Goal: Transaction & Acquisition: Book appointment/travel/reservation

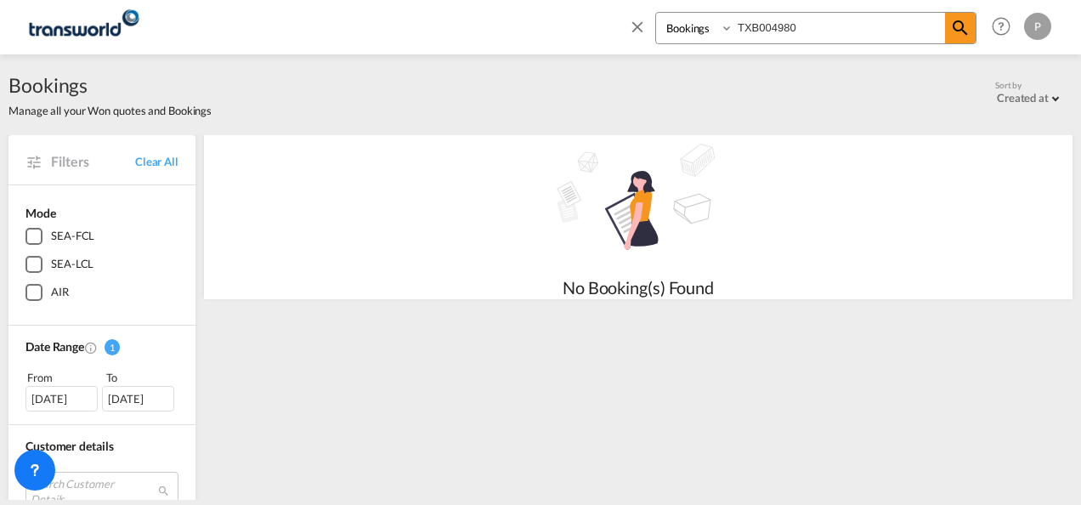
click at [632, 25] on md-icon "icon-close" at bounding box center [637, 26] width 19 height 19
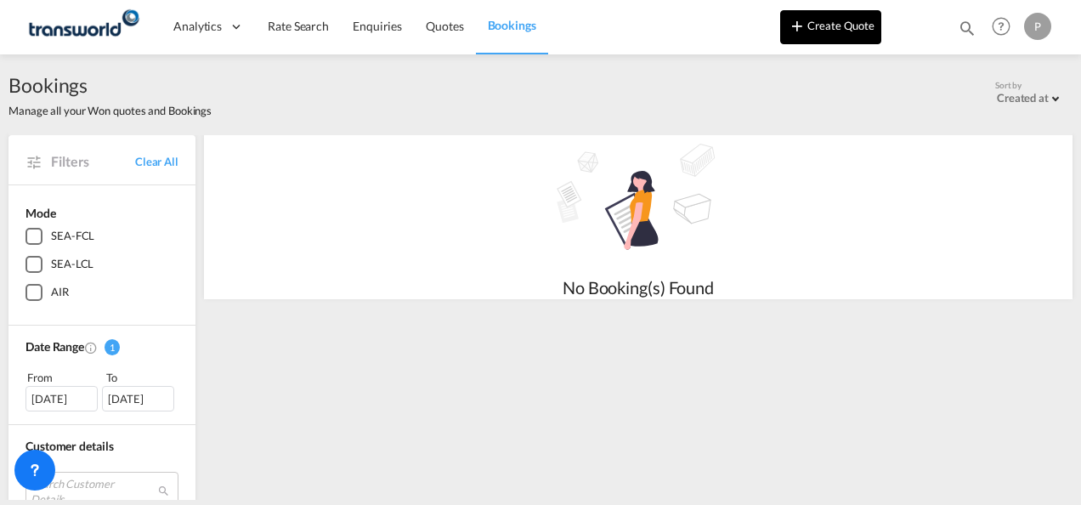
click at [821, 29] on button "Create Quote" at bounding box center [830, 27] width 101 height 34
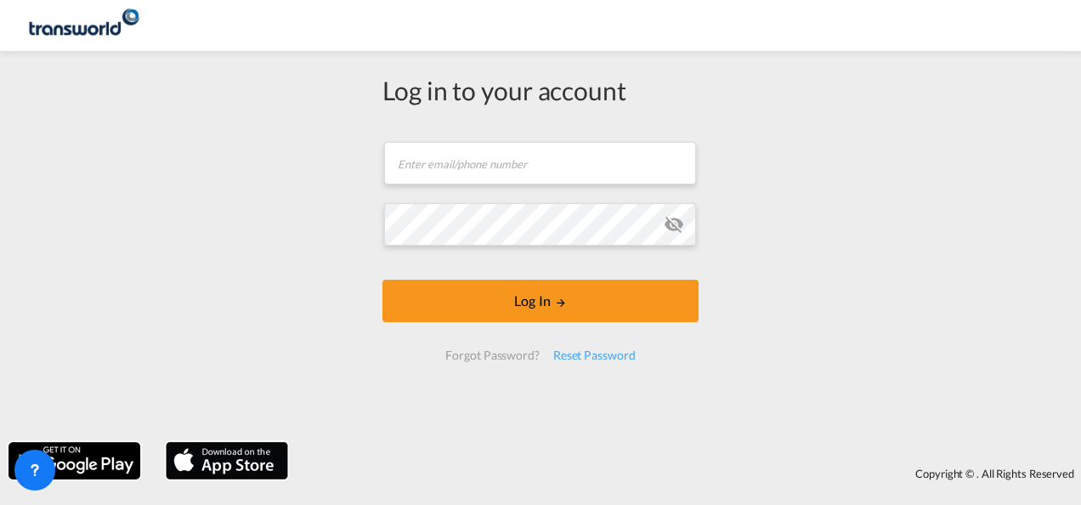
click at [464, 182] on div "Create Quote Mode FCL LCL AIR Quote Type New Quote Or Cancel Create Quote" at bounding box center [540, 252] width 1081 height 505
type input "[PERSON_NAME][EMAIL_ADDRESS][DOMAIN_NAME]"
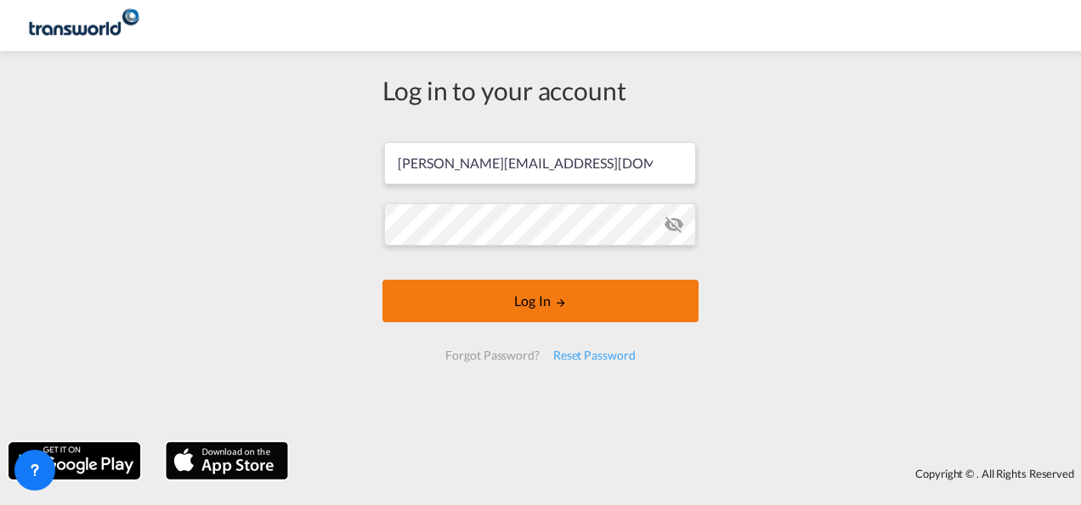
click at [548, 302] on button "Log In" at bounding box center [541, 301] width 316 height 43
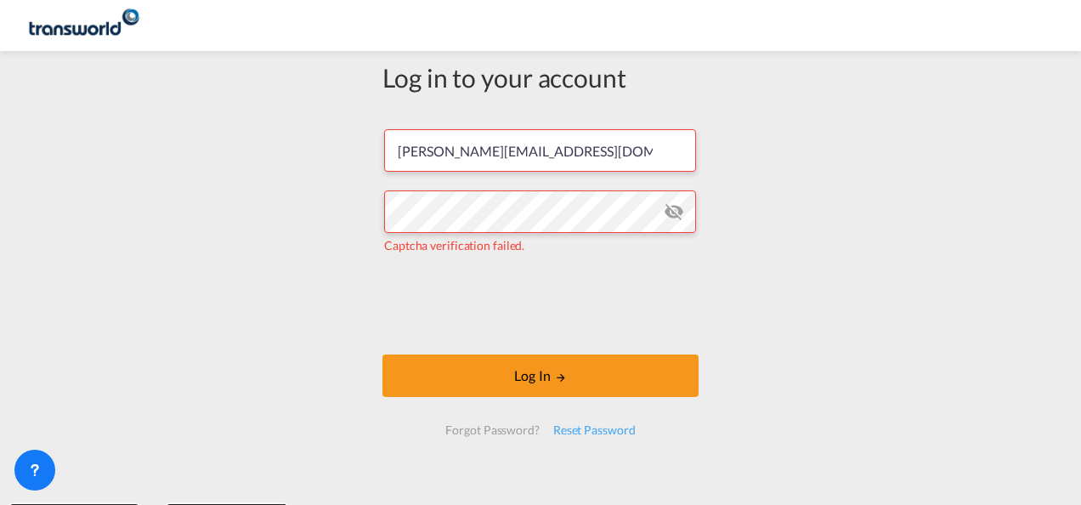
click at [671, 213] on md-icon "icon-eye-off" at bounding box center [674, 211] width 20 height 20
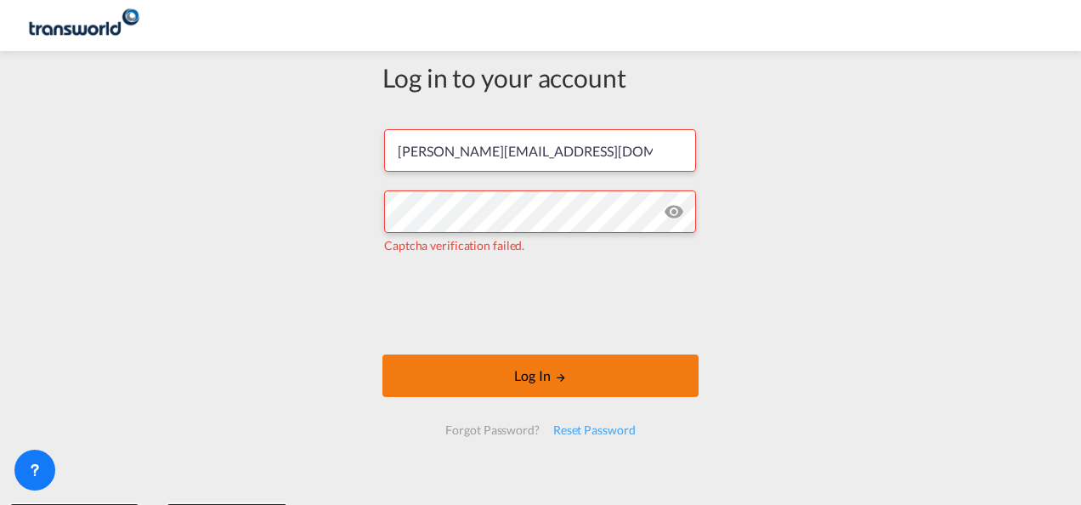
click at [544, 370] on button "Log In" at bounding box center [541, 375] width 316 height 43
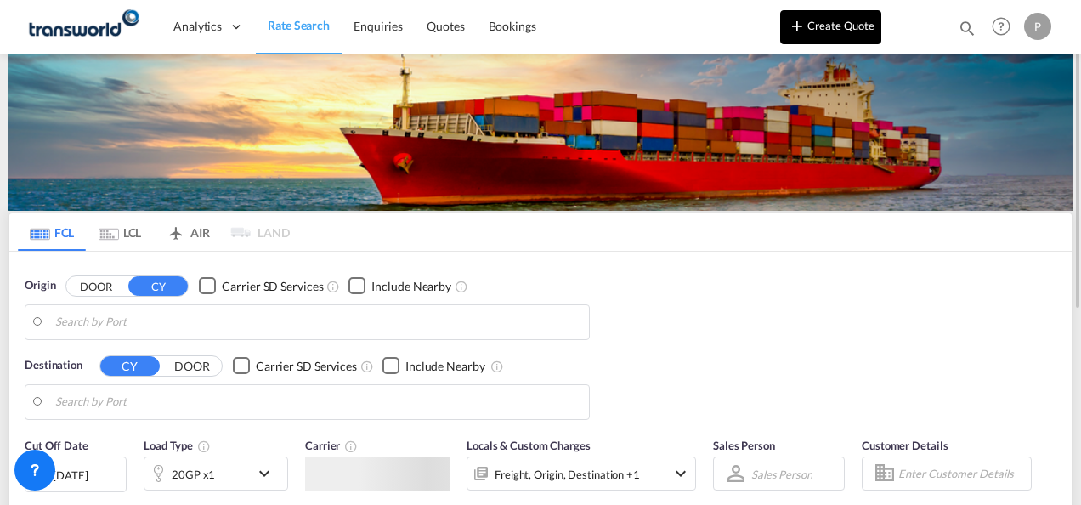
click at [843, 27] on button "Create Quote" at bounding box center [830, 27] width 101 height 34
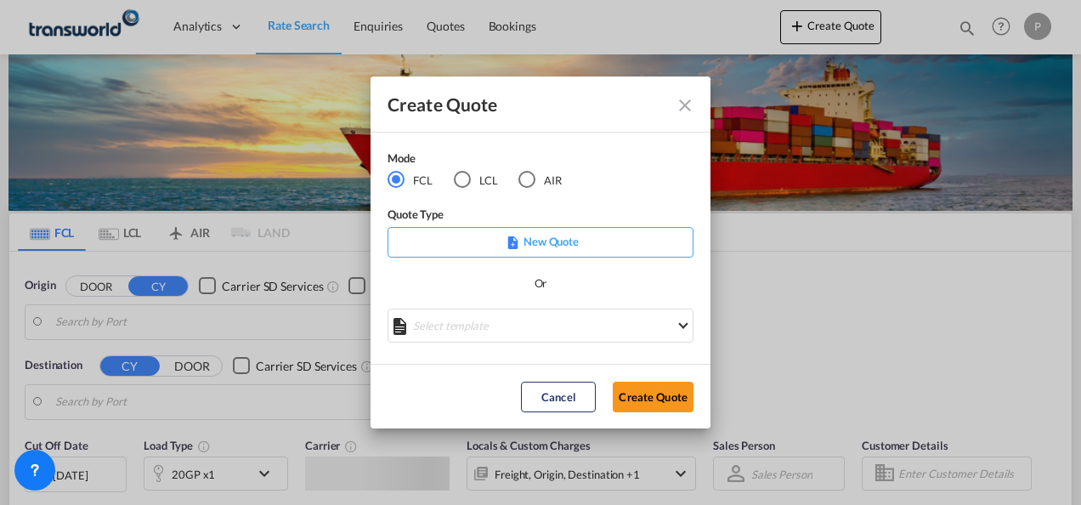
click at [468, 177] on div "LCL" at bounding box center [462, 179] width 17 height 17
click at [675, 392] on button "Create Quote" at bounding box center [653, 397] width 81 height 31
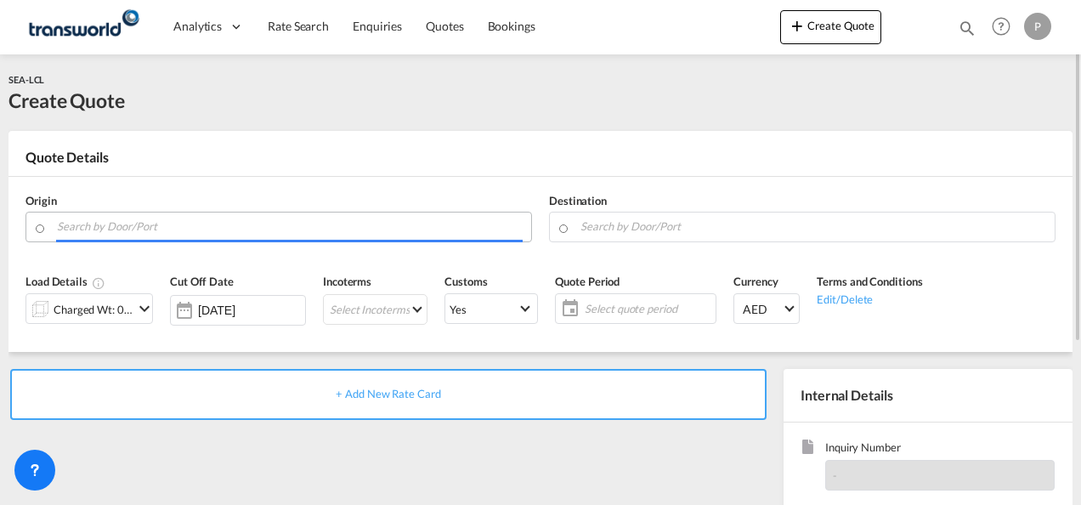
click at [145, 229] on input "Search by Door/Port" at bounding box center [290, 227] width 466 height 30
paste input "[GEOGRAPHIC_DATA]"
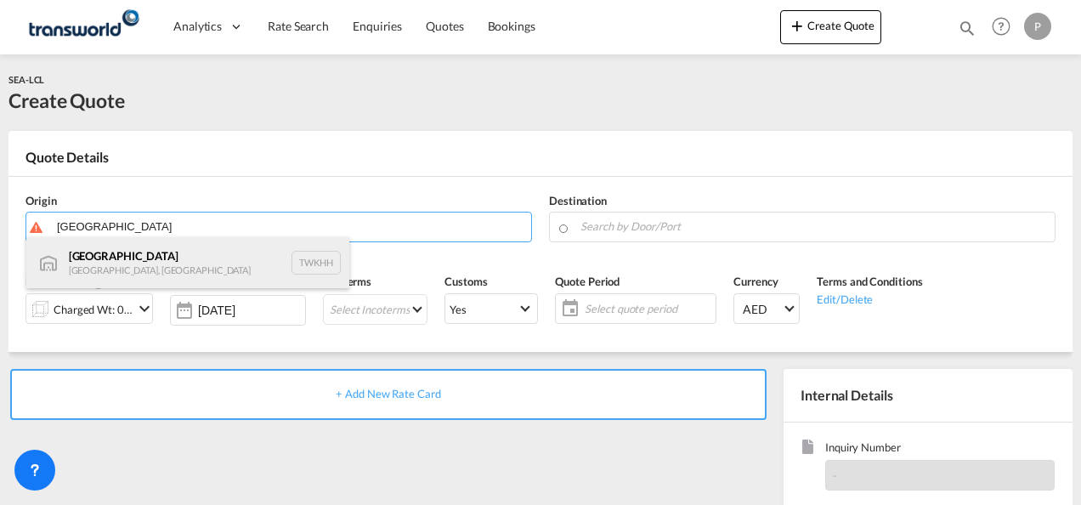
click at [121, 261] on div "[GEOGRAPHIC_DATA] [GEOGRAPHIC_DATA], Province of [GEOGRAPHIC_DATA] TWKHH" at bounding box center [187, 262] width 323 height 51
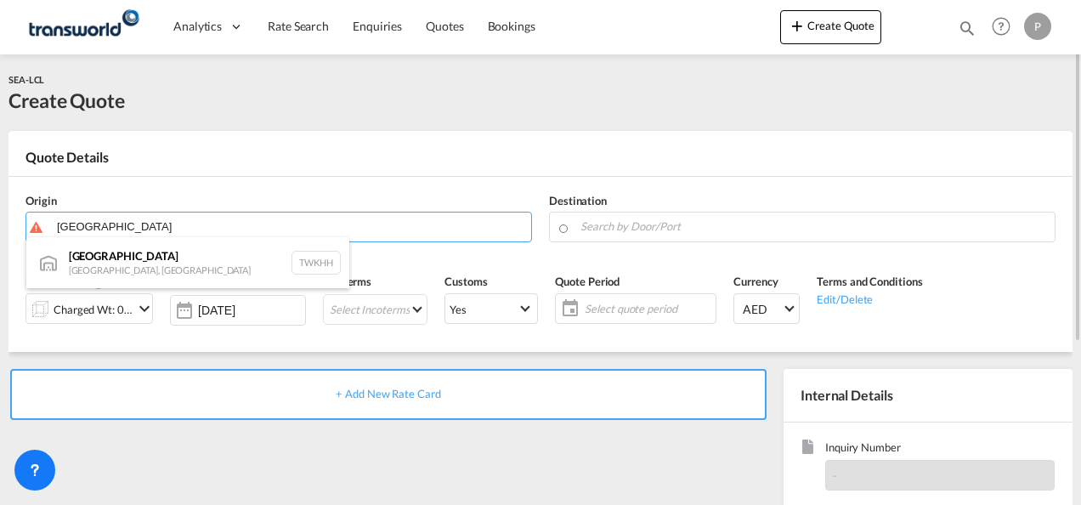
type input "[GEOGRAPHIC_DATA], TWKHH"
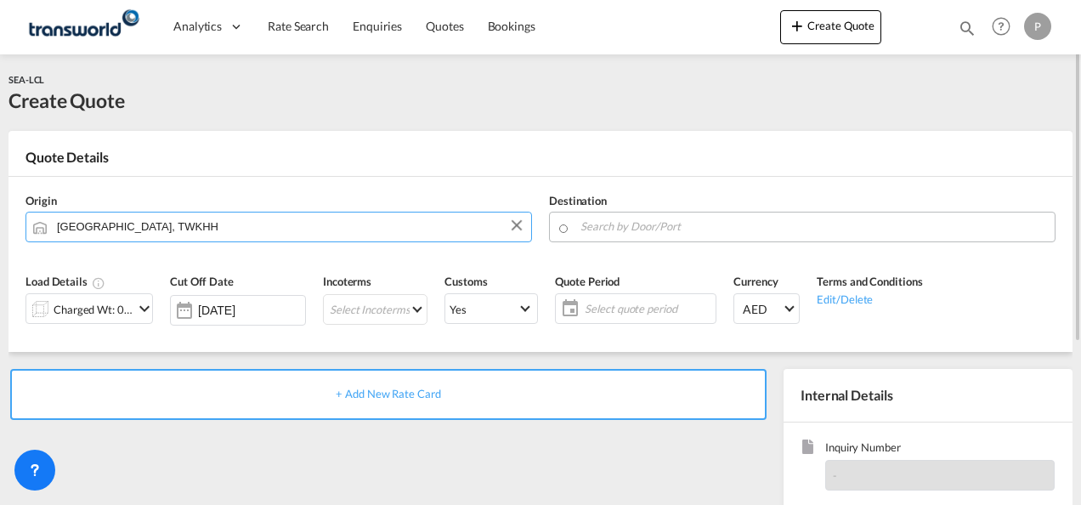
click at [649, 228] on input "Search by Door/Port" at bounding box center [814, 227] width 466 height 30
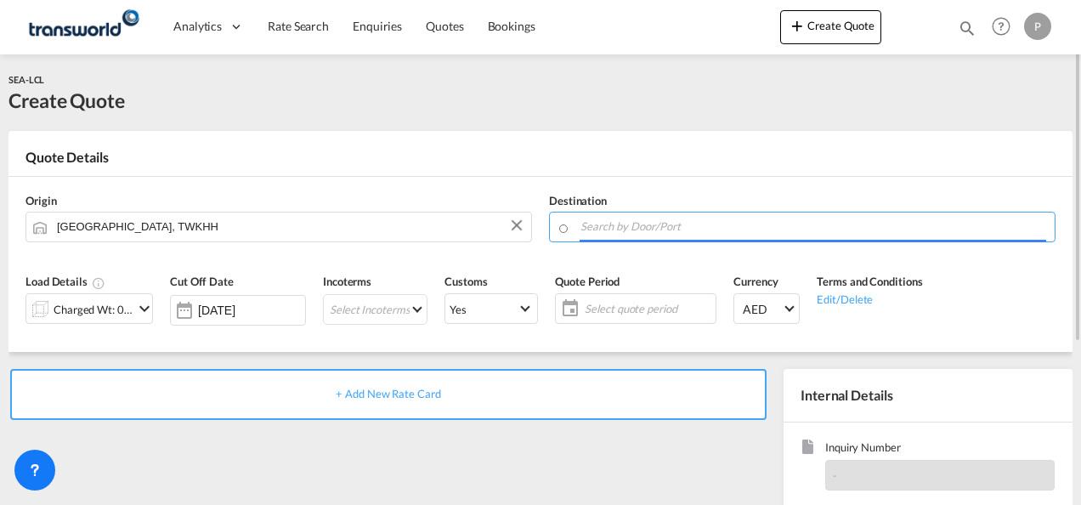
paste input "Dammam"
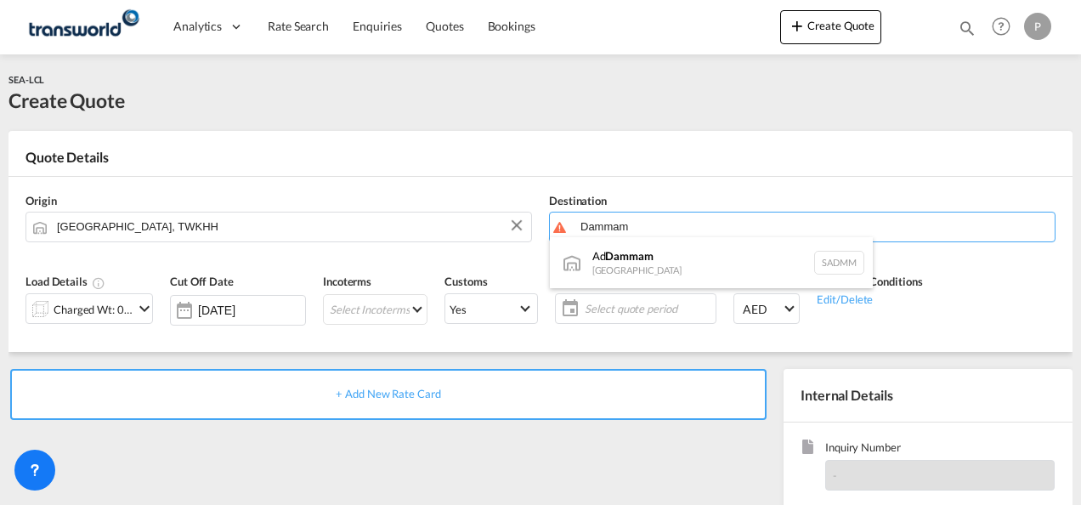
type input "Dammam"
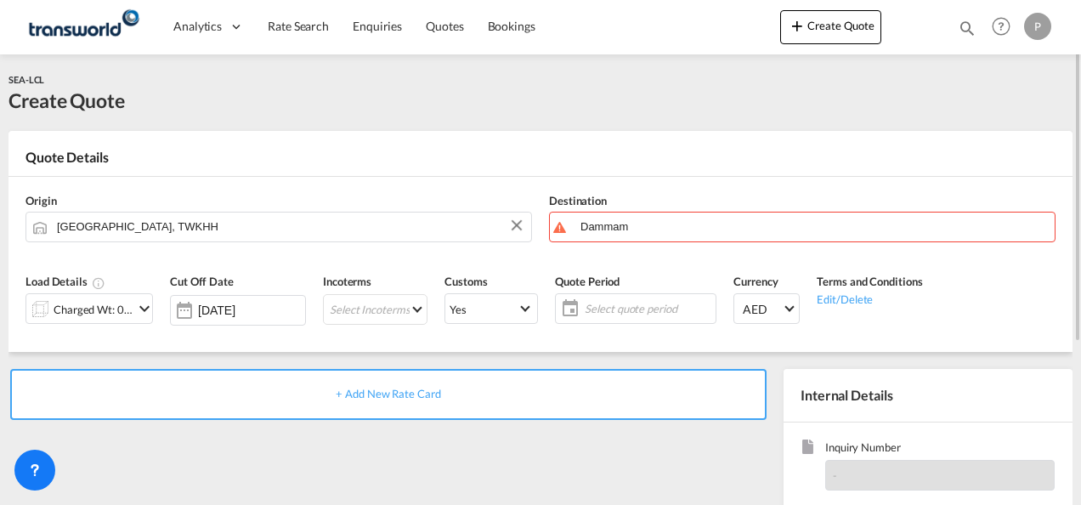
click at [145, 310] on md-icon "icon-chevron-down" at bounding box center [144, 308] width 20 height 20
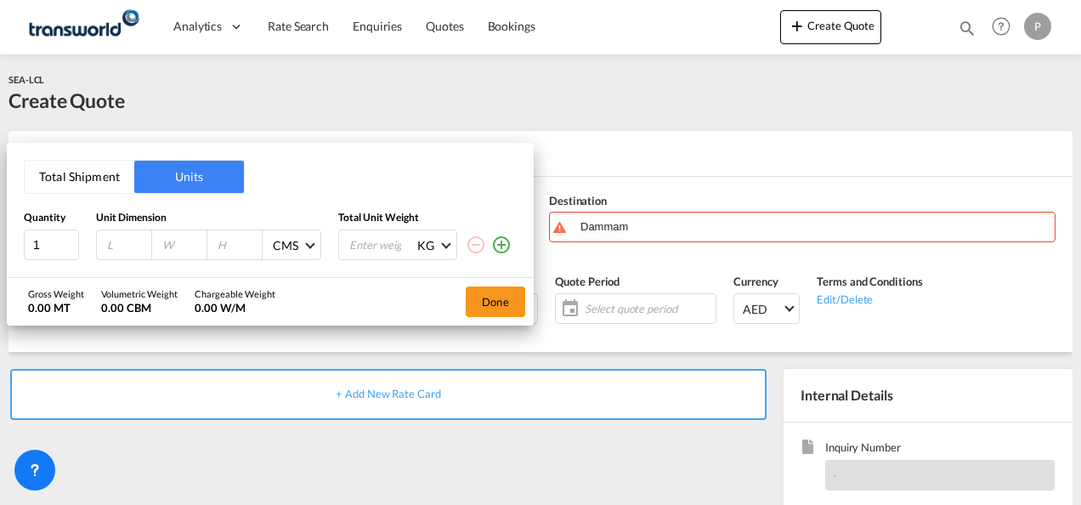
click at [59, 179] on button "Total Shipment" at bounding box center [80, 177] width 110 height 32
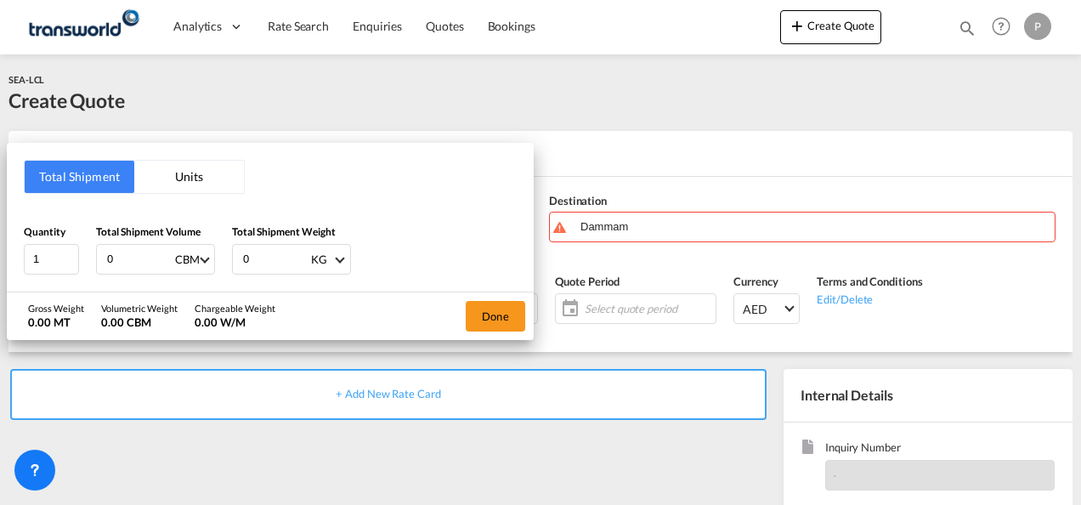
drag, startPoint x: 133, startPoint y: 258, endPoint x: 1080, endPoint y: 99, distance: 961.0
click at [100, 237] on div "Total Shipment Volume 0 CBM CBM CFT" at bounding box center [155, 249] width 119 height 51
type input "1.75"
click at [513, 308] on button "Done" at bounding box center [496, 316] width 60 height 31
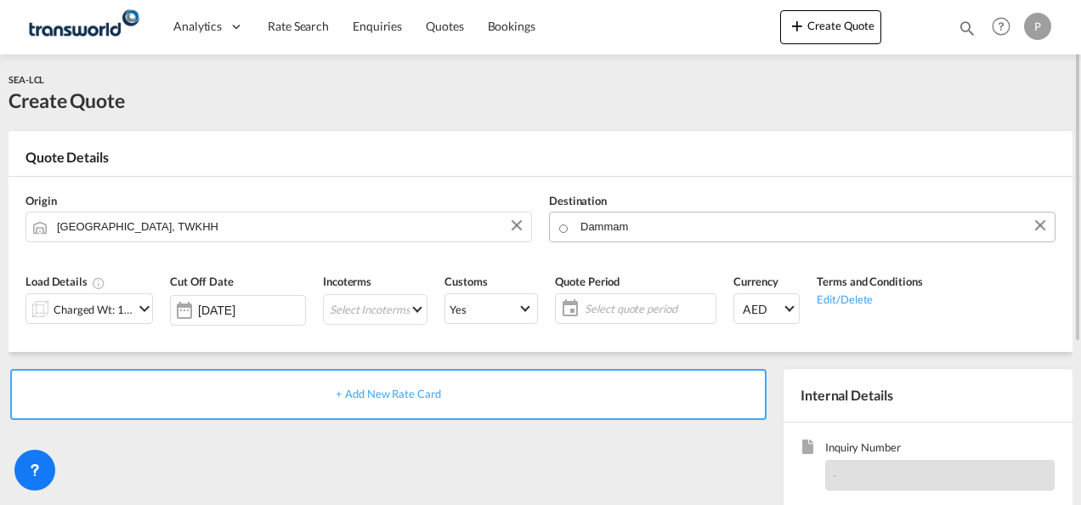
click at [675, 220] on body "Analytics Dashboard Rate Search Enquiries Quotes Bookings" at bounding box center [540, 252] width 1081 height 505
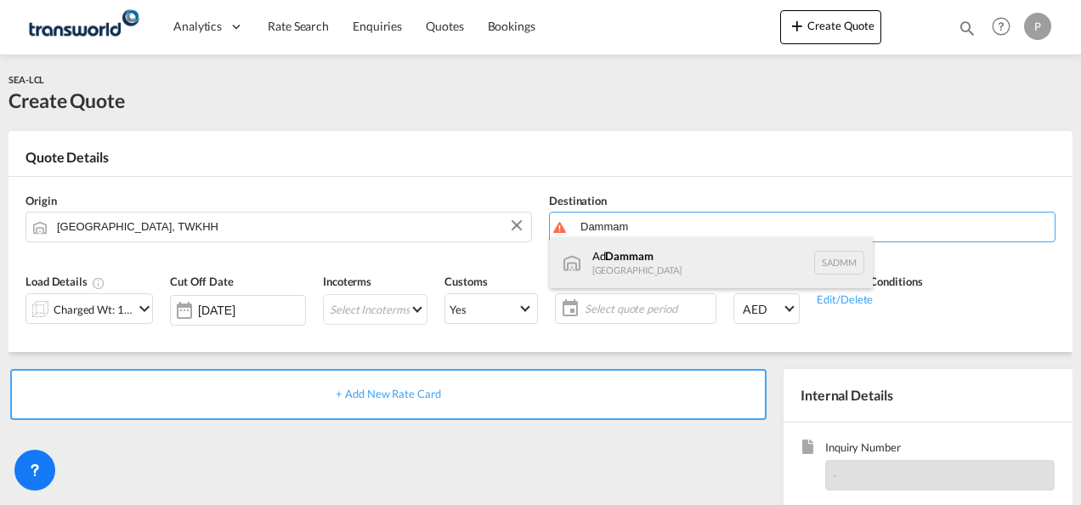
click at [658, 255] on div "Ad Dammam [GEOGRAPHIC_DATA] [GEOGRAPHIC_DATA]" at bounding box center [711, 262] width 323 height 51
type input "Ad Dammam, SADMM"
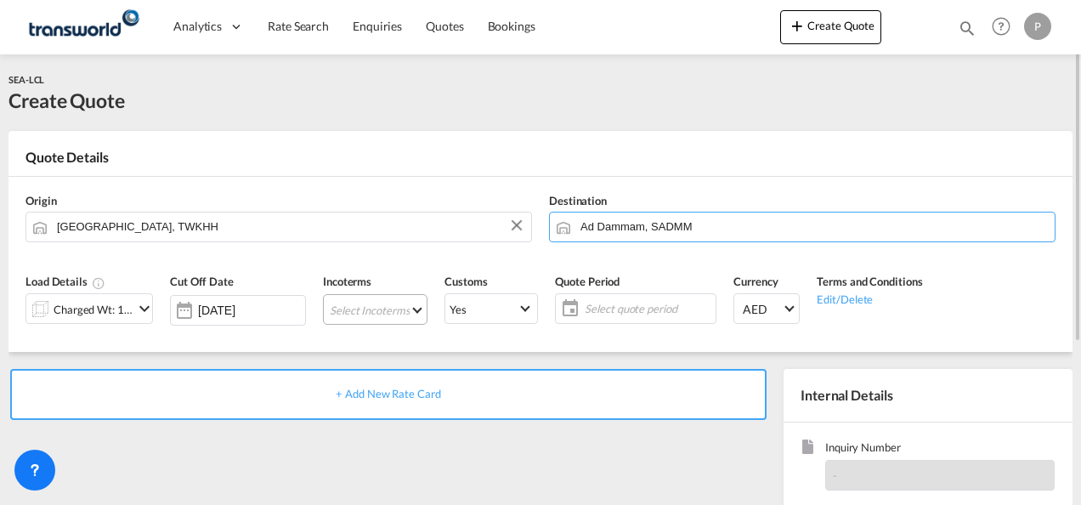
click at [382, 310] on md-select "Select Incoterms CIP - export Carriage and Insurance Paid to DDP - export Deliv…" at bounding box center [375, 309] width 105 height 31
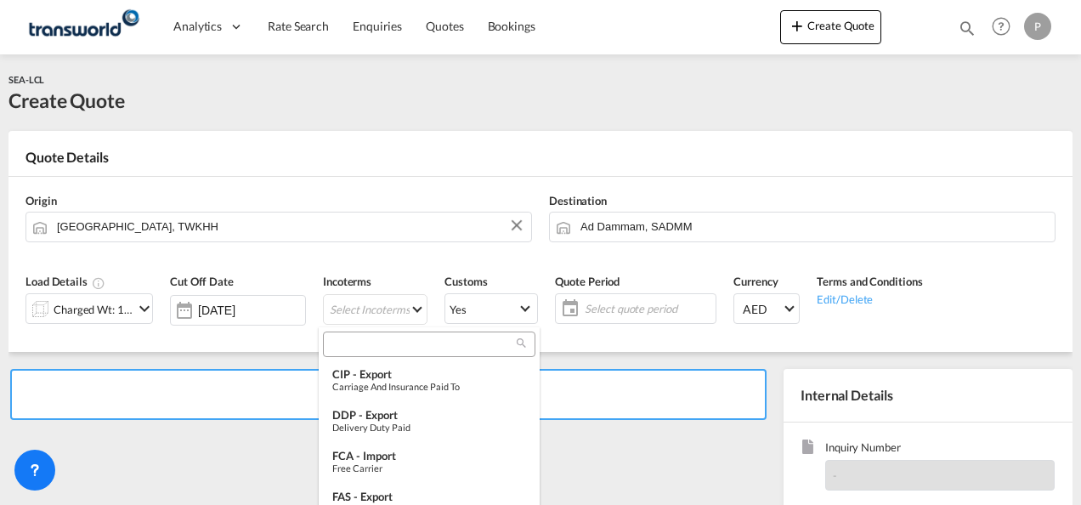
click at [370, 343] on input "search" at bounding box center [422, 344] width 189 height 15
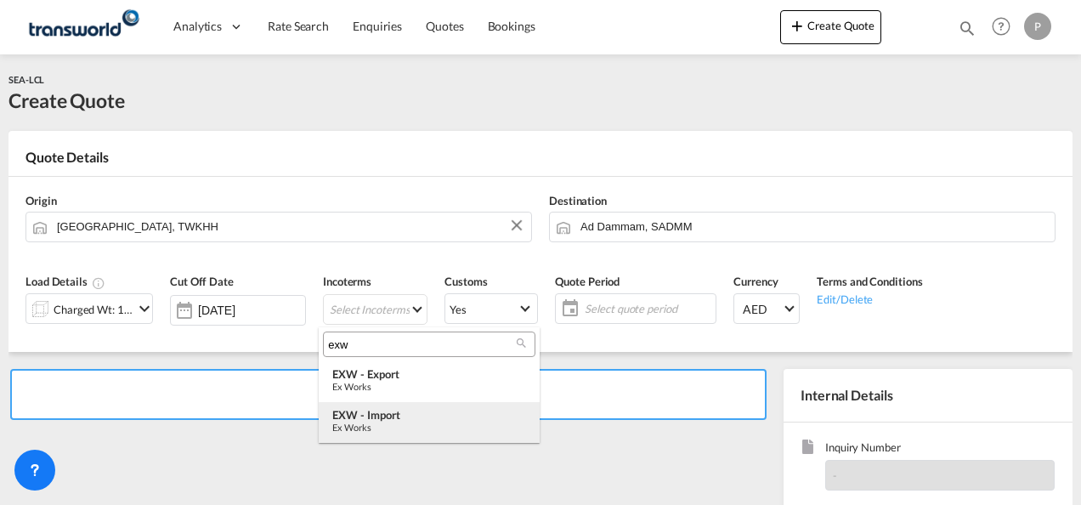
type input "exw"
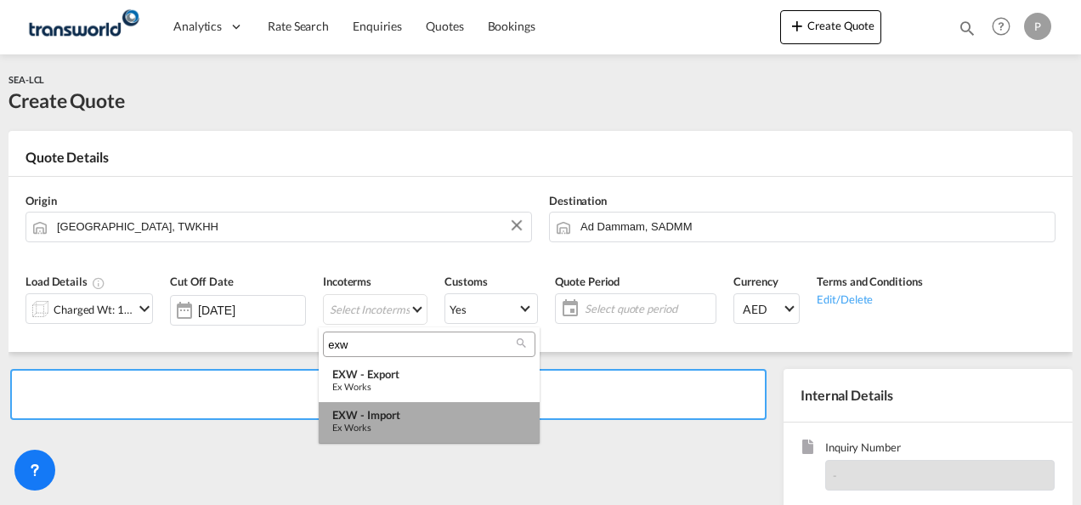
click at [403, 423] on div "Ex Works" at bounding box center [429, 427] width 194 height 11
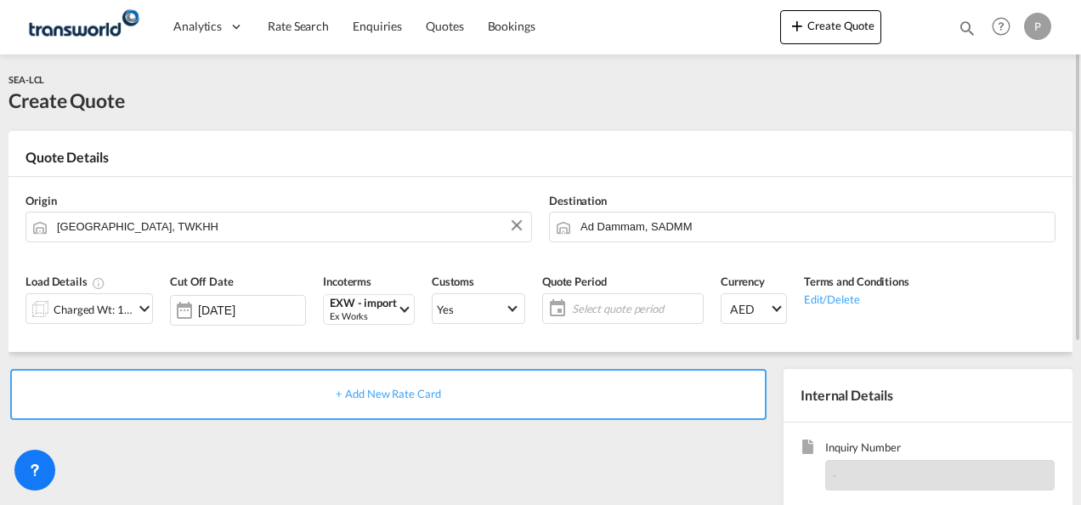
click at [617, 302] on span "Select quote period" at bounding box center [635, 308] width 127 height 15
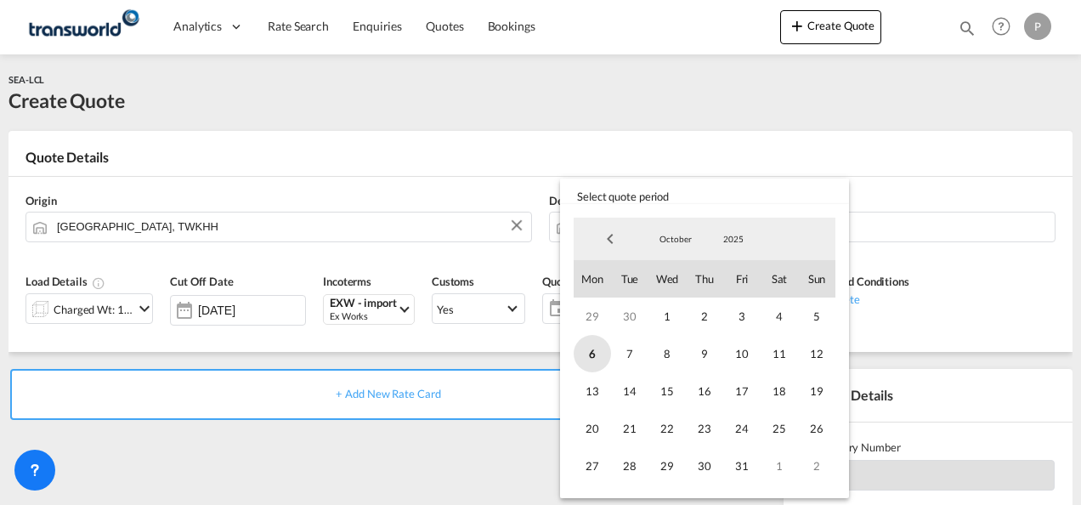
click at [597, 357] on span "6" at bounding box center [592, 353] width 37 height 37
click at [743, 462] on span "31" at bounding box center [741, 465] width 37 height 37
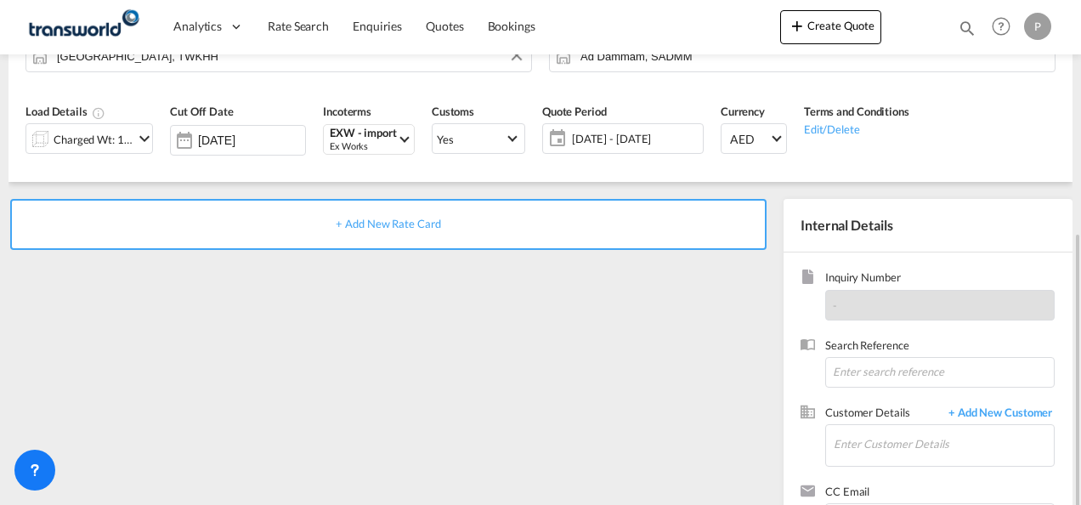
scroll to position [240, 0]
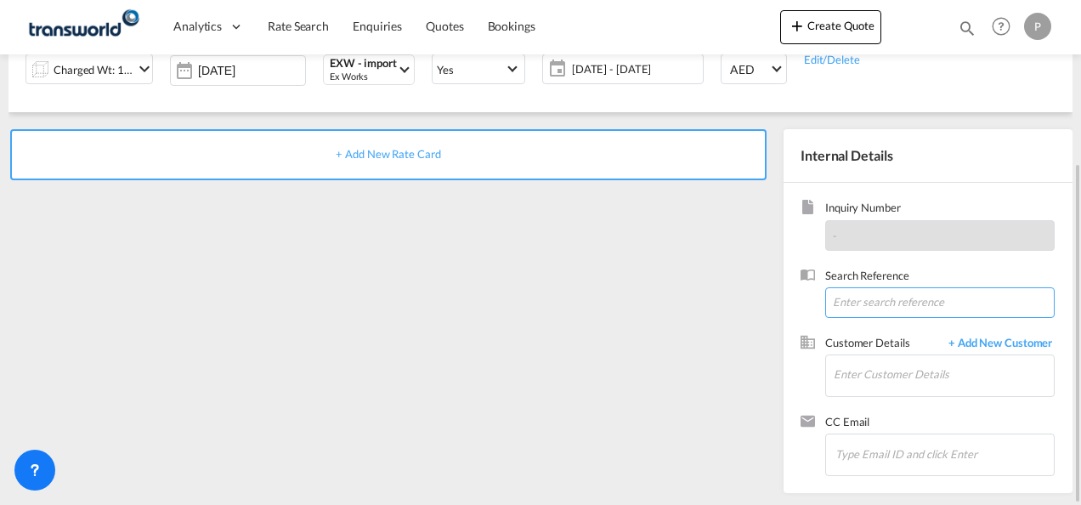
click at [852, 303] on input at bounding box center [940, 302] width 230 height 31
click at [860, 299] on input at bounding box center [940, 302] width 230 height 31
paste input "TWP8986"
type input "TWP8986"
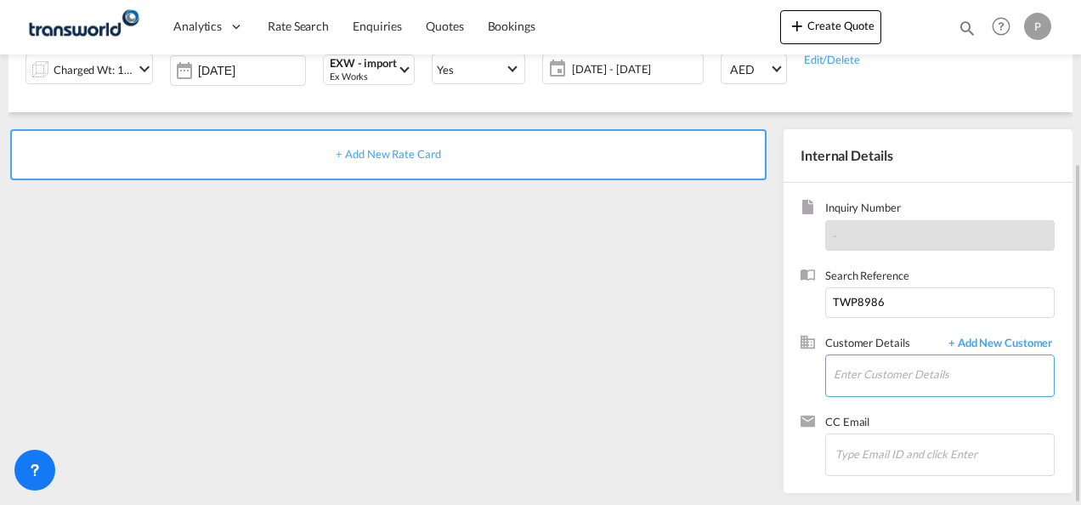
click at [889, 379] on input "Enter Customer Details" at bounding box center [944, 374] width 220 height 38
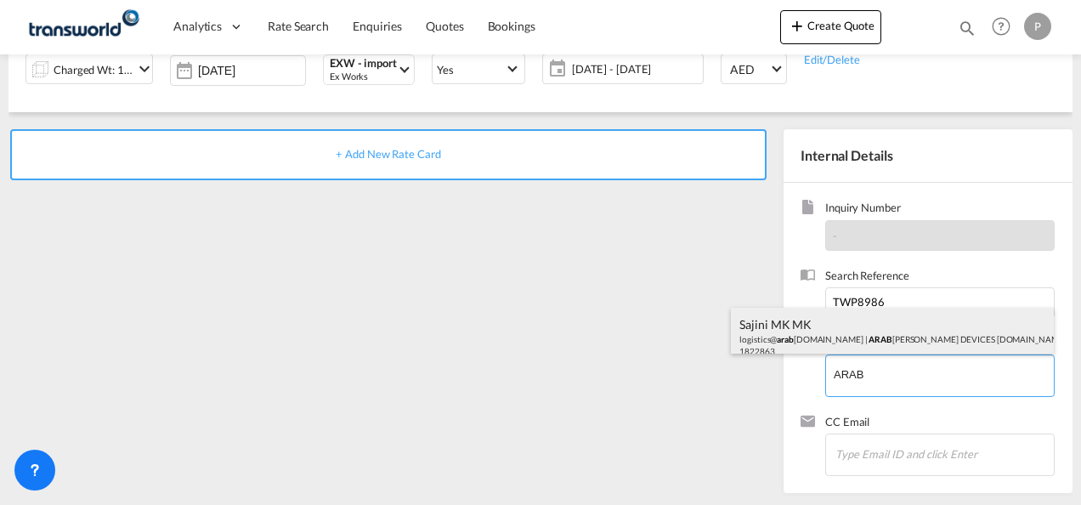
click at [769, 333] on div "Sajini MK MK logistics@ arab [DOMAIN_NAME] | ARAB IAN CALIBRATION DEVICES [DOMA…" at bounding box center [892, 337] width 323 height 58
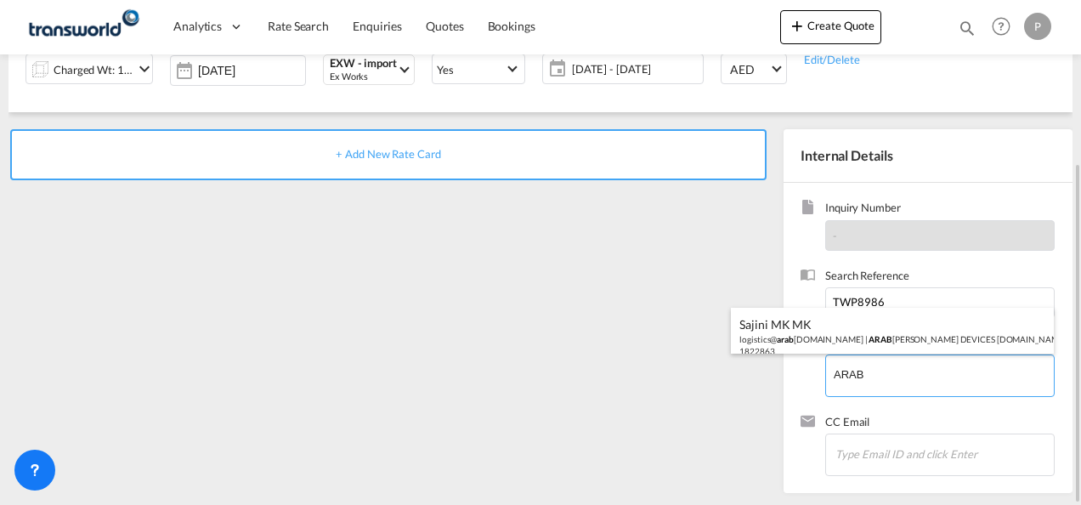
type input "ARABIAN CALIBRATION DEVICES [DOMAIN_NAME], Sajini MK MK, [EMAIL_ADDRESS][DOMAIN…"
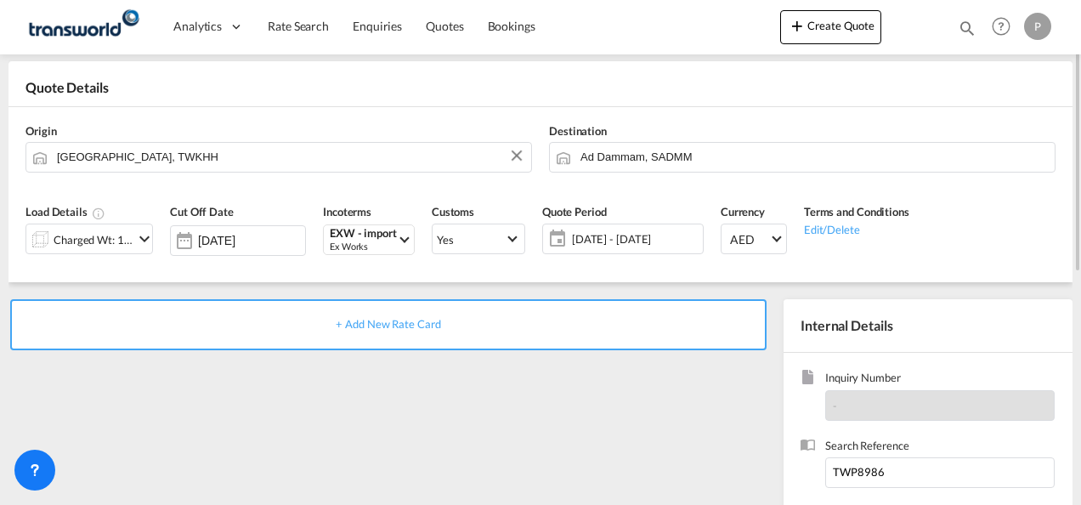
scroll to position [0, 0]
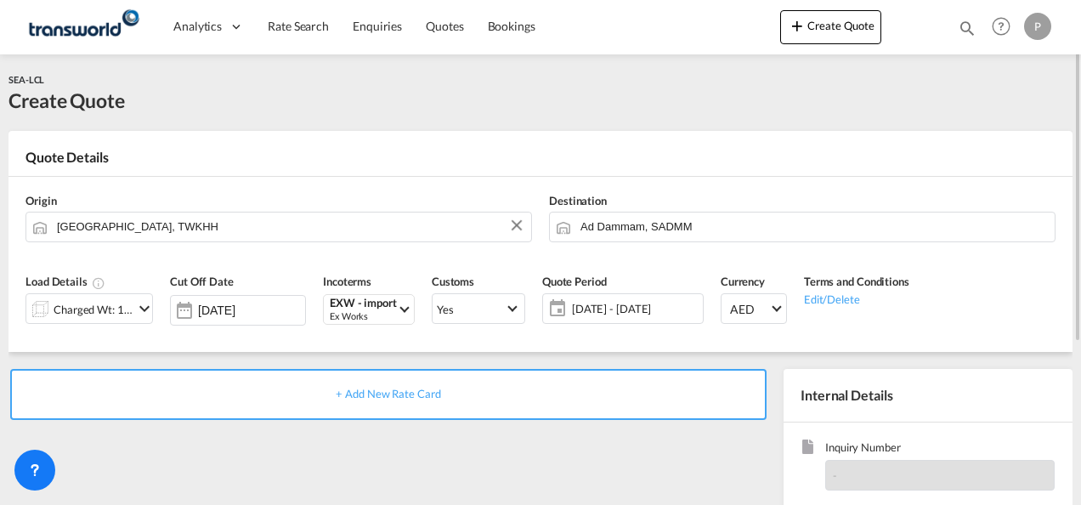
click at [400, 395] on span "+ Add New Rate Card" at bounding box center [388, 394] width 105 height 14
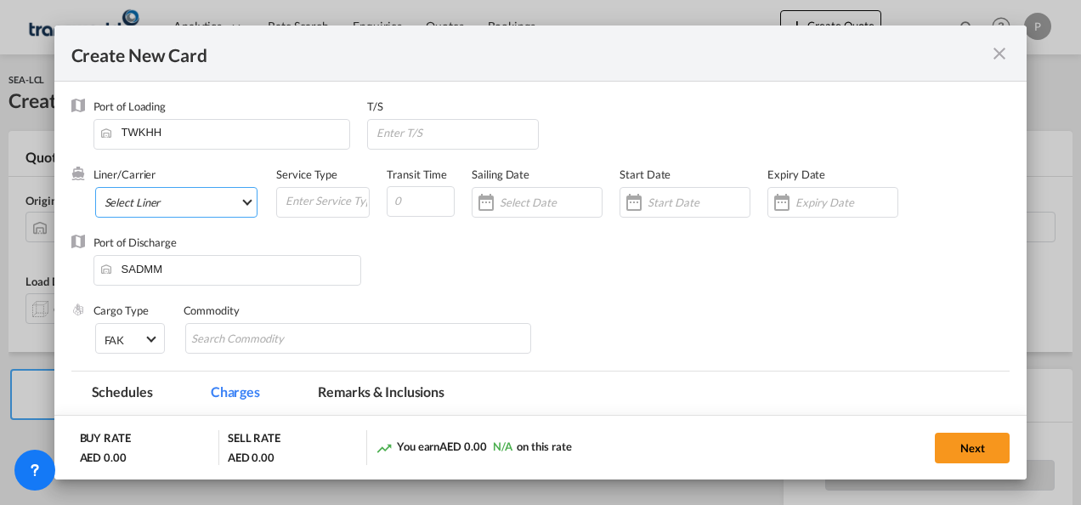
click at [162, 199] on md-select "Select Liner 2HM LOGISTICS D.O.O. / TDWC-CAPODISTRI 2HM LOGISTICS D.O.O. / TDWC…" at bounding box center [176, 202] width 163 height 31
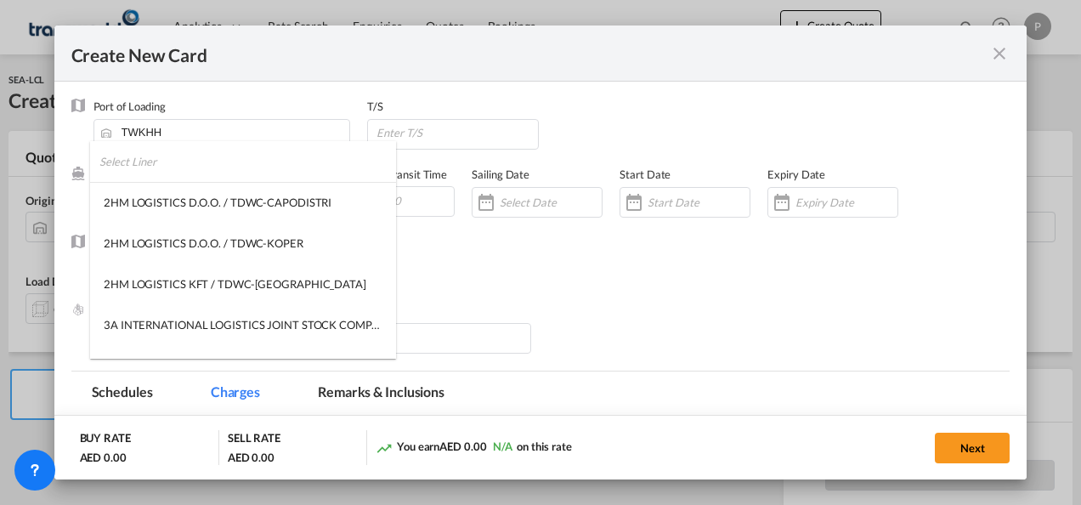
click at [190, 167] on input "search" at bounding box center [247, 161] width 297 height 41
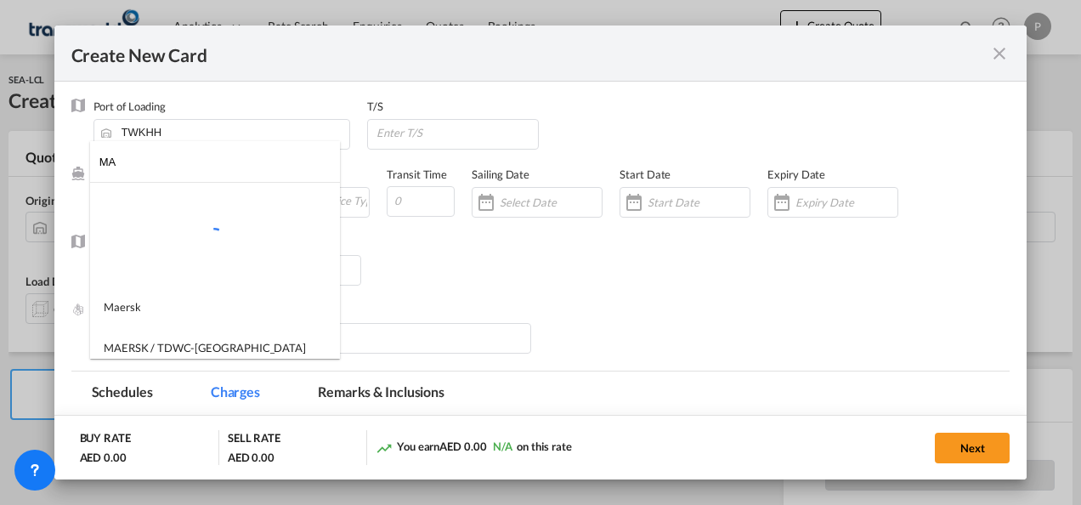
type input "M"
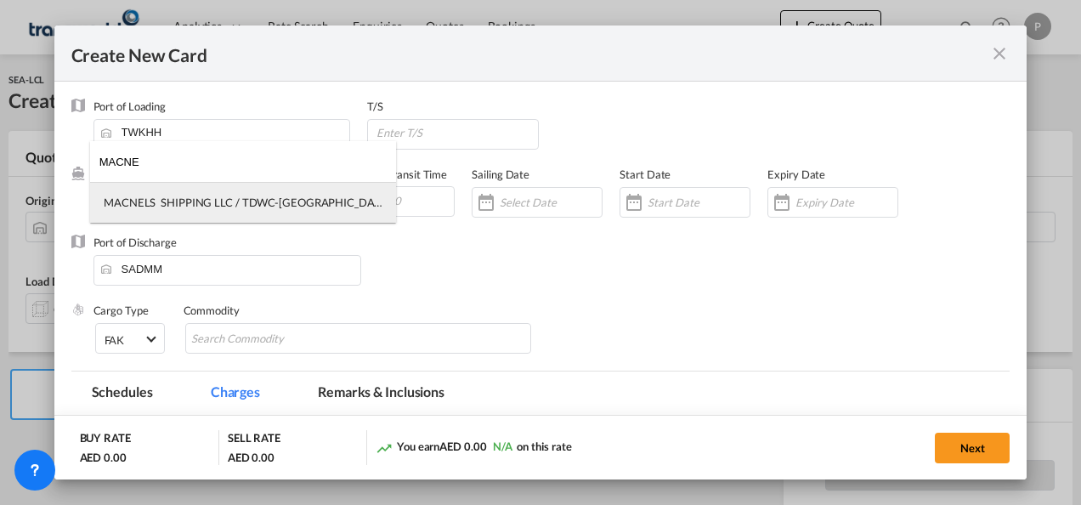
type input "MACNE"
click at [195, 207] on div "MACNELS SHIPPING LLC / TDWC-[GEOGRAPHIC_DATA]" at bounding box center [243, 202] width 279 height 15
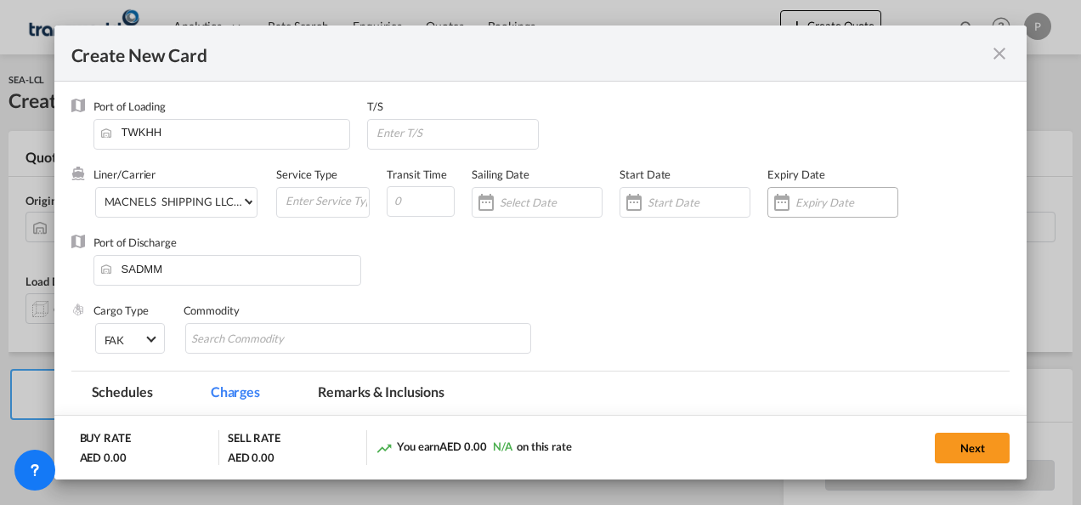
click at [802, 199] on input "Create New Card ..." at bounding box center [847, 203] width 102 height 14
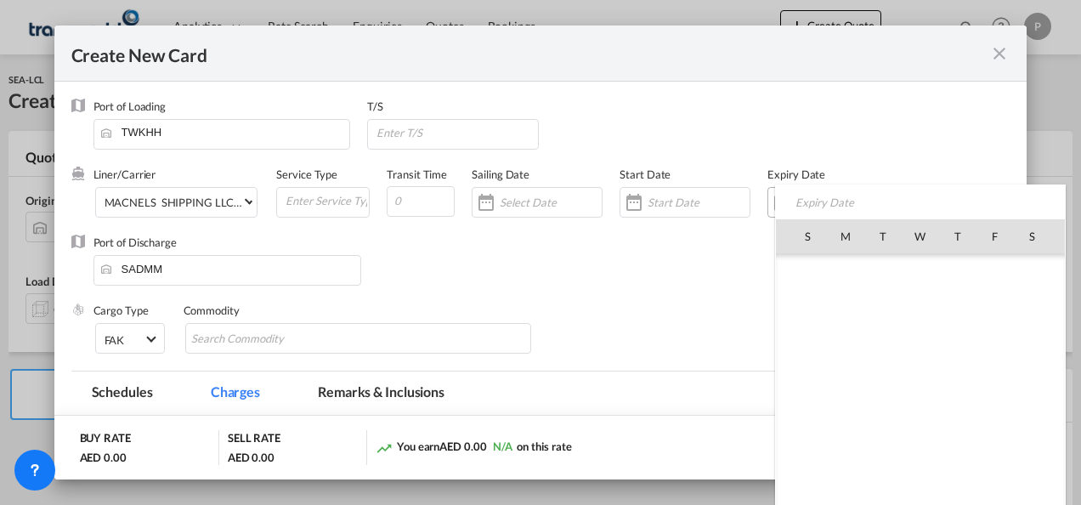
scroll to position [393971, 0]
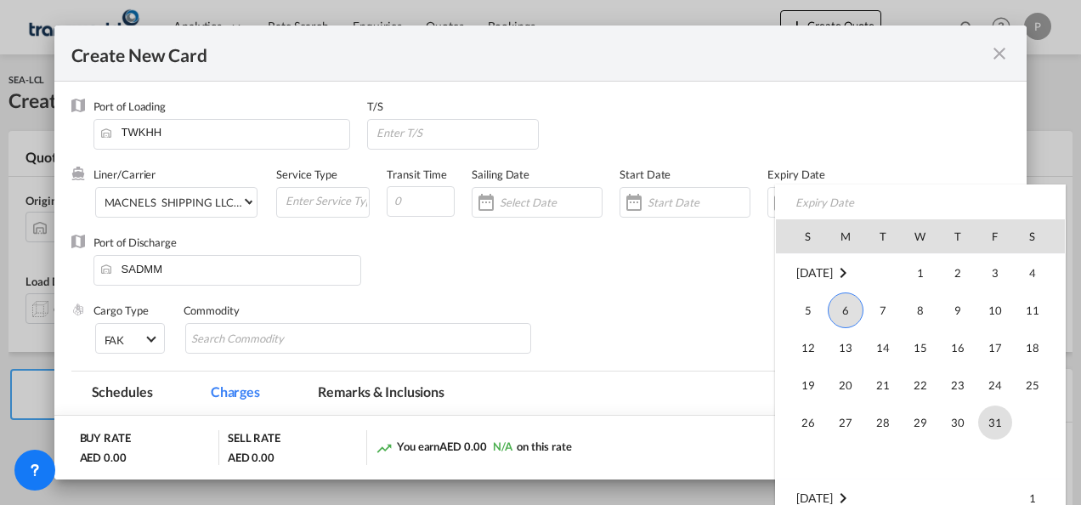
click at [998, 419] on span "31" at bounding box center [995, 422] width 34 height 34
type input "[DATE]"
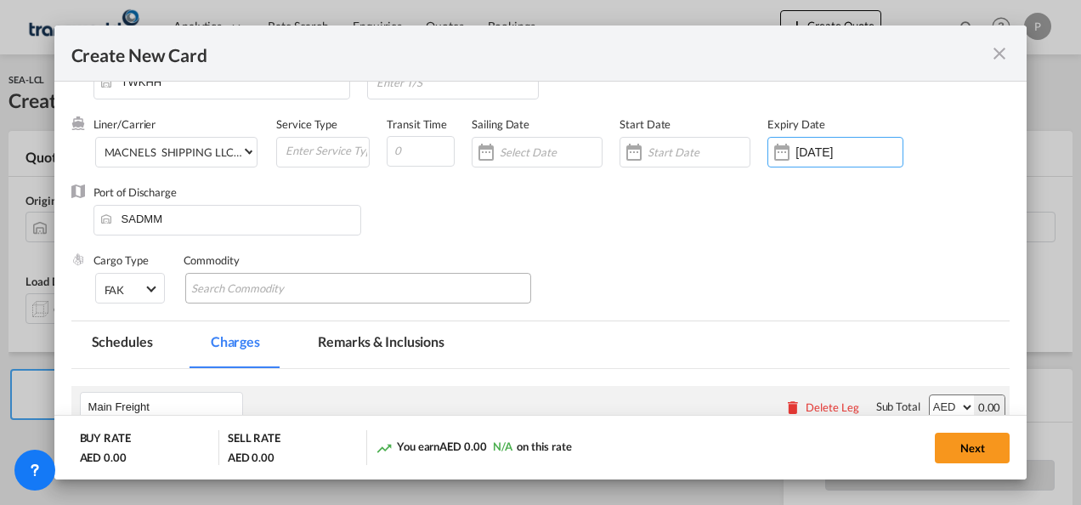
scroll to position [85, 0]
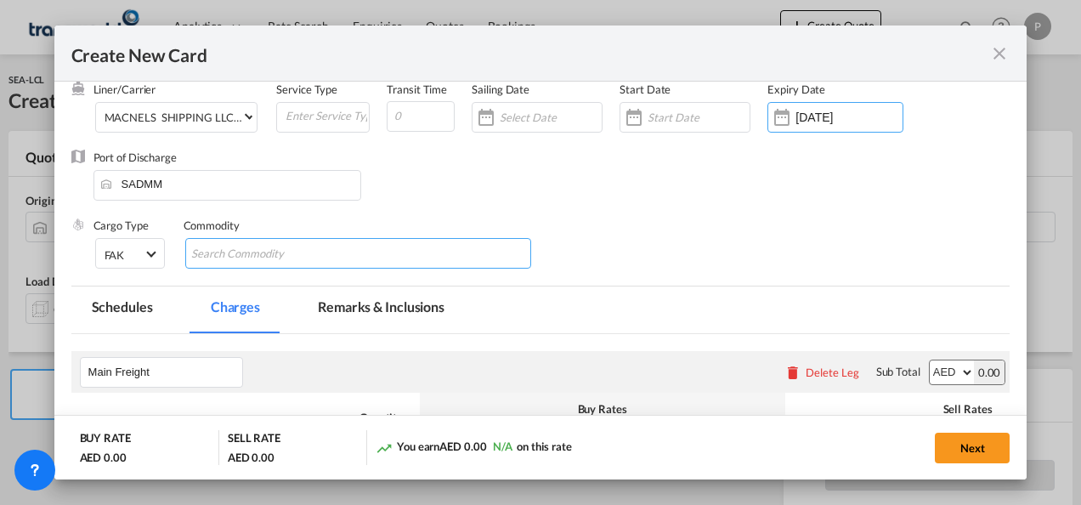
click at [303, 254] on input "Search Commodity" at bounding box center [269, 254] width 156 height 27
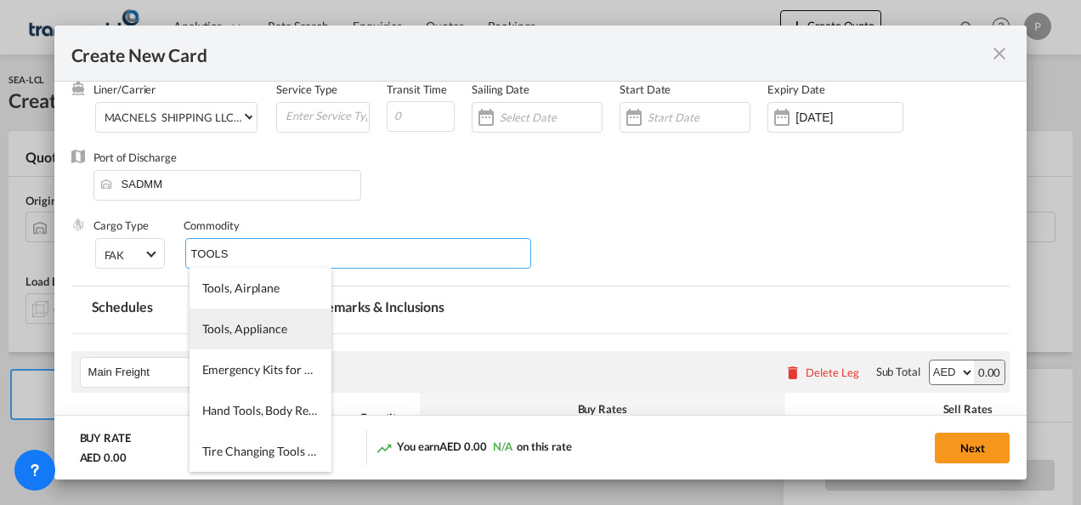
type input "TOOLS"
click at [238, 333] on span "Tools, Appliance" at bounding box center [244, 328] width 85 height 14
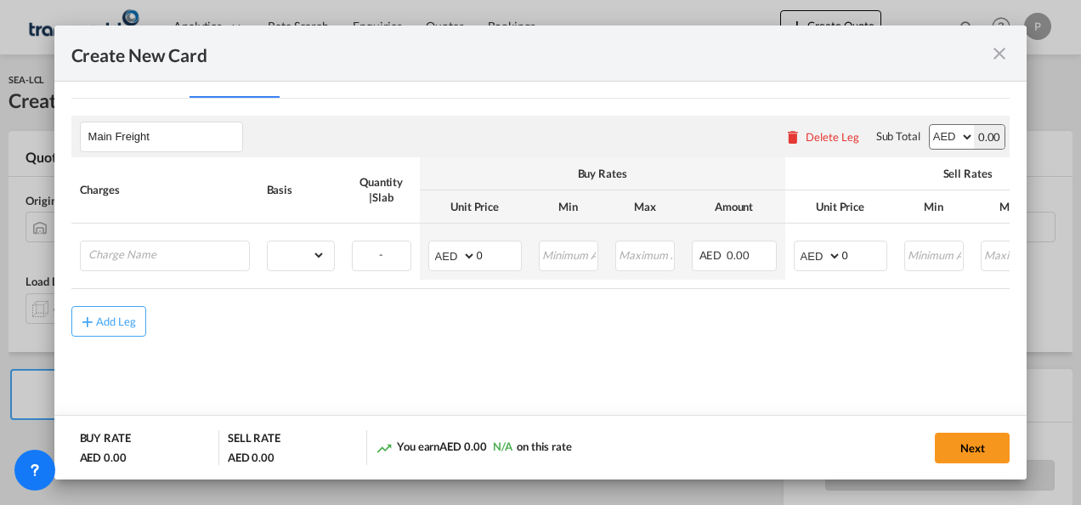
scroll to position [335, 0]
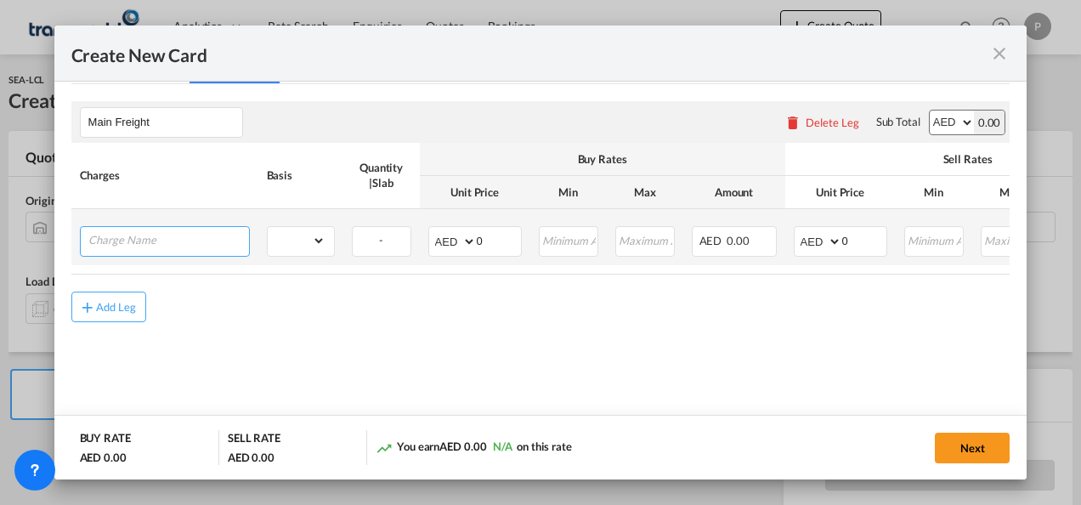
click at [150, 240] on input "Charge Name" at bounding box center [168, 240] width 161 height 26
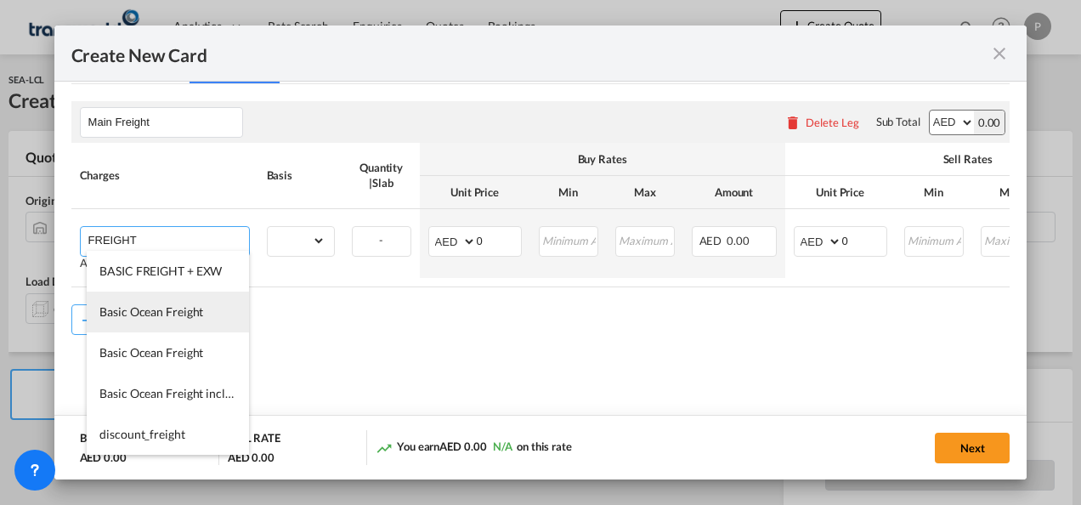
click at [151, 311] on span "Basic Ocean Freight" at bounding box center [151, 311] width 104 height 14
type input "Basic Ocean Freight"
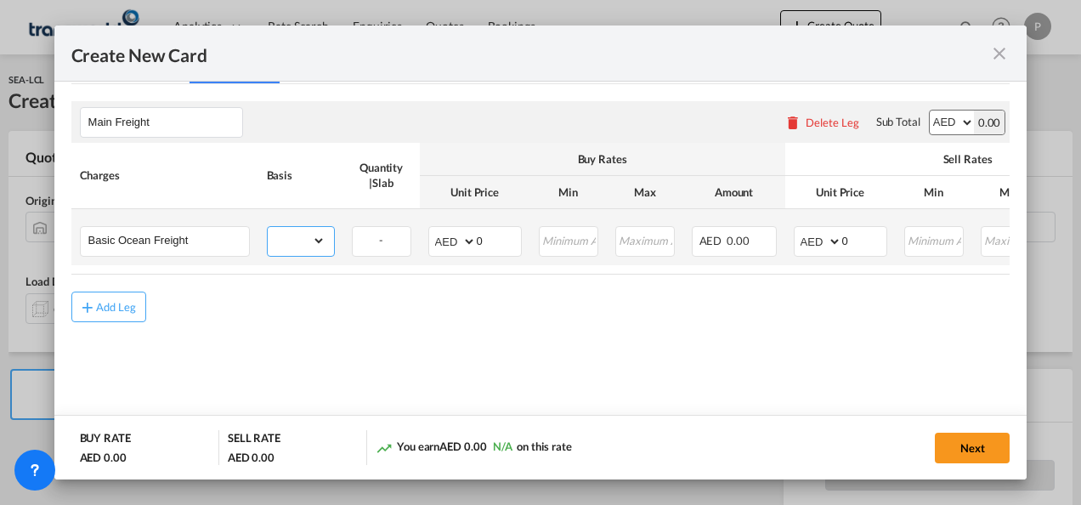
click at [316, 238] on select "gross_weight volumetric_weight per_shipment per_bl per_km per_hawb per_kg flat …" at bounding box center [297, 240] width 58 height 27
select select "per_shipment"
click at [268, 227] on select "gross_weight volumetric_weight per_shipment per_bl per_km per_hawb per_kg flat …" at bounding box center [297, 240] width 58 height 27
click at [462, 240] on select "AED AFN ALL AMD ANG AOA ARS AUD AWG AZN BAM BBD BDT BGN BHD BIF BMD BND [PERSON…" at bounding box center [454, 242] width 44 height 24
select select "string:USD"
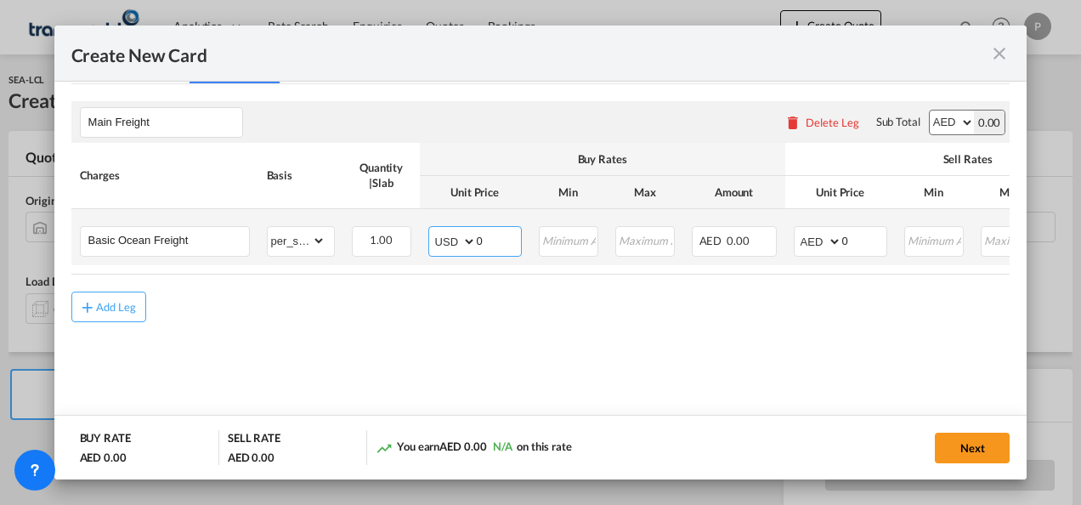
click at [498, 236] on input "0" at bounding box center [499, 240] width 44 height 26
type input "1624"
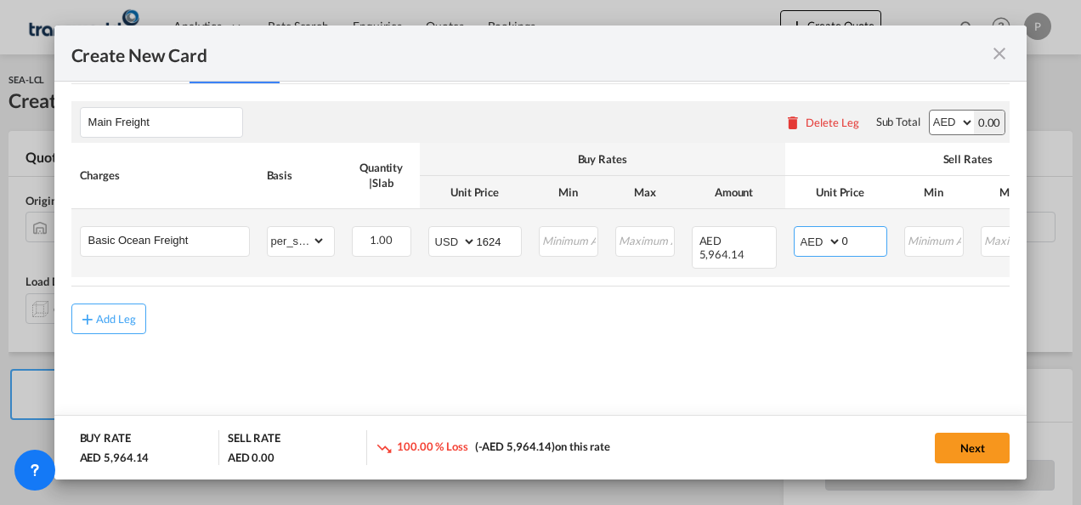
click at [832, 239] on select "AED AFN ALL AMD ANG AOA ARS AUD AWG AZN BAM BBD BDT BGN BHD BIF BMD BND [PERSON…" at bounding box center [819, 242] width 44 height 24
select select "string:USD"
click at [797, 230] on select "AED AFN ALL AMD ANG AOA ARS AUD AWG AZN BAM BBD BDT BGN BHD BIF BMD BND [PERSON…" at bounding box center [819, 242] width 44 height 24
drag, startPoint x: 918, startPoint y: 238, endPoint x: 898, endPoint y: 238, distance: 20.4
click at [906, 238] on input "Create New Card ..." at bounding box center [934, 240] width 57 height 26
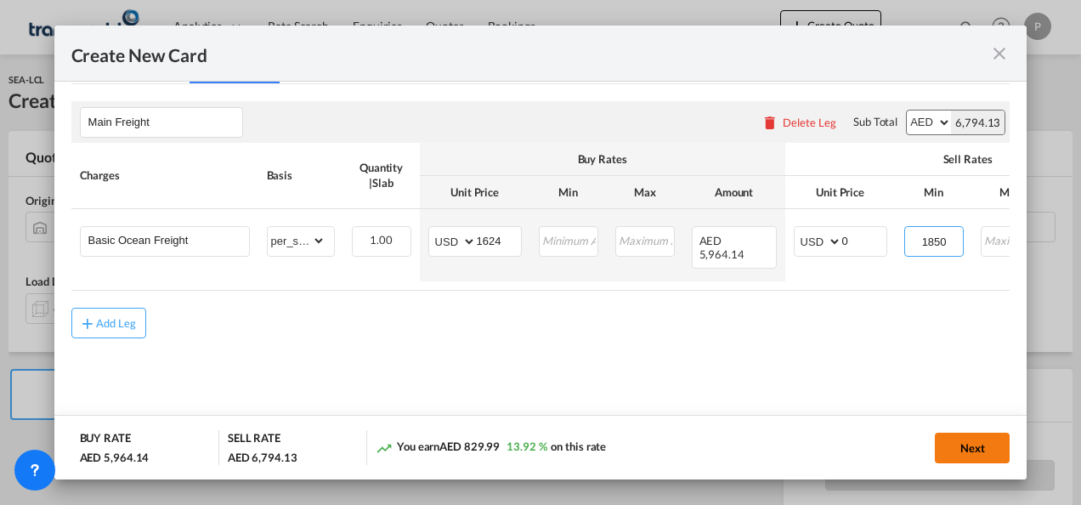
type input "1850"
click at [983, 450] on button "Next" at bounding box center [972, 448] width 75 height 31
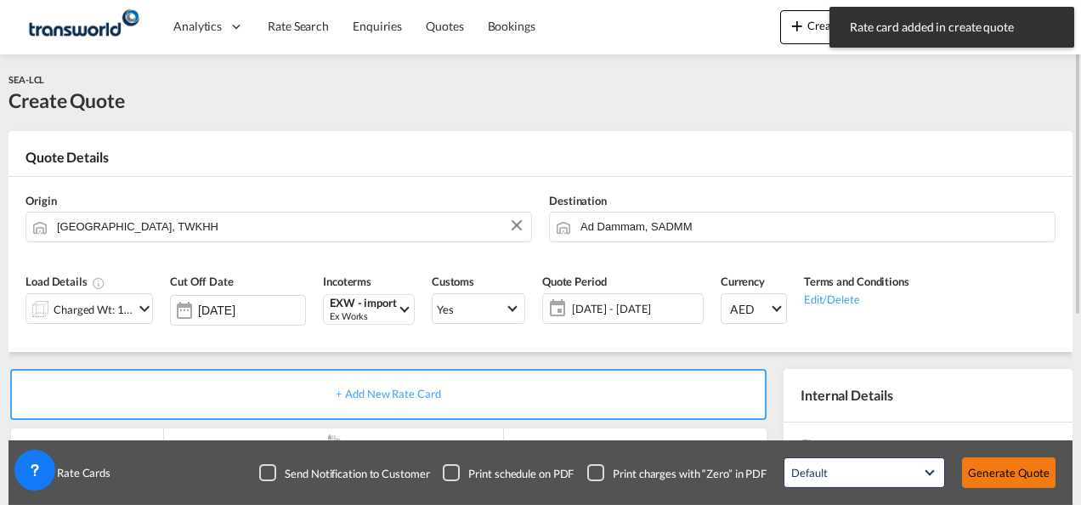
click at [1012, 471] on button "Generate Quote" at bounding box center [1009, 472] width 94 height 31
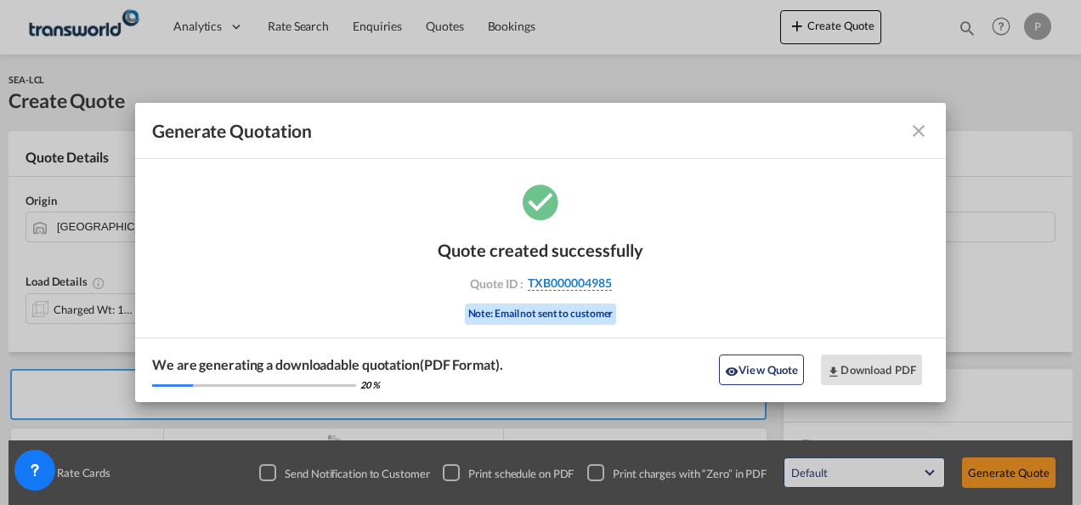
click at [579, 282] on span "TXB000004985" at bounding box center [570, 282] width 84 height 15
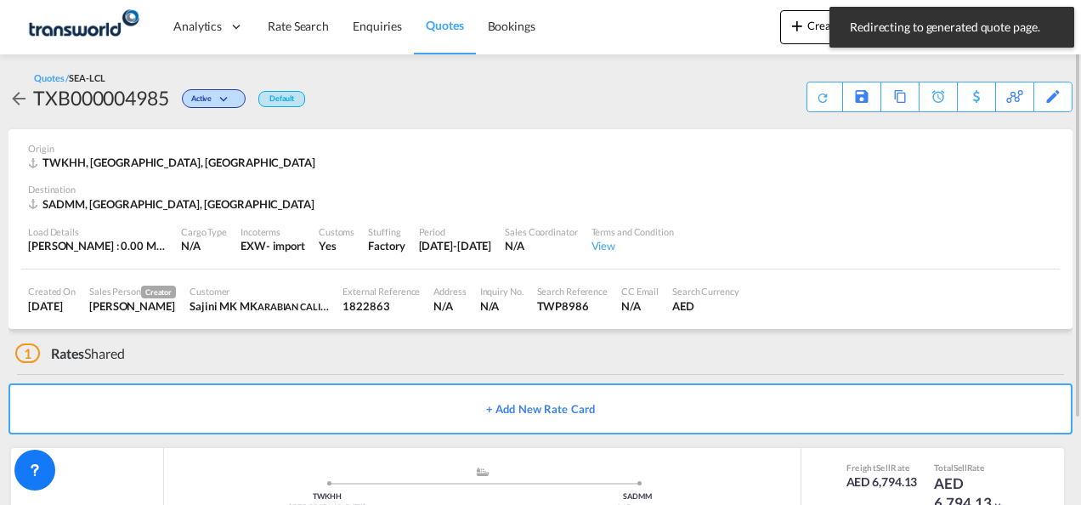
scroll to position [104, 0]
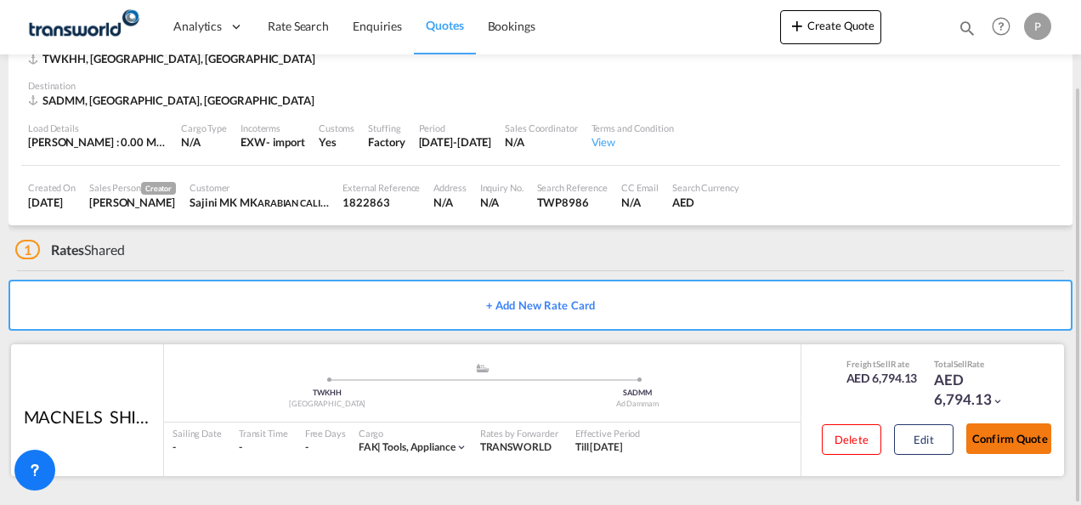
click at [1012, 434] on button "Confirm Quote" at bounding box center [1008, 438] width 85 height 31
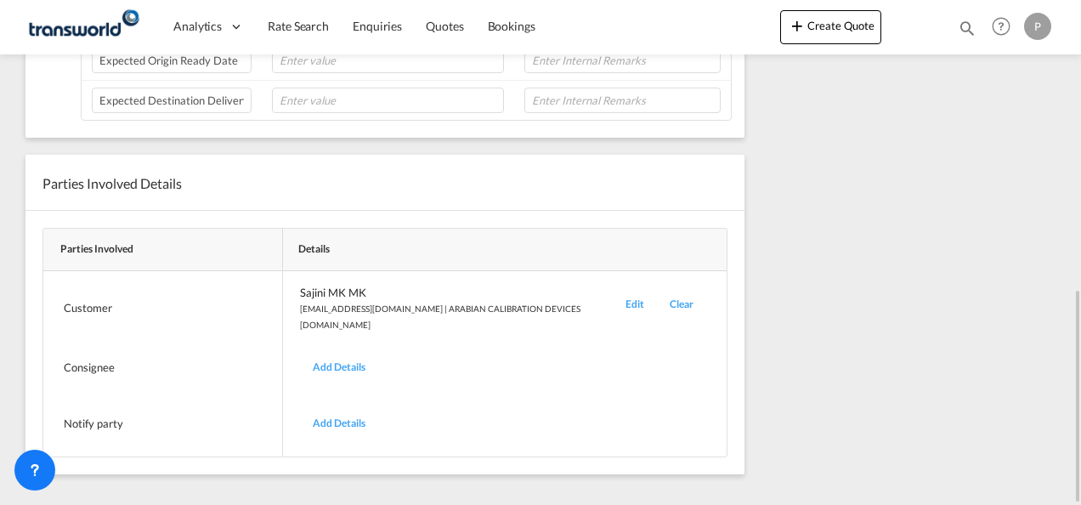
click at [613, 296] on div "Edit" at bounding box center [635, 308] width 44 height 47
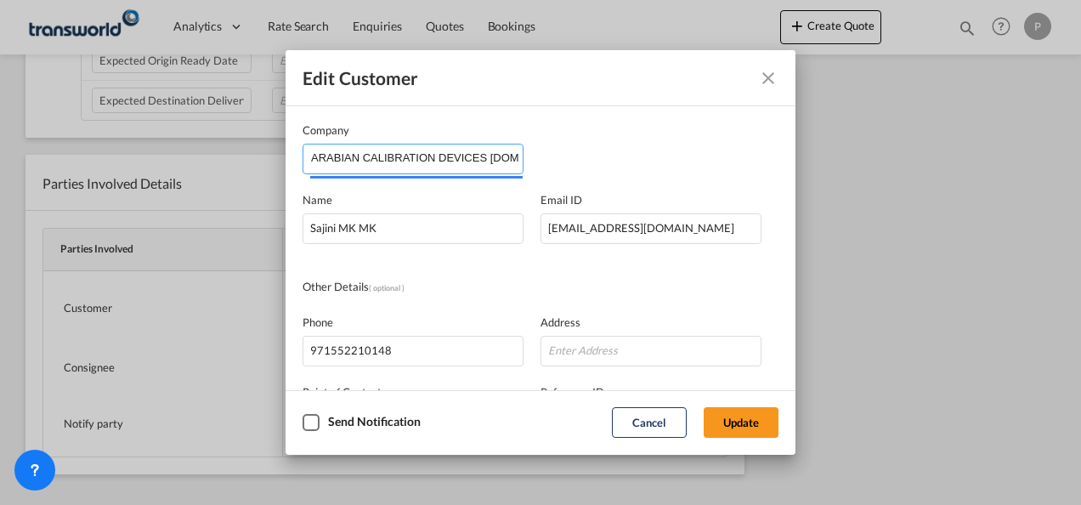
click at [493, 160] on input "ARABIAN CALIBRATION DEVICES [DOMAIN_NAME]" at bounding box center [417, 158] width 212 height 26
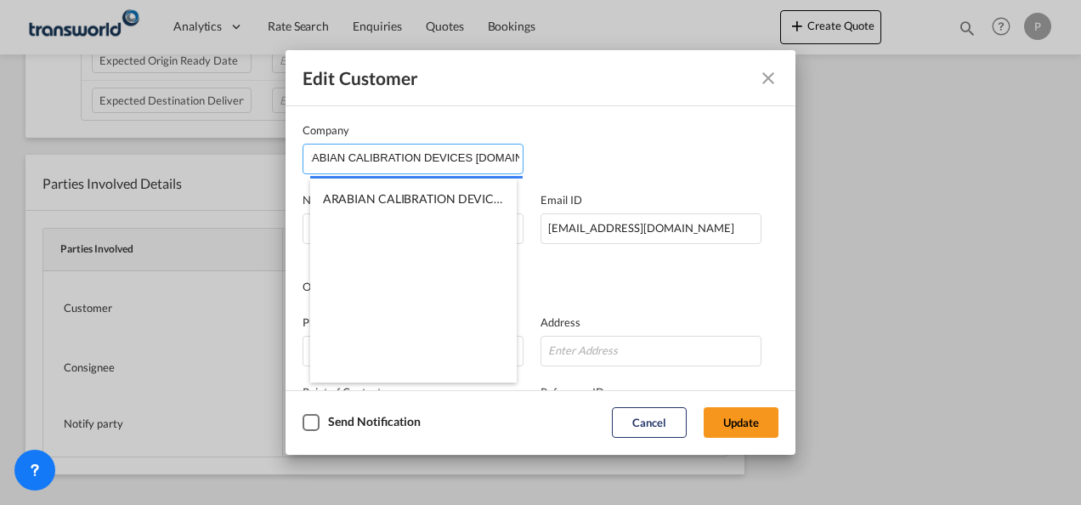
scroll to position [0, 0]
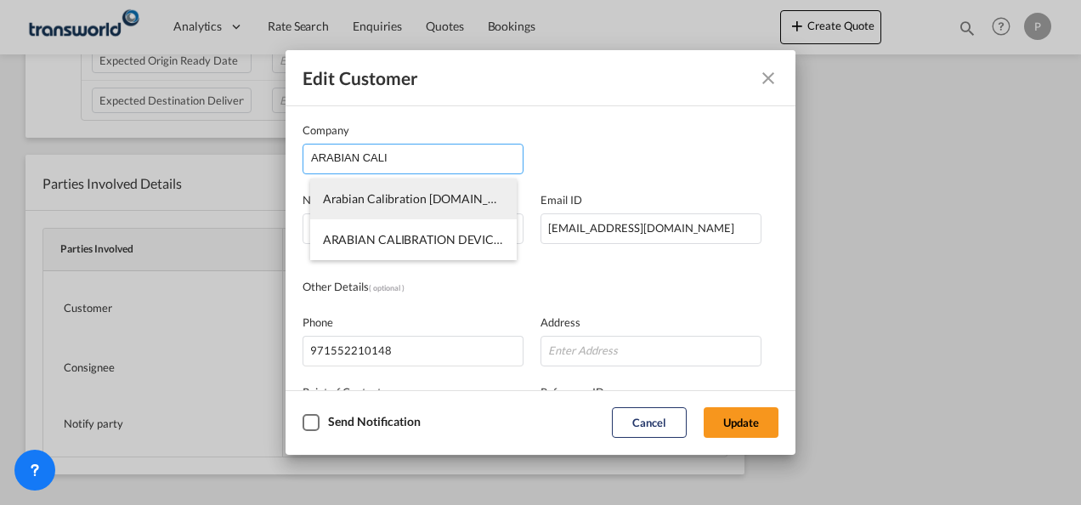
click at [456, 201] on span "Arabian Calibration [DOMAIN_NAME]" at bounding box center [425, 198] width 204 height 14
type input "Arabian Calibration [DOMAIN_NAME]"
type input "552210148"
type input "1380207"
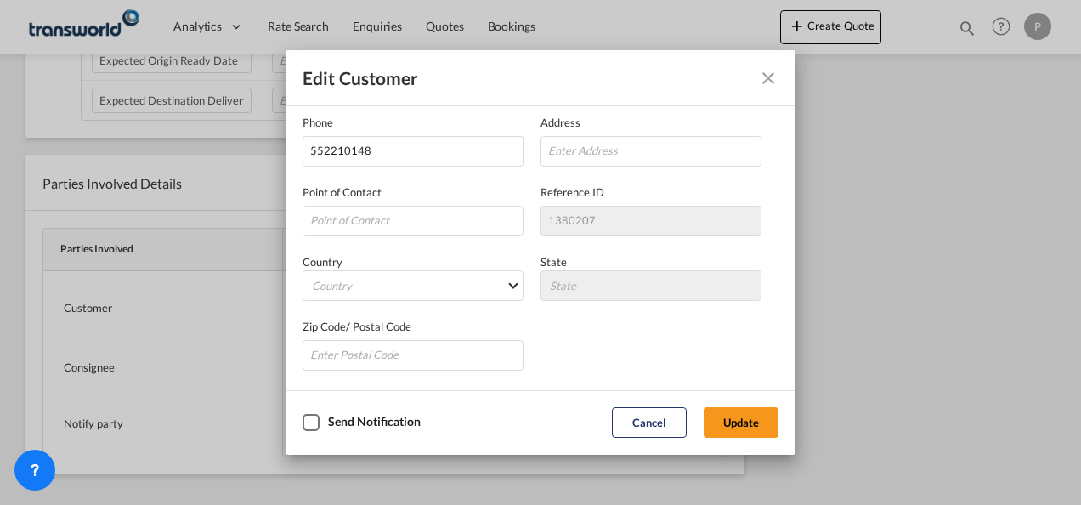
scroll to position [201, 0]
click at [743, 422] on button "Update" at bounding box center [741, 422] width 75 height 31
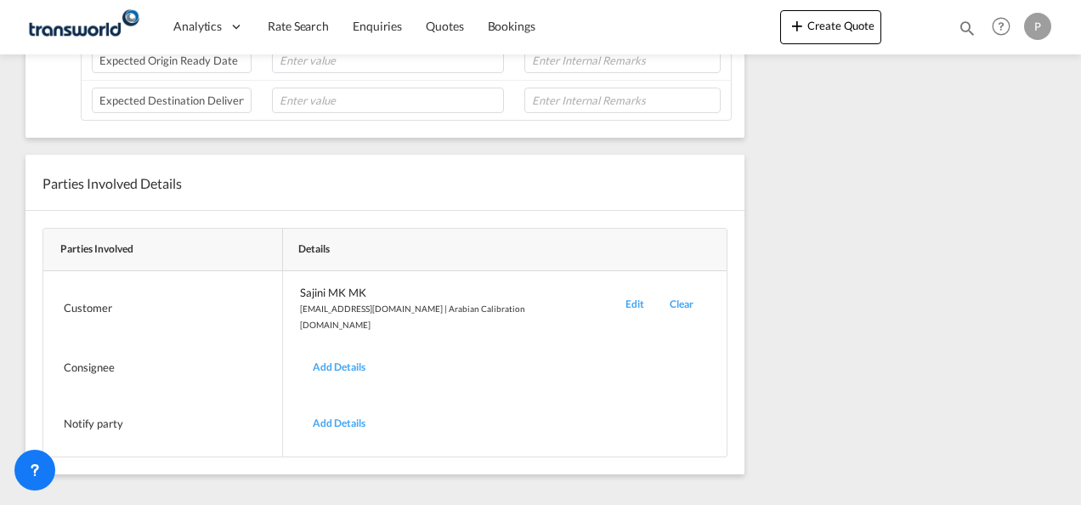
scroll to position [173, 0]
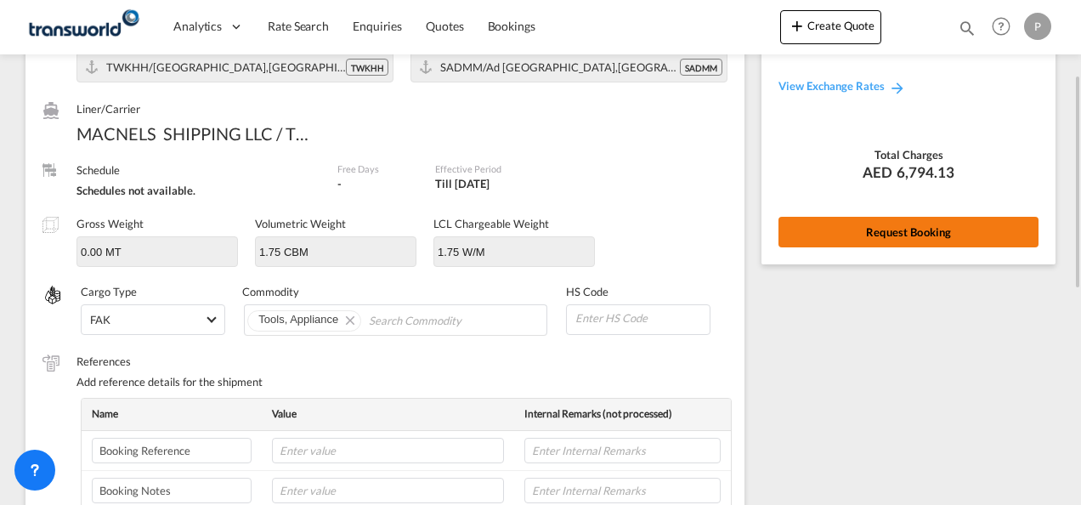
click at [901, 225] on button "Request Booking" at bounding box center [909, 232] width 260 height 31
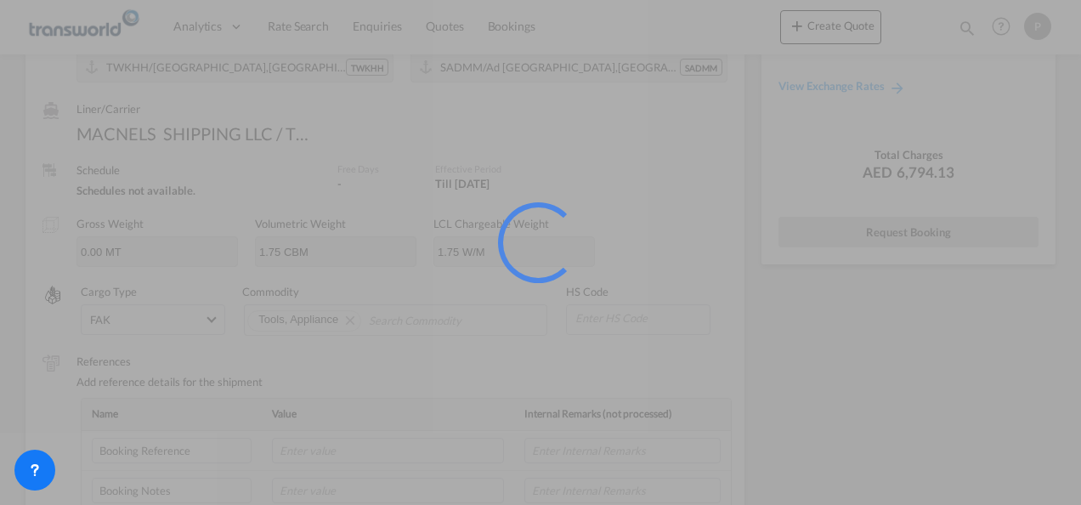
scroll to position [31, 0]
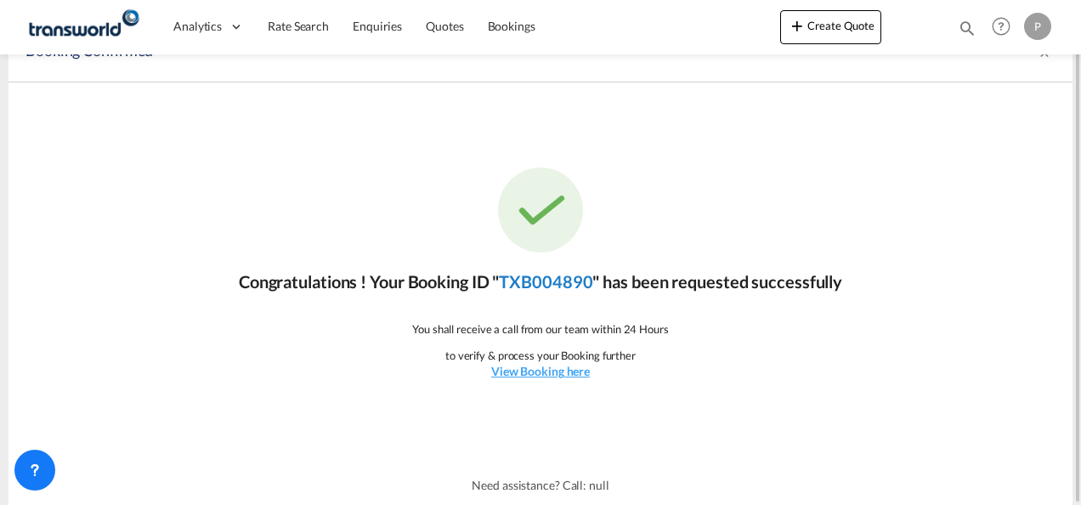
click at [563, 280] on link "TXB004890" at bounding box center [546, 281] width 94 height 20
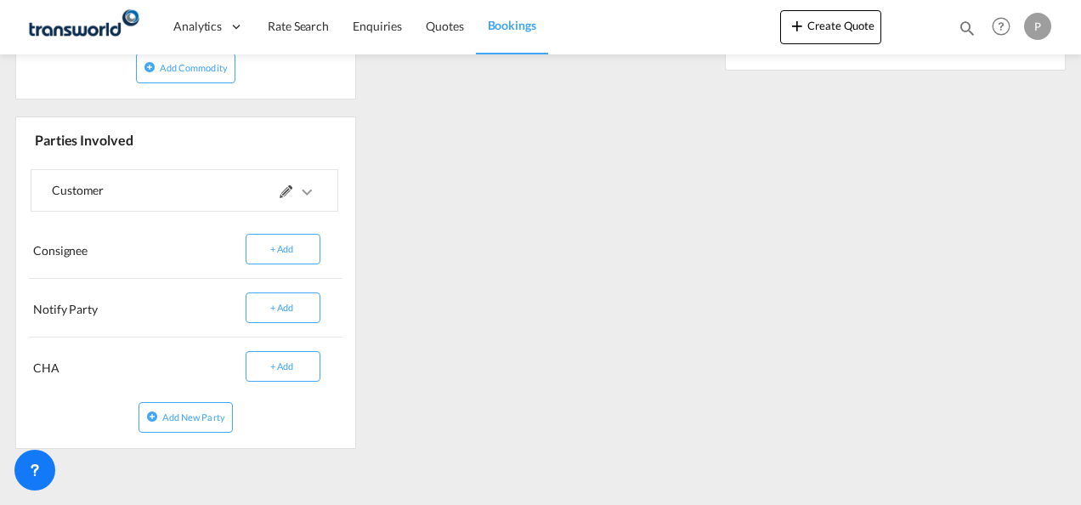
scroll to position [435, 0]
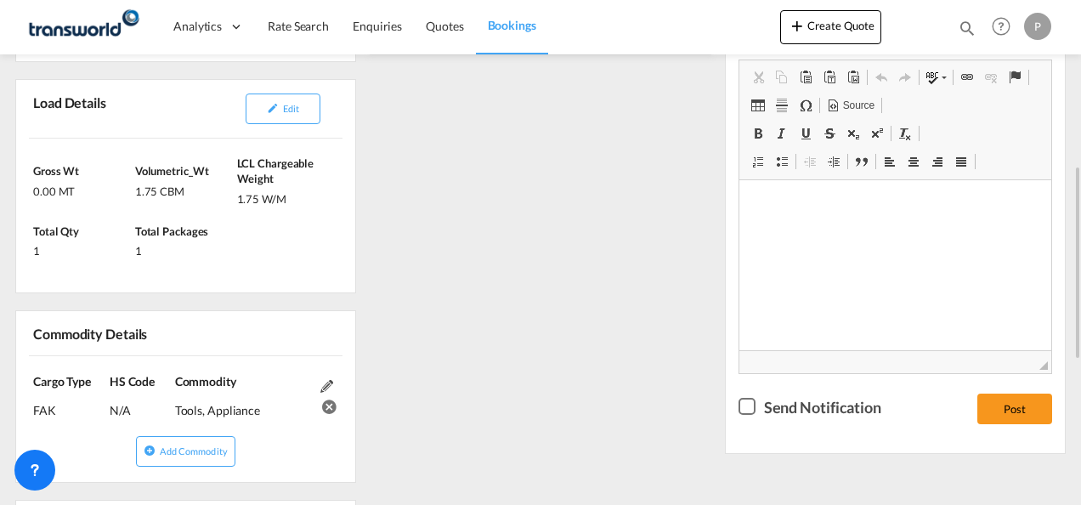
click at [609, 313] on div "References Inquiry No. N/A Quotation No. TXB000004985 Search Reference TWP8986 …" at bounding box center [541, 355] width 1064 height 982
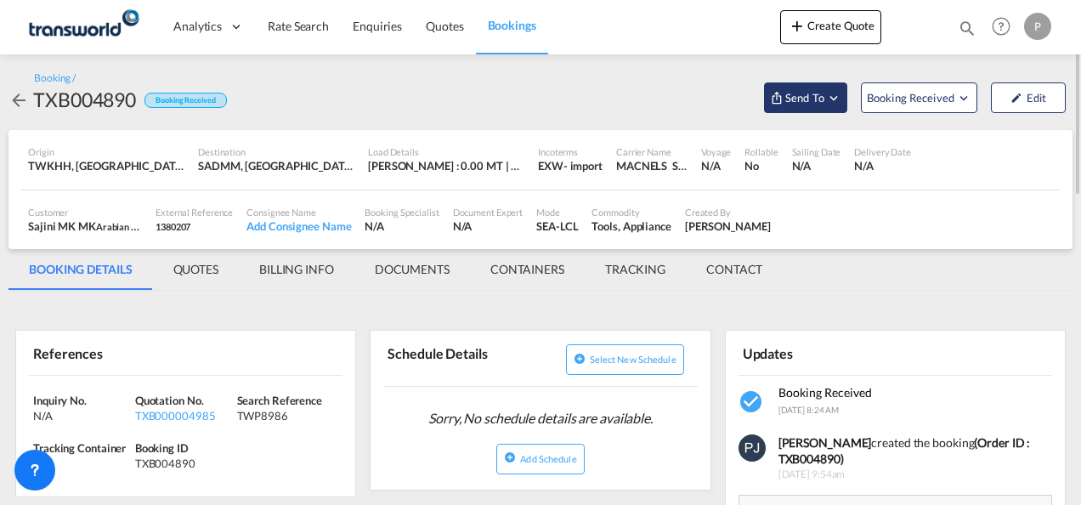
click at [838, 94] on md-icon "Open demo menu" at bounding box center [833, 97] width 15 height 15
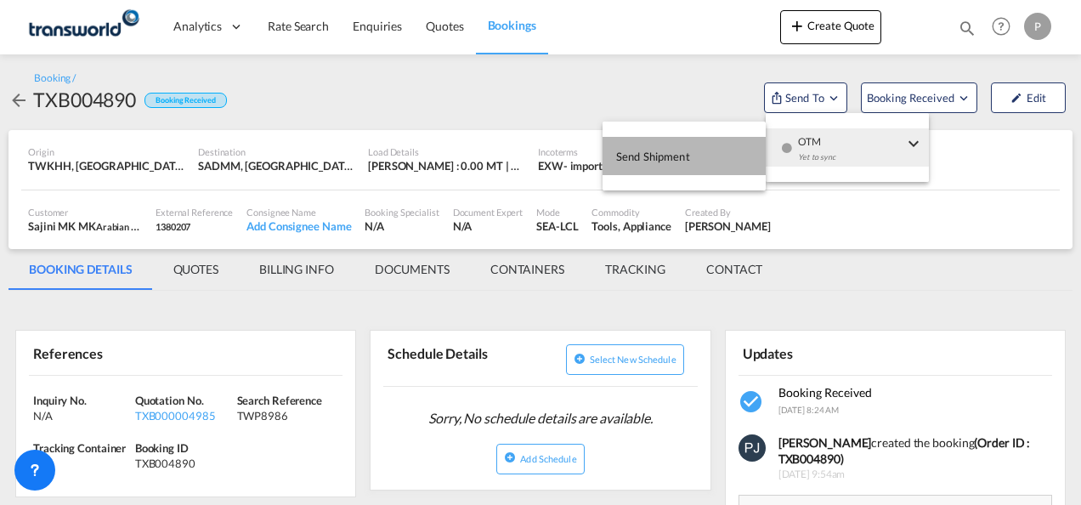
click at [644, 148] on span "Send Shipment" at bounding box center [653, 156] width 74 height 27
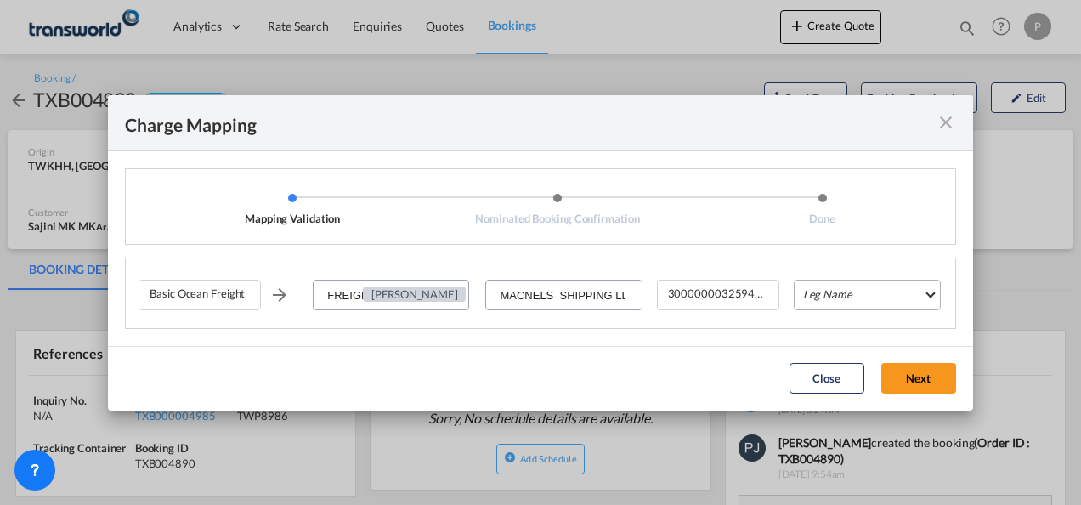
click at [850, 290] on md-select "Leg Name HANDLING ORIGIN VESSEL HANDLING DESTINATION OTHERS TL PICK UP CUSTOMS …" at bounding box center [867, 295] width 147 height 31
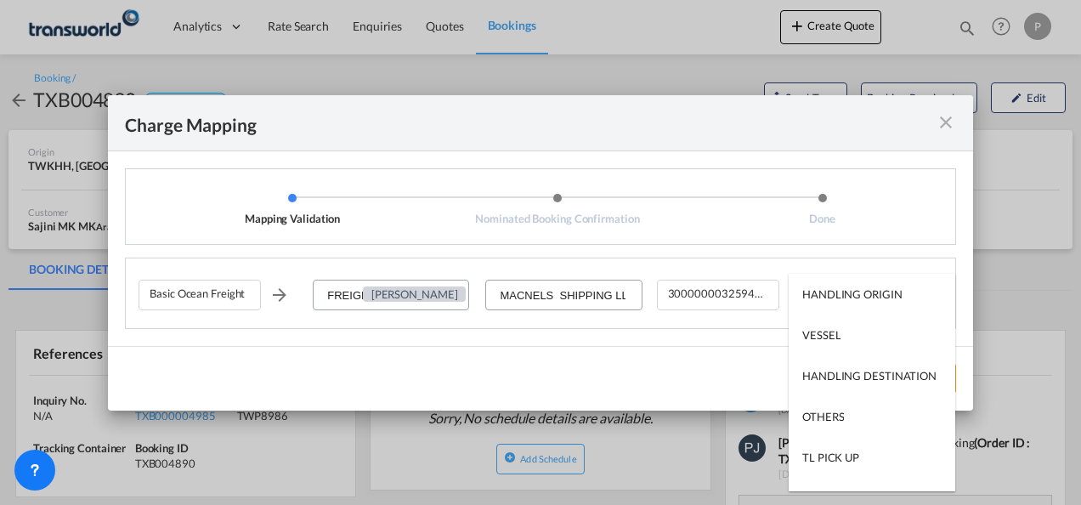
type md-option "HANDLING ORIGIN"
type md-option "VESSEL"
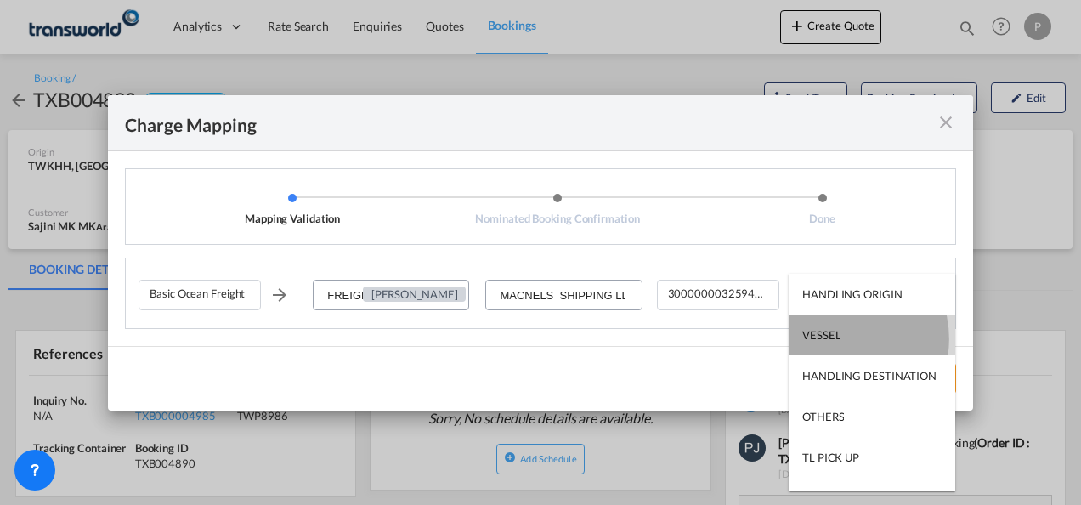
click at [836, 339] on div "VESSEL" at bounding box center [821, 334] width 38 height 15
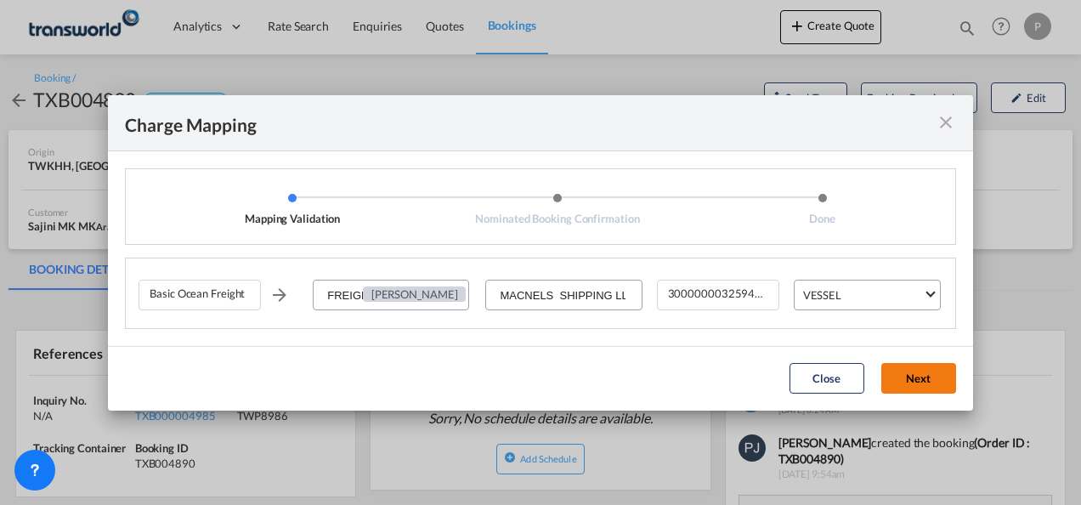
click at [917, 383] on button "Next" at bounding box center [918, 378] width 75 height 31
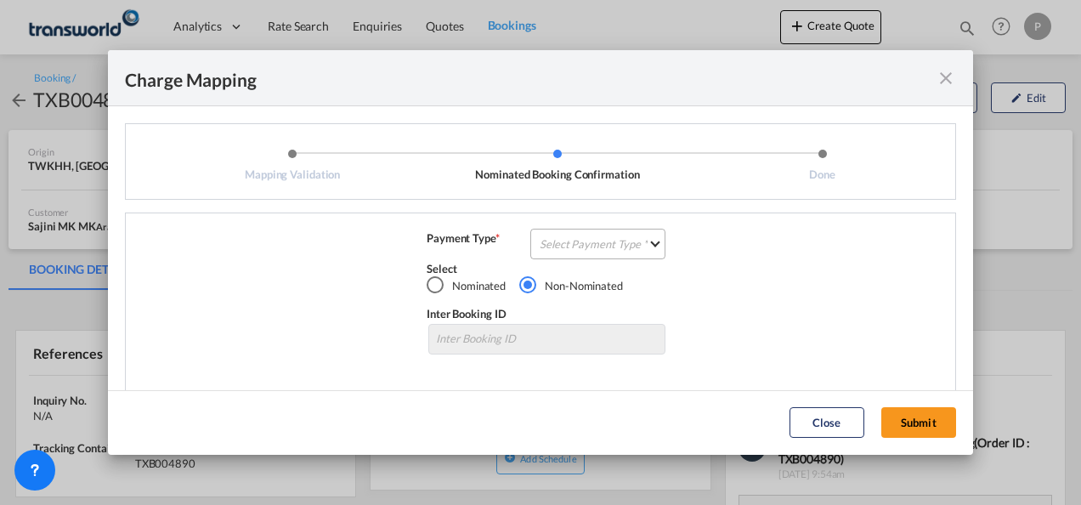
click at [573, 241] on md-select "Select Payment Type COLLECT PREPAID" at bounding box center [597, 244] width 135 height 31
click at [573, 241] on div "COLLECT" at bounding box center [559, 243] width 48 height 15
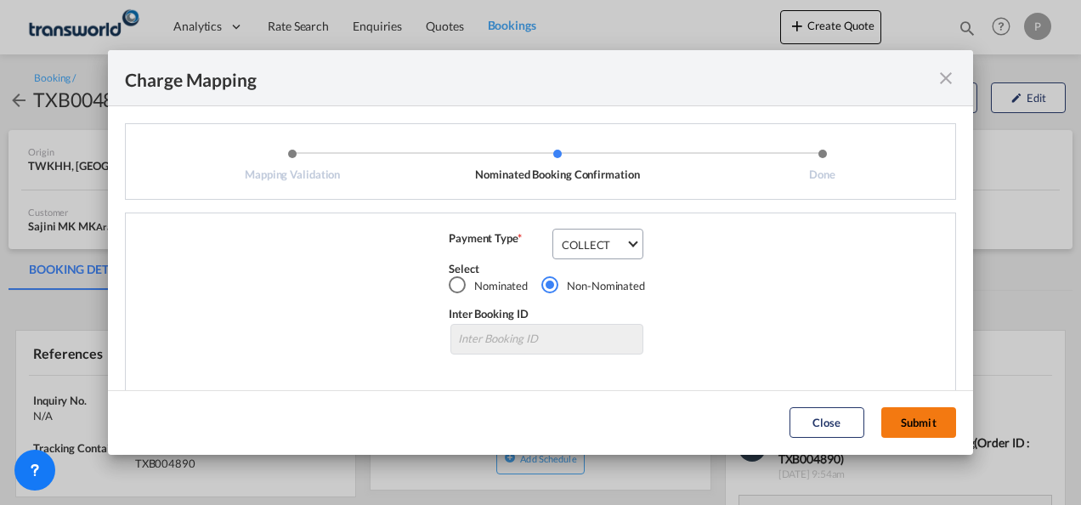
click at [927, 422] on button "Submit" at bounding box center [918, 422] width 75 height 31
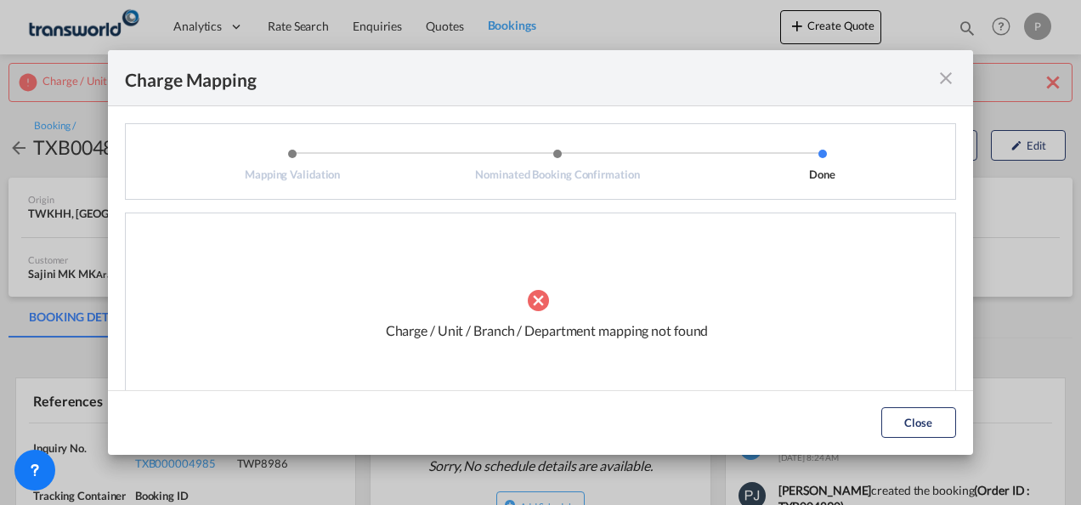
click at [951, 71] on md-icon "icon-close fg-AAA8AD cursor" at bounding box center [946, 78] width 20 height 20
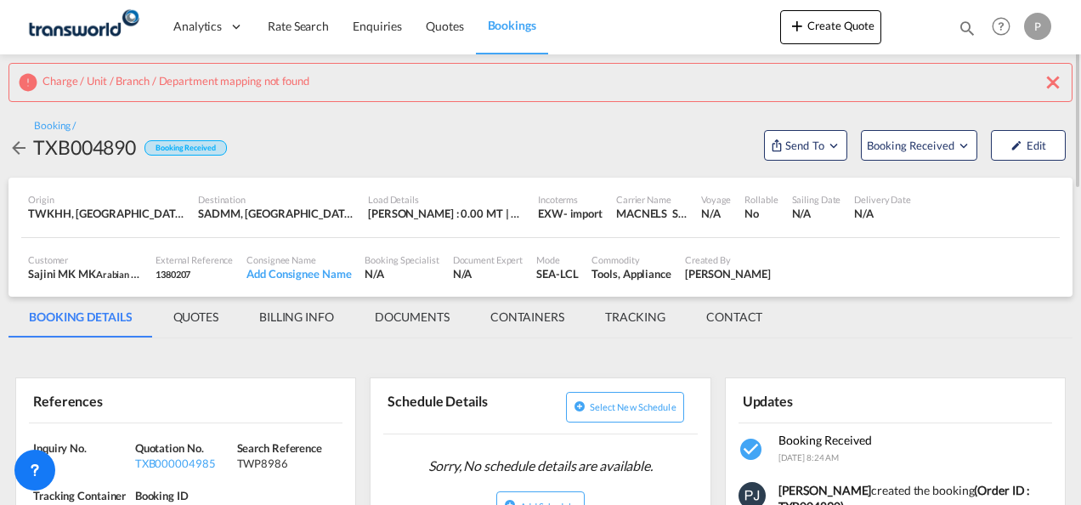
click at [1054, 75] on md-icon "icon-close" at bounding box center [1053, 82] width 20 height 20
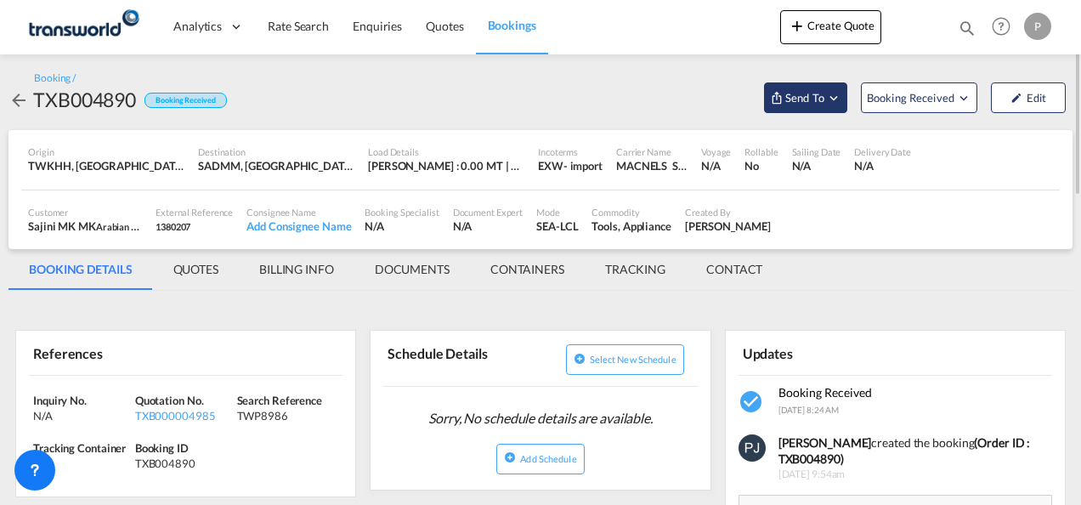
click at [836, 97] on md-icon "Open demo menu" at bounding box center [833, 97] width 15 height 15
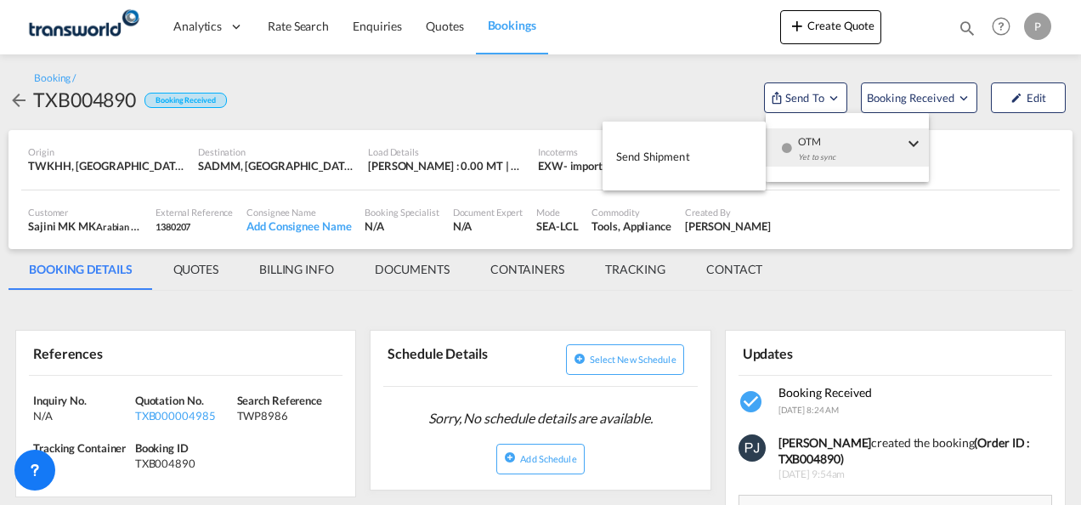
click at [701, 159] on button "Send Shipment" at bounding box center [684, 156] width 163 height 38
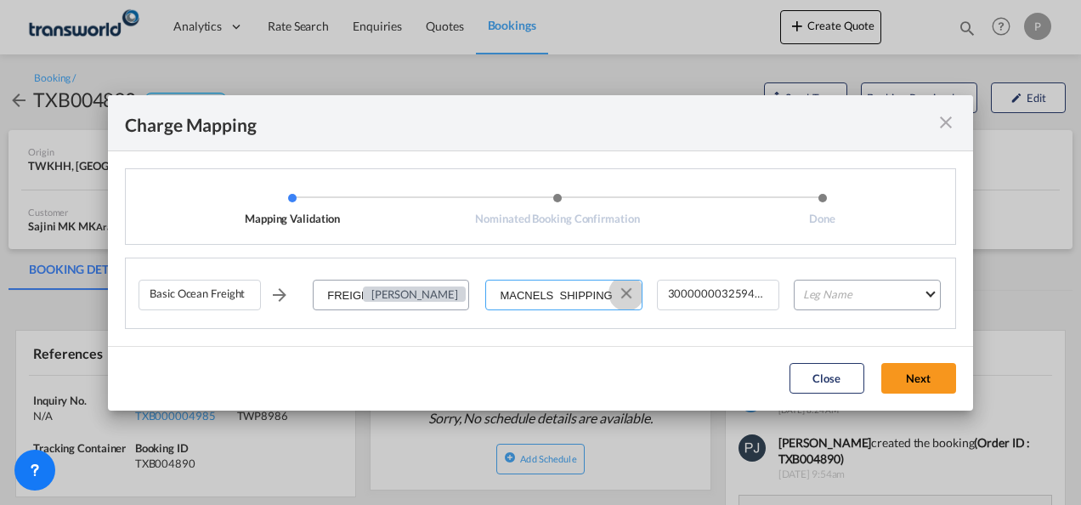
click at [629, 291] on button "Clear Input" at bounding box center [627, 294] width 26 height 26
click at [578, 294] on input "Select Service Provider" at bounding box center [564, 296] width 154 height 31
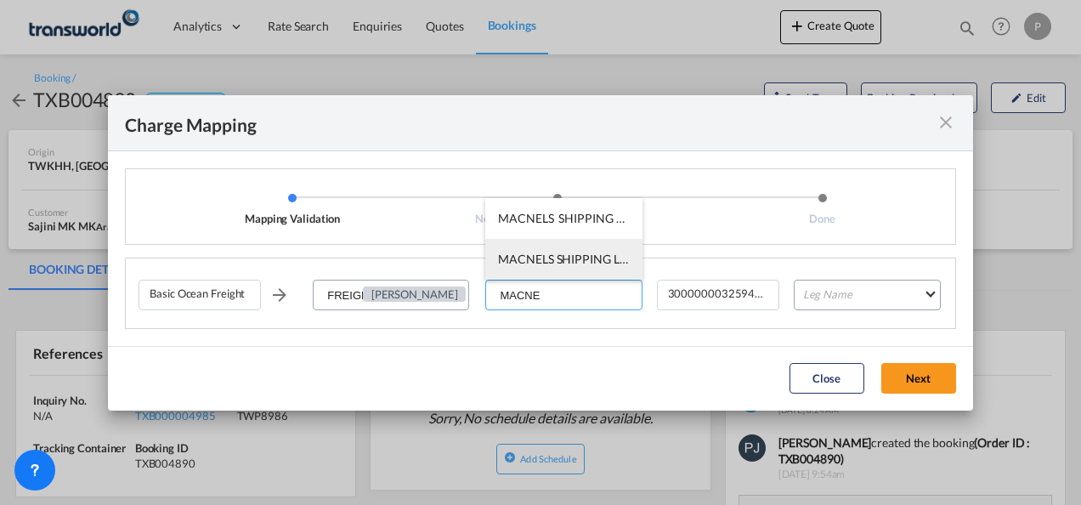
click at [580, 268] on li "MACNELS SHIPPING LLC / TDWC-[GEOGRAPHIC_DATA]" at bounding box center [563, 259] width 156 height 41
type input "MACNELS SHIPPING LLC / TDWC-[GEOGRAPHIC_DATA]"
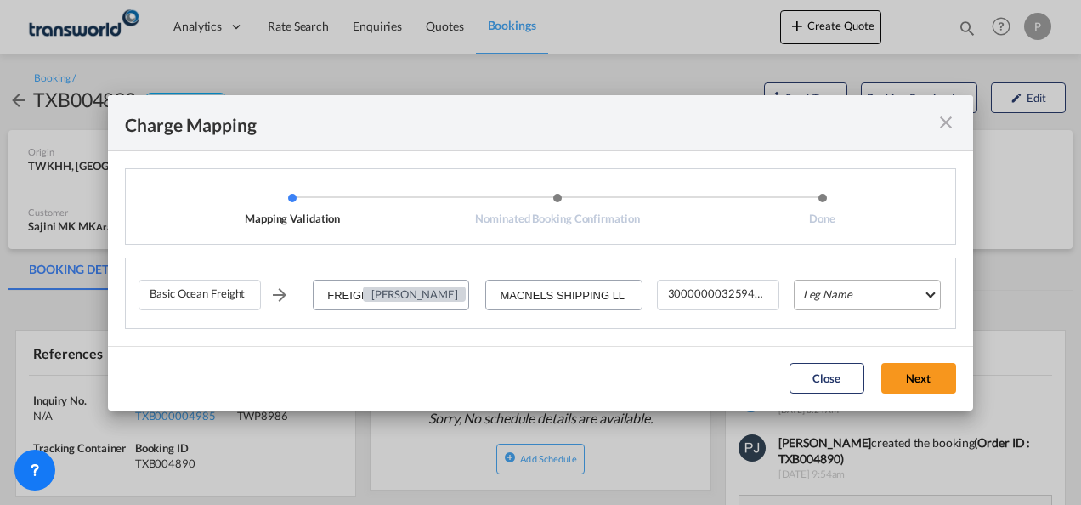
click at [870, 303] on md-select "Leg Name HANDLING ORIGIN VESSEL HANDLING DESTINATION OTHERS TL PICK UP CUSTOMS …" at bounding box center [867, 295] width 147 height 31
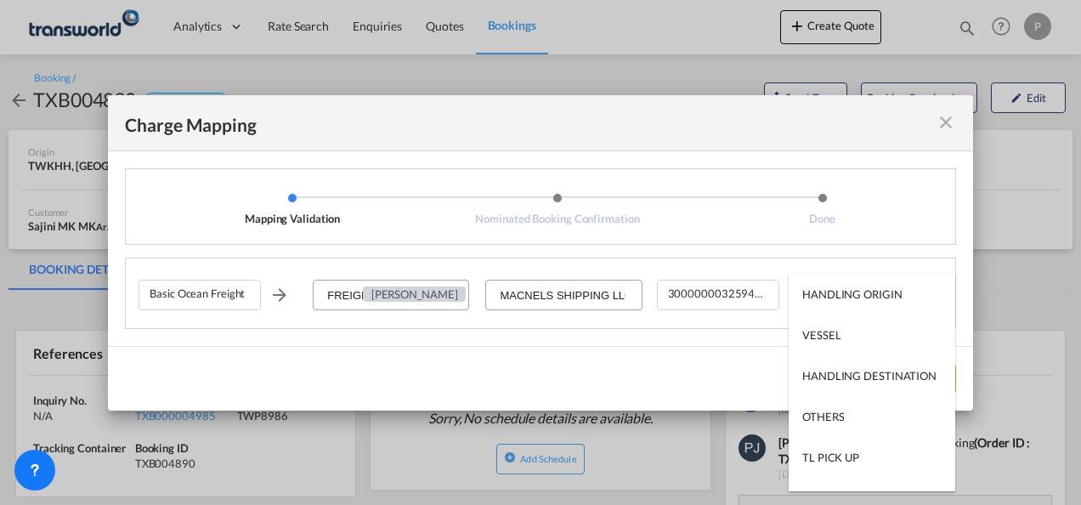
type md-option "HANDLING ORIGIN"
type md-option "VESSEL"
click at [826, 332] on div "VESSEL" at bounding box center [821, 334] width 38 height 15
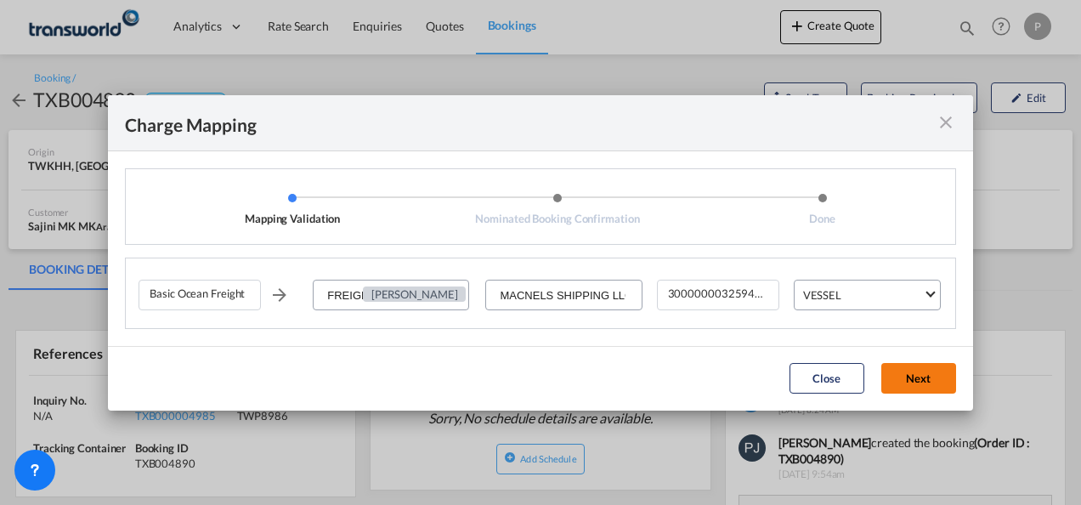
click at [918, 383] on button "Next" at bounding box center [918, 378] width 75 height 31
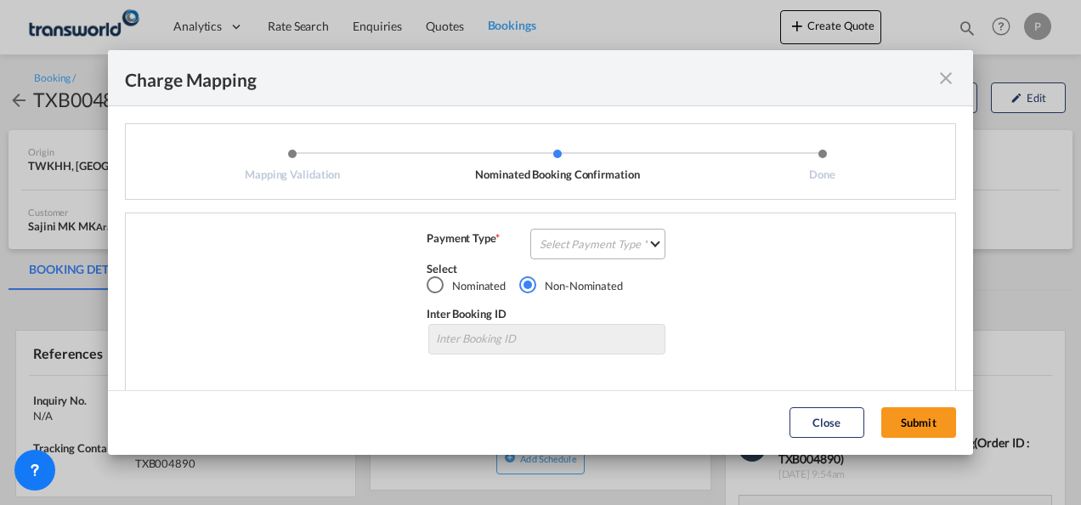
click at [596, 245] on md-select "Select Payment Type COLLECT PREPAID" at bounding box center [597, 244] width 135 height 31
click at [596, 245] on md-option "COLLECT" at bounding box center [596, 244] width 150 height 41
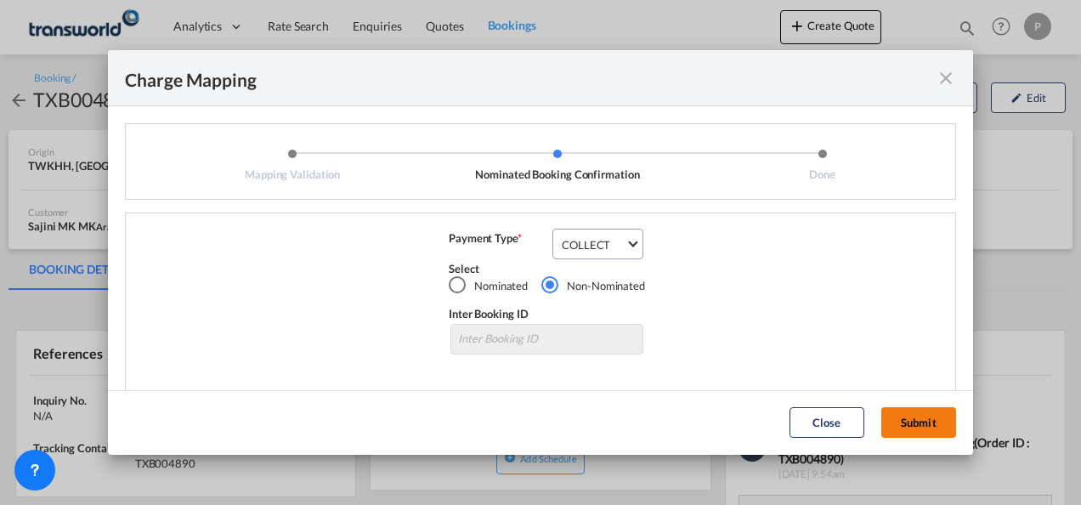
click at [927, 423] on button "Submit" at bounding box center [918, 422] width 75 height 31
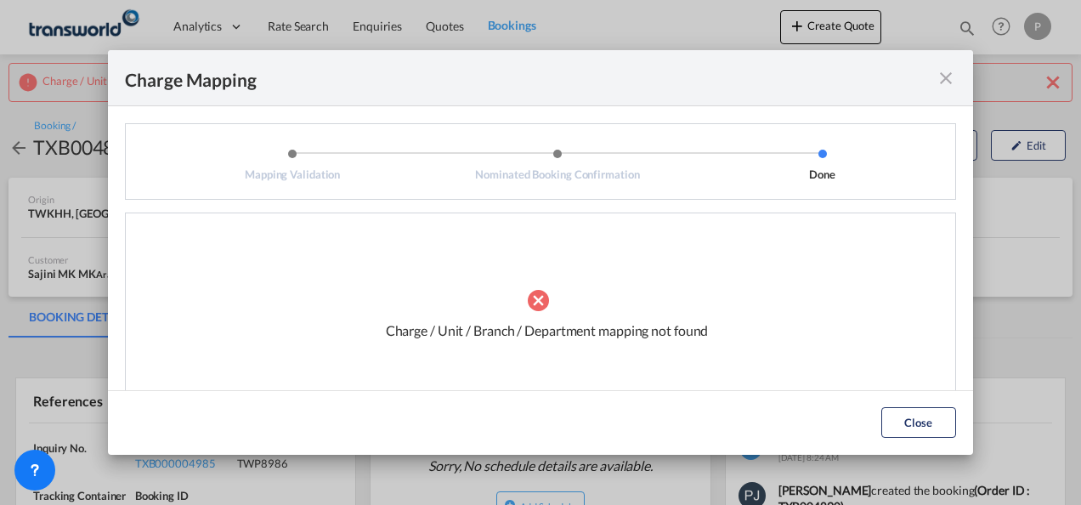
click at [947, 88] on md-icon "icon-close fg-AAA8AD cursor" at bounding box center [946, 78] width 20 height 20
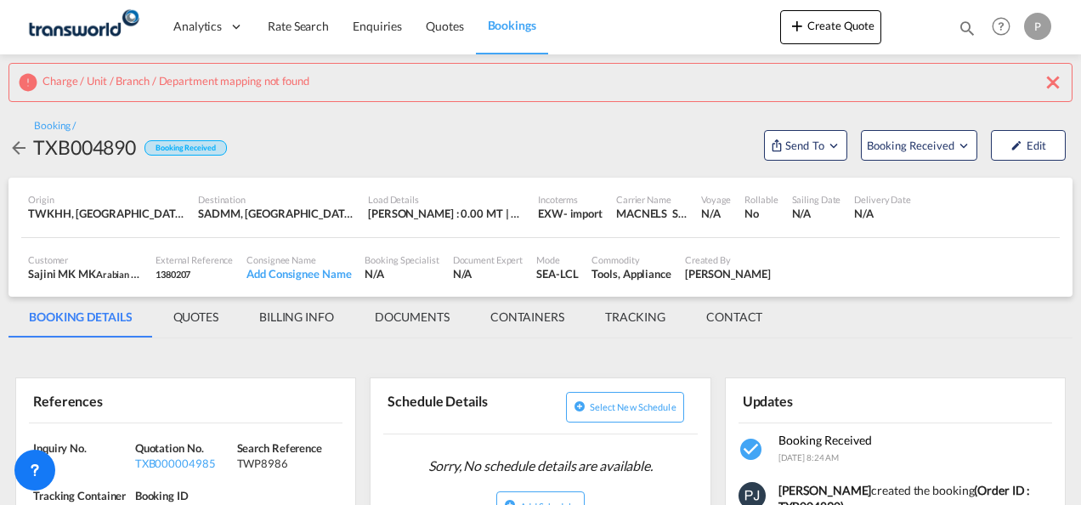
click at [1056, 74] on md-icon "icon-close" at bounding box center [1053, 82] width 20 height 20
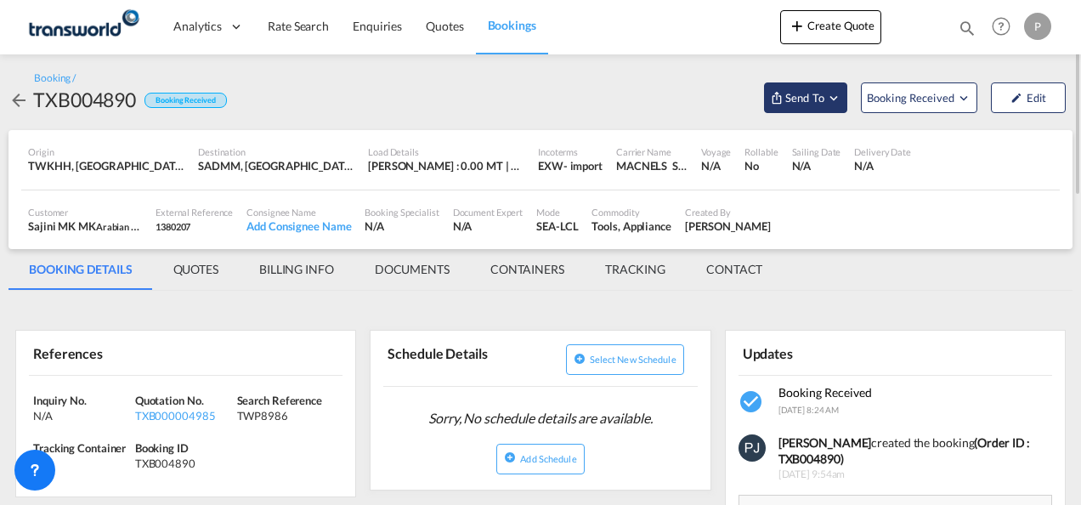
click at [835, 99] on md-icon "Open demo menu" at bounding box center [833, 97] width 15 height 15
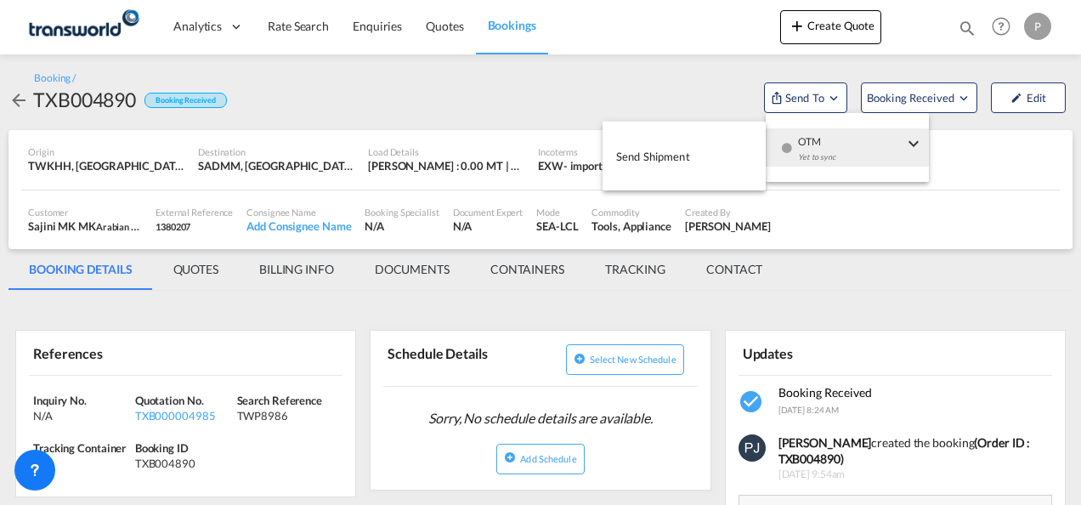
click at [678, 155] on span "Send Shipment" at bounding box center [653, 156] width 74 height 27
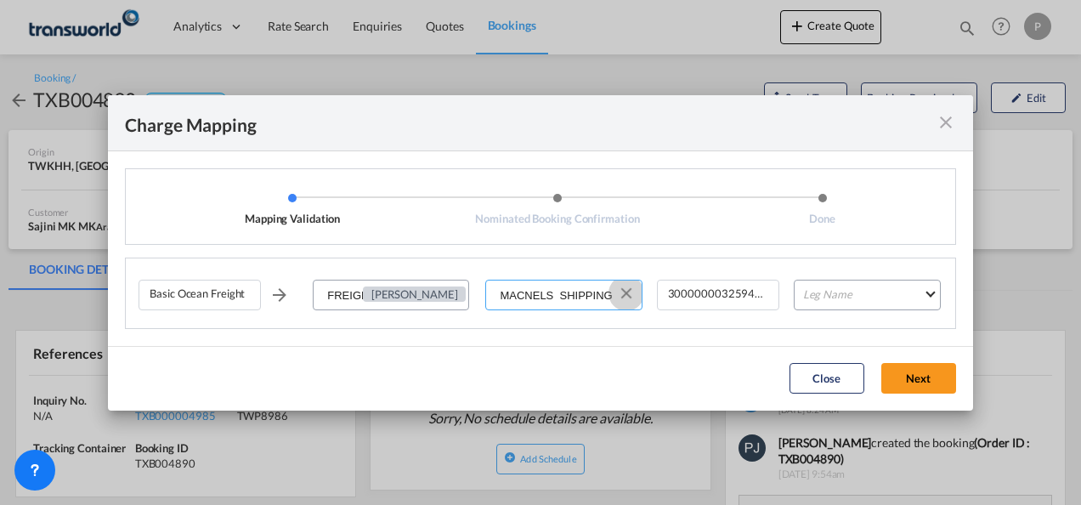
click at [626, 294] on button "Clear Input" at bounding box center [627, 294] width 26 height 26
click at [578, 294] on input "Select Service Provider" at bounding box center [564, 296] width 154 height 31
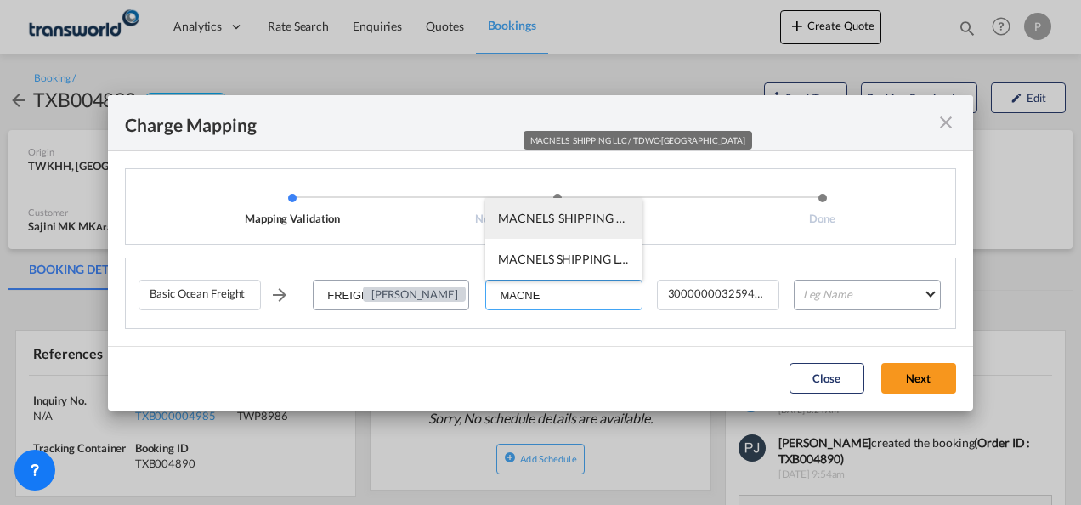
click at [553, 218] on span "MACNELS SHIPPING LLC / TDWC-[GEOGRAPHIC_DATA]" at bounding box center [650, 218] width 305 height 14
type input "MACNELS SHIPPING LLC / TDWC-[GEOGRAPHIC_DATA]"
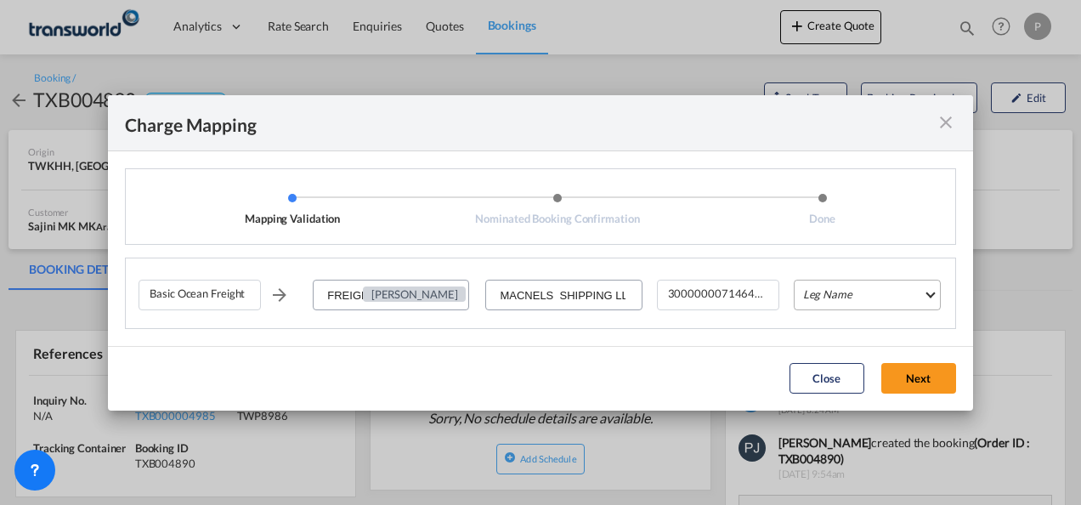
click at [838, 294] on md-select "Leg Name HANDLING ORIGIN VESSEL HANDLING DESTINATION OTHERS TL PICK UP CUSTOMS …" at bounding box center [867, 295] width 147 height 31
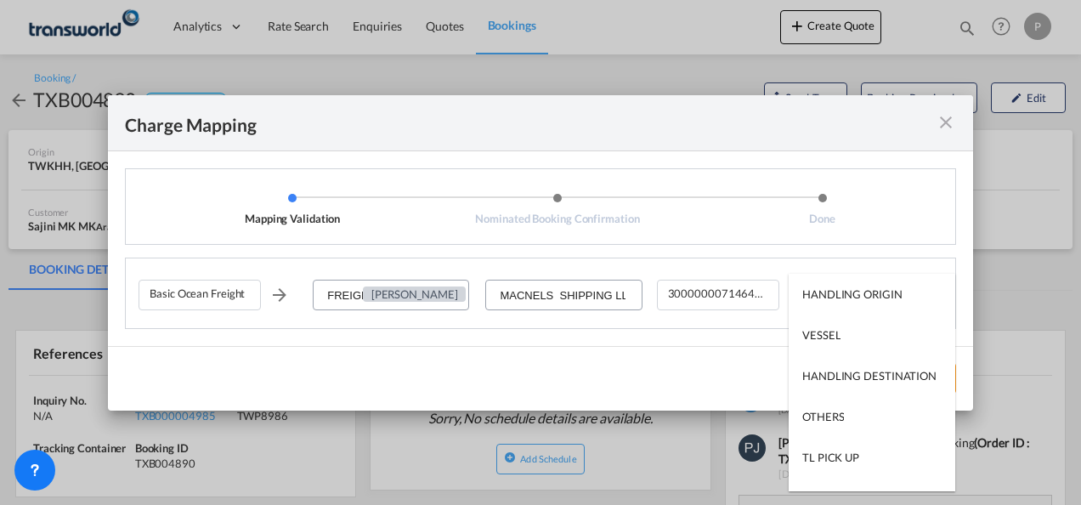
type md-option "HANDLING ORIGIN"
type md-option "VESSEL"
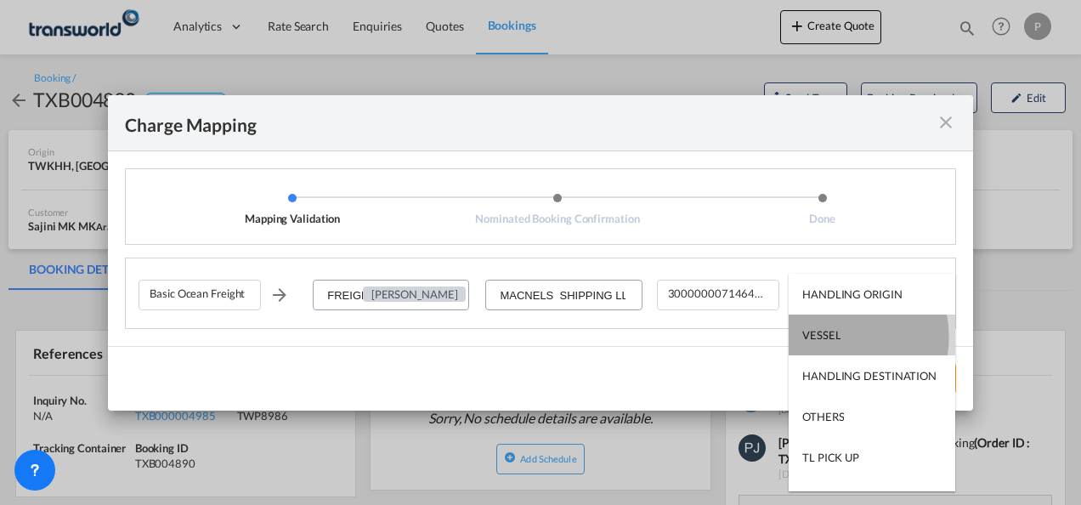
click at [830, 337] on div "VESSEL" at bounding box center [821, 334] width 38 height 15
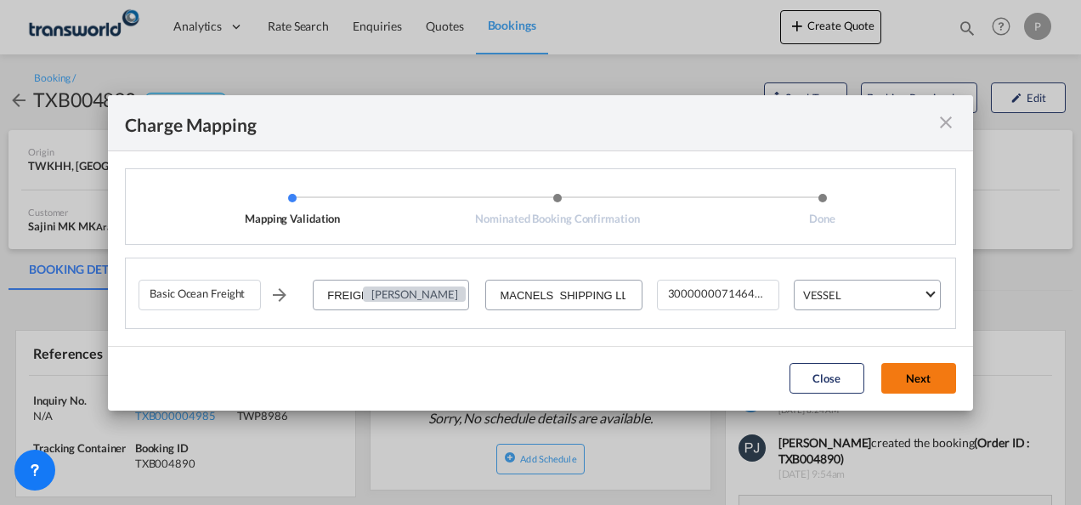
click at [920, 381] on button "Next" at bounding box center [918, 378] width 75 height 31
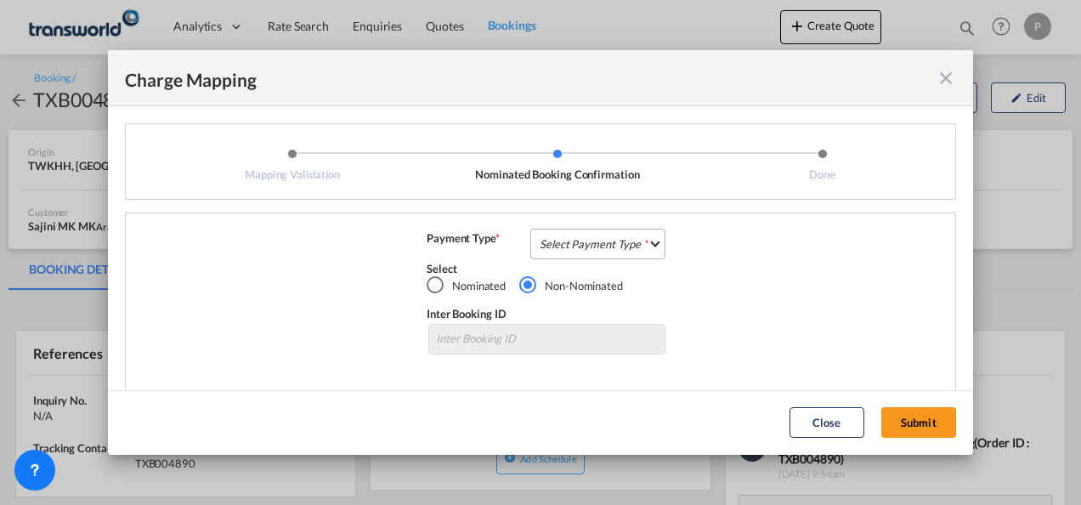
click at [585, 247] on md-select "Select Payment Type COLLECT PREPAID" at bounding box center [597, 244] width 135 height 31
click at [585, 247] on md-option "COLLECT" at bounding box center [596, 244] width 150 height 41
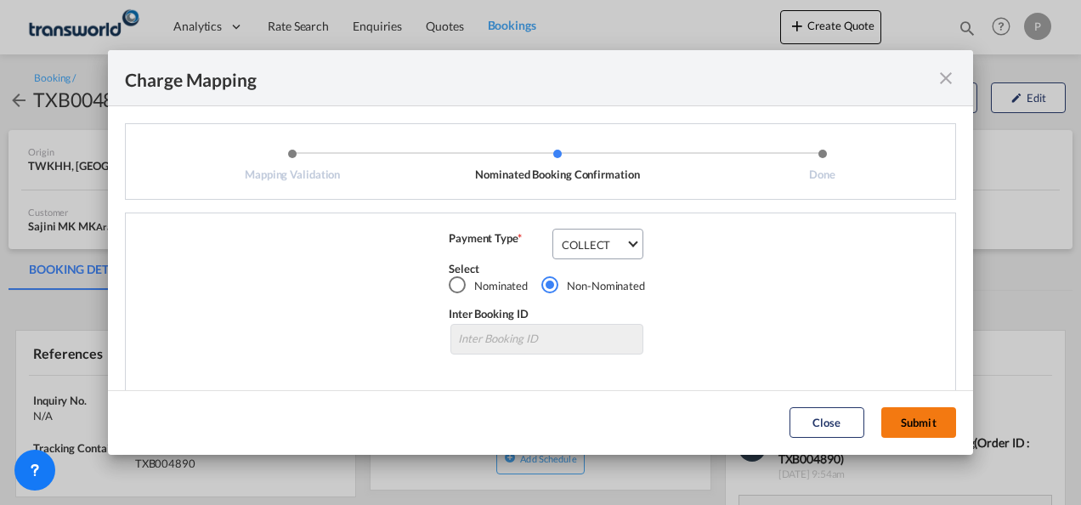
click at [920, 423] on button "Submit" at bounding box center [918, 422] width 75 height 31
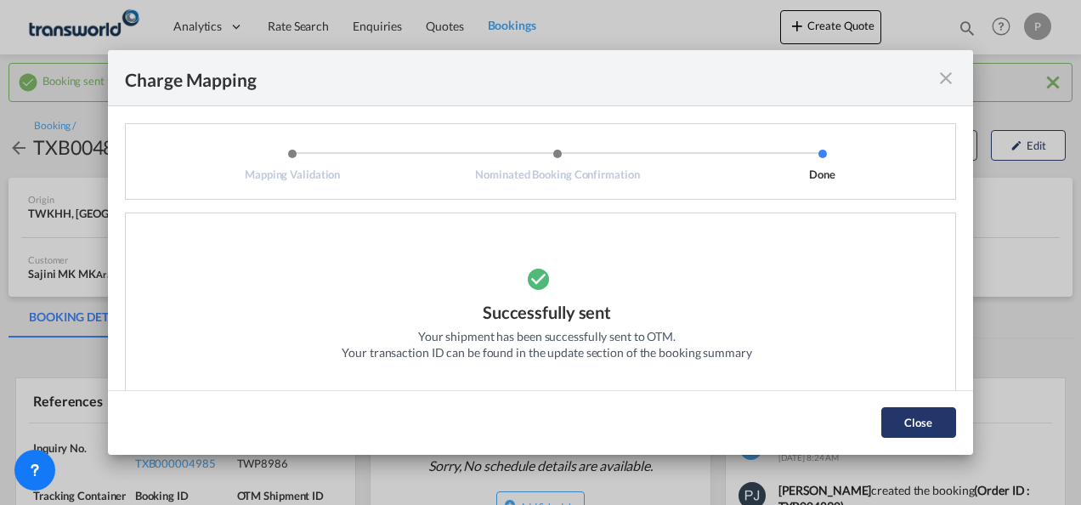
click at [928, 425] on button "Close" at bounding box center [918, 422] width 75 height 31
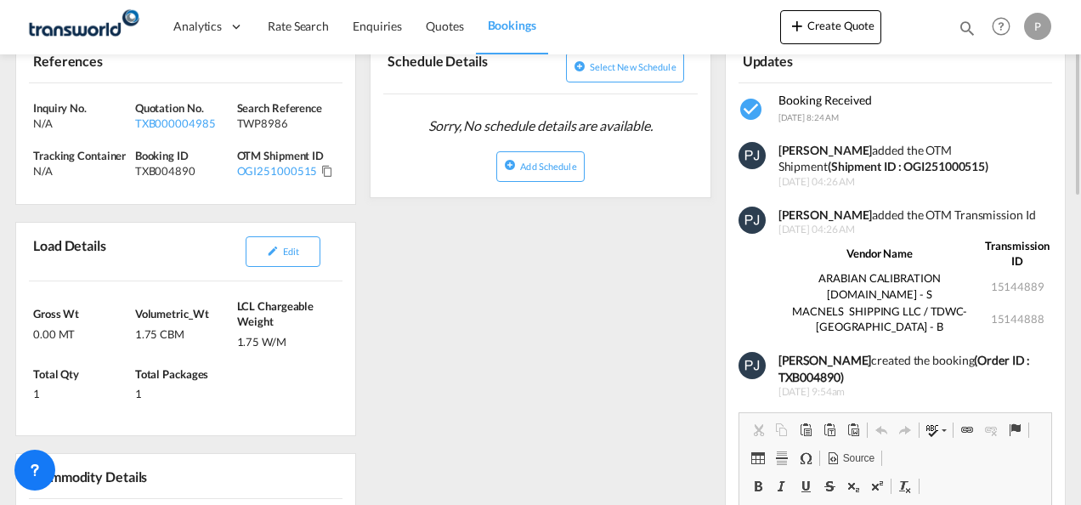
scroll to position [170, 0]
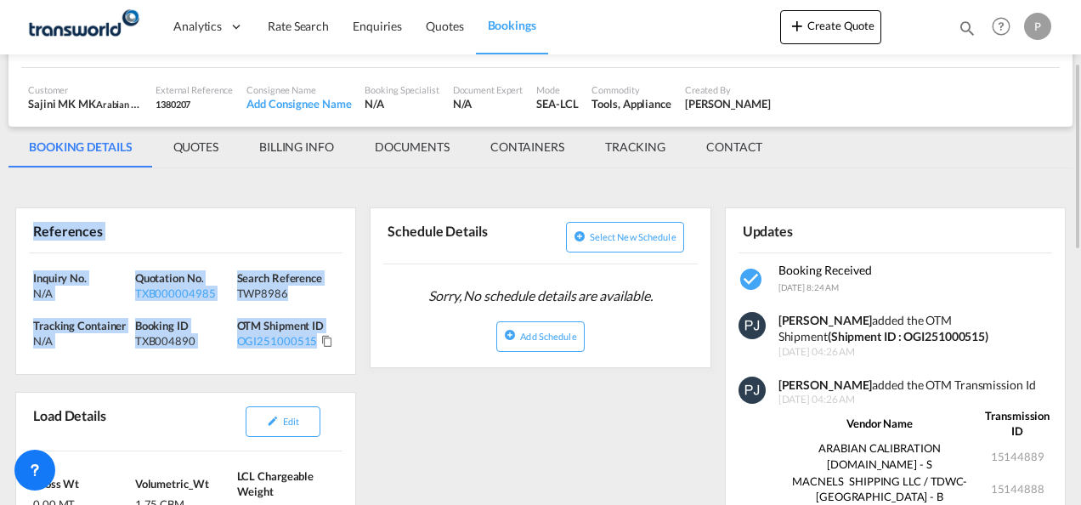
drag, startPoint x: 33, startPoint y: 234, endPoint x: 316, endPoint y: 343, distance: 303.6
click at [316, 343] on div "References Inquiry No. N/A Quotation No. TXB000004985 Search Reference TWP8986 …" at bounding box center [185, 290] width 341 height 167
copy div "References Inquiry No. N/A Quotation No. TXB000004985 Search Reference TWP8986 …"
click at [844, 26] on button "Create Quote" at bounding box center [830, 27] width 101 height 34
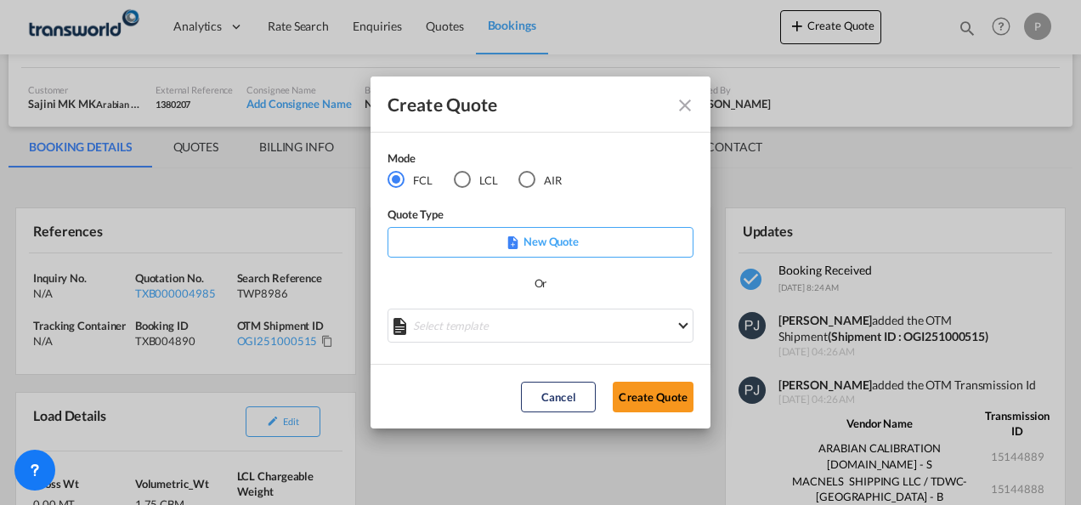
click at [524, 179] on div "AIR" at bounding box center [527, 179] width 17 height 17
click at [660, 396] on button "Create Quote" at bounding box center [653, 397] width 81 height 31
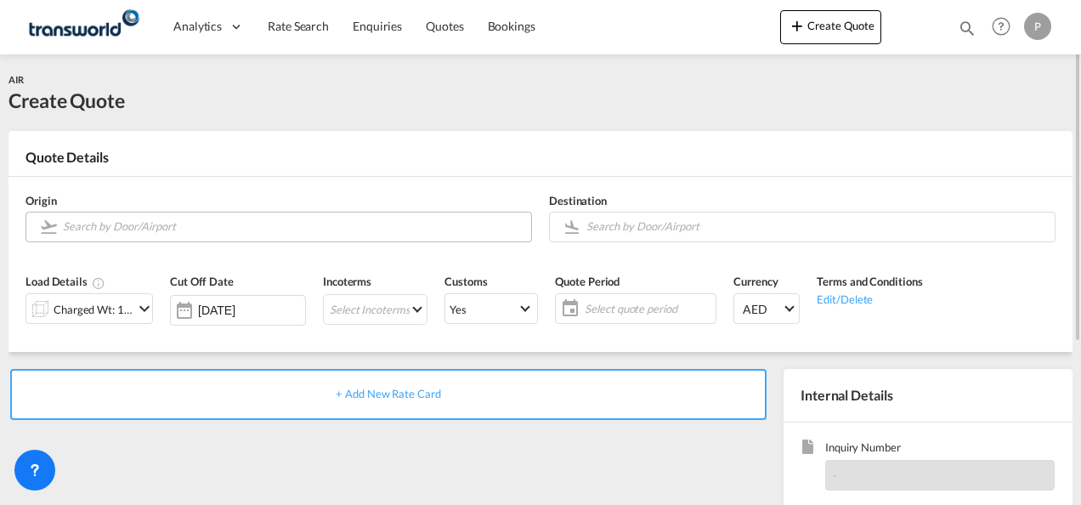
click at [139, 230] on input "Search by Door/Airport" at bounding box center [293, 227] width 460 height 30
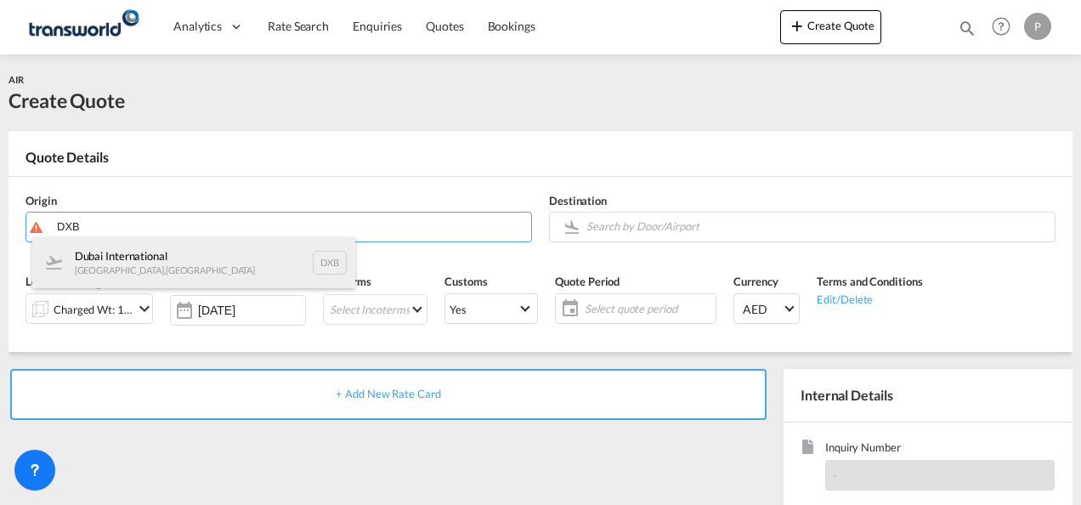
click at [173, 264] on div "Dubai International [GEOGRAPHIC_DATA] , [GEOGRAPHIC_DATA] DXB" at bounding box center [193, 262] width 323 height 51
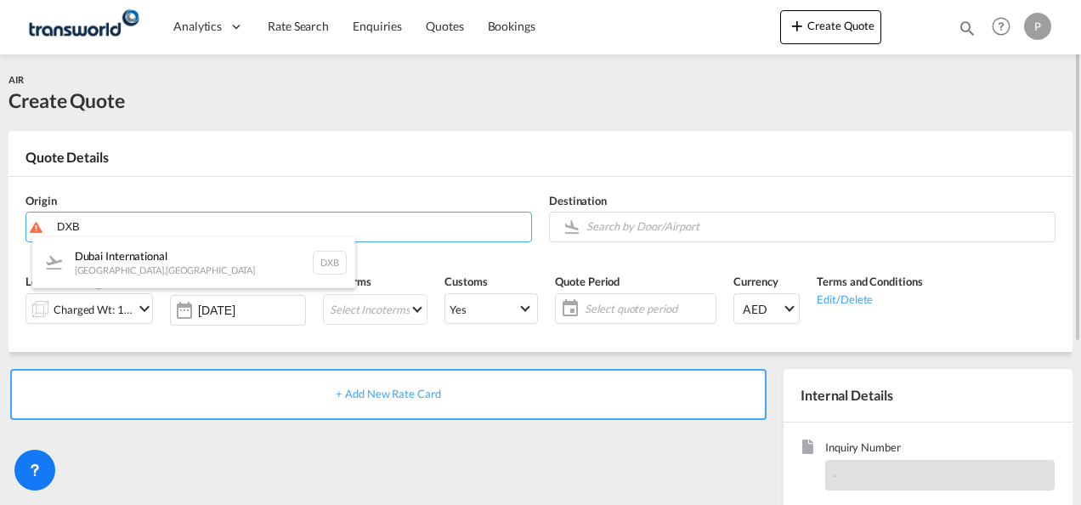
type input "Dubai International, [GEOGRAPHIC_DATA], DXB"
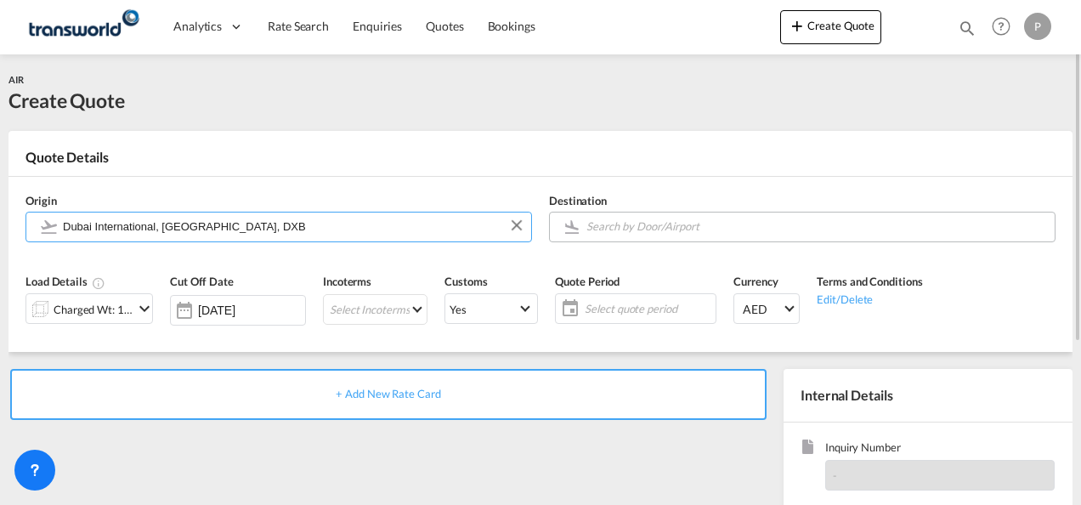
click at [670, 231] on input "Search by Door/Airport" at bounding box center [817, 227] width 460 height 30
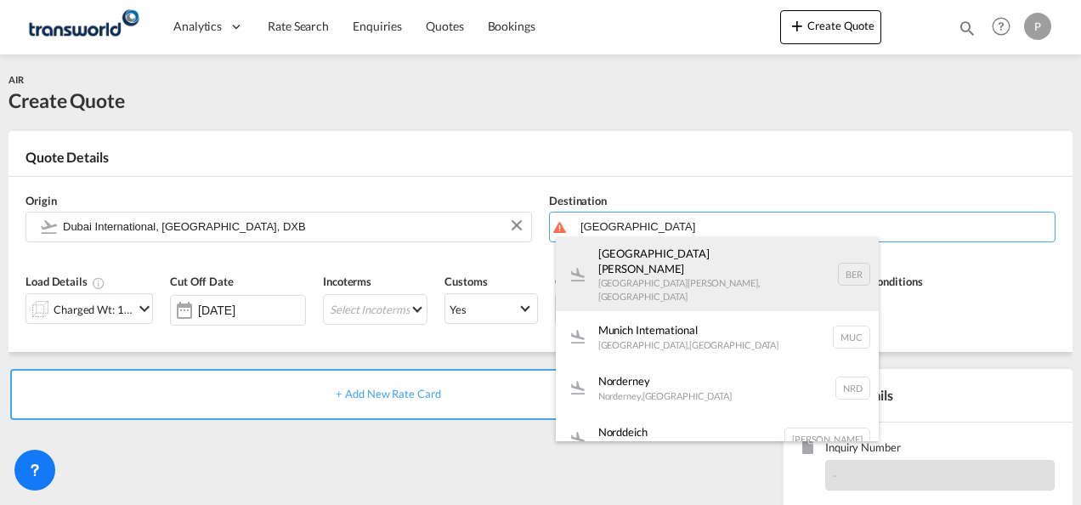
click at [666, 253] on div "Berlin [PERSON_NAME] [GEOGRAPHIC_DATA][PERSON_NAME] , [GEOGRAPHIC_DATA] BER" at bounding box center [717, 274] width 323 height 74
type input "[GEOGRAPHIC_DATA][PERSON_NAME], [GEOGRAPHIC_DATA][PERSON_NAME], BER"
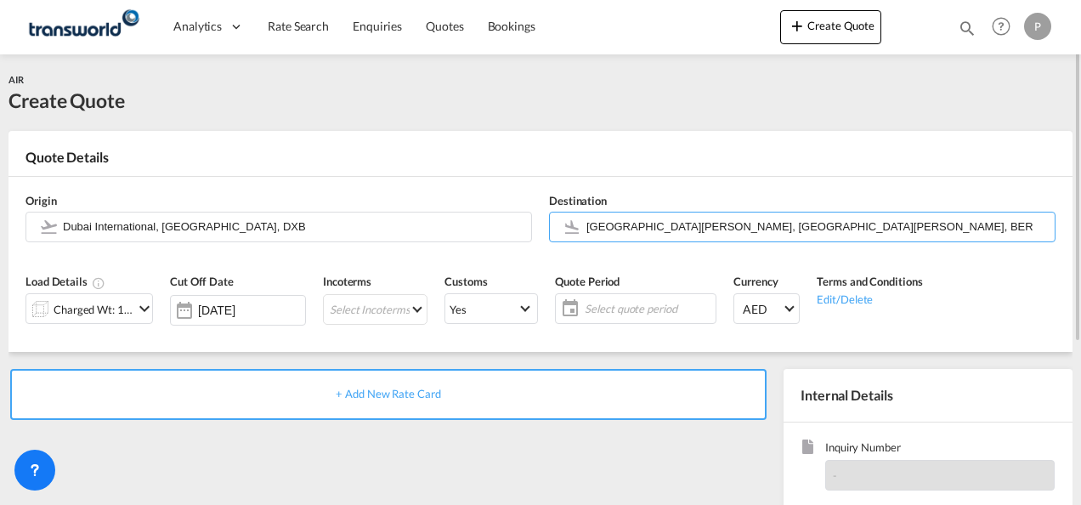
click at [142, 312] on md-icon "icon-chevron-down" at bounding box center [144, 308] width 20 height 20
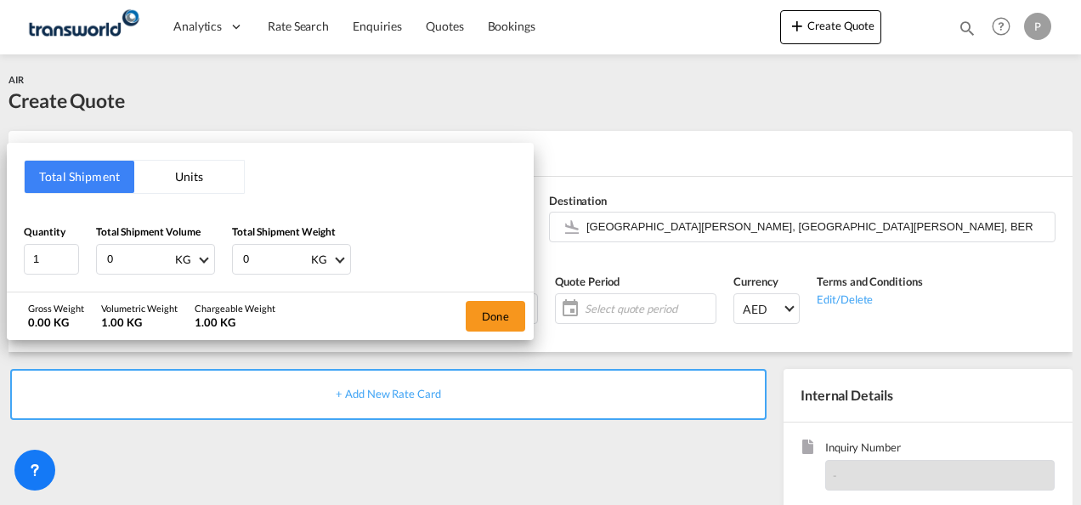
drag, startPoint x: 124, startPoint y: 258, endPoint x: 298, endPoint y: 261, distance: 173.4
click at [54, 212] on div "Quantity 1 Total Shipment Volume 0 KG CBM CFT KG LB Total Shipment Weight 0 KG …" at bounding box center [270, 243] width 493 height 64
type input "10.50"
click at [491, 318] on button "Done" at bounding box center [496, 316] width 60 height 31
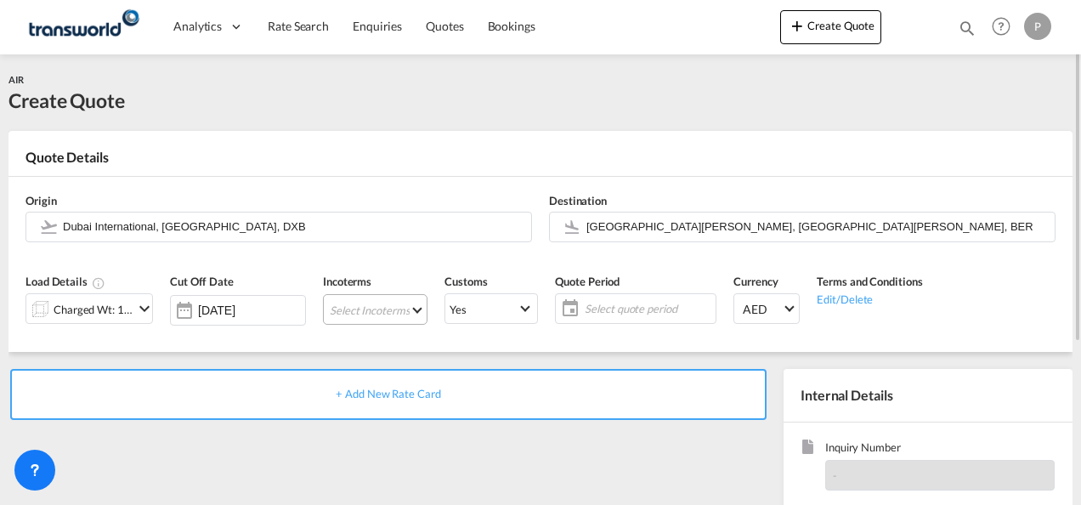
click at [366, 315] on md-select "Select Incoterms CIP - export Carriage and Insurance Paid to DDP - export Deliv…" at bounding box center [375, 309] width 105 height 31
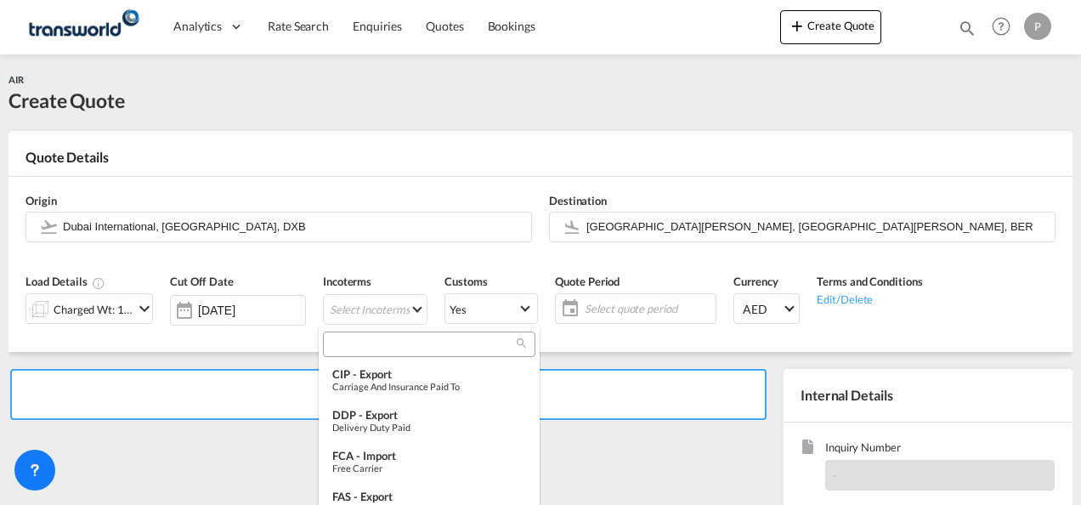
click at [362, 349] on input "search" at bounding box center [422, 344] width 189 height 15
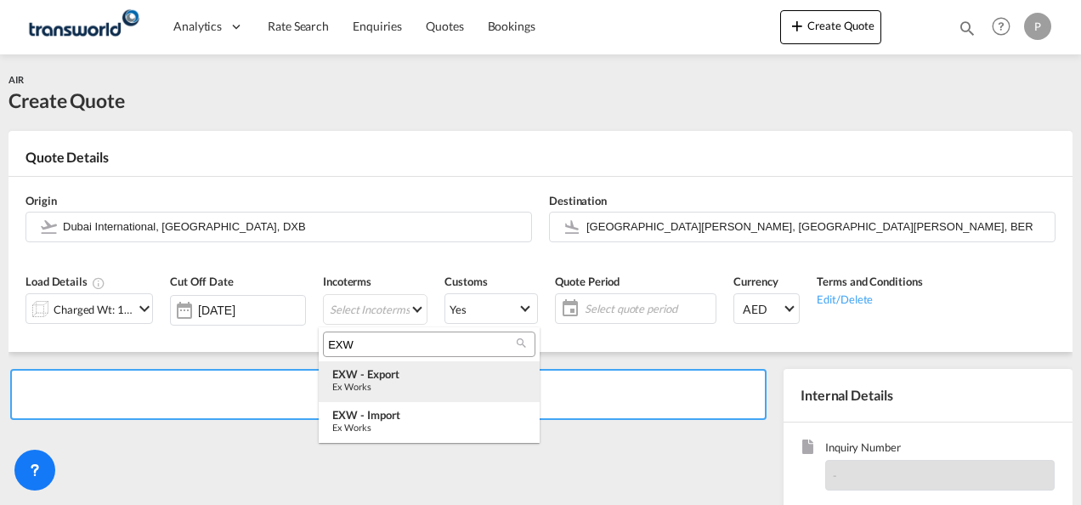
type input "EXW"
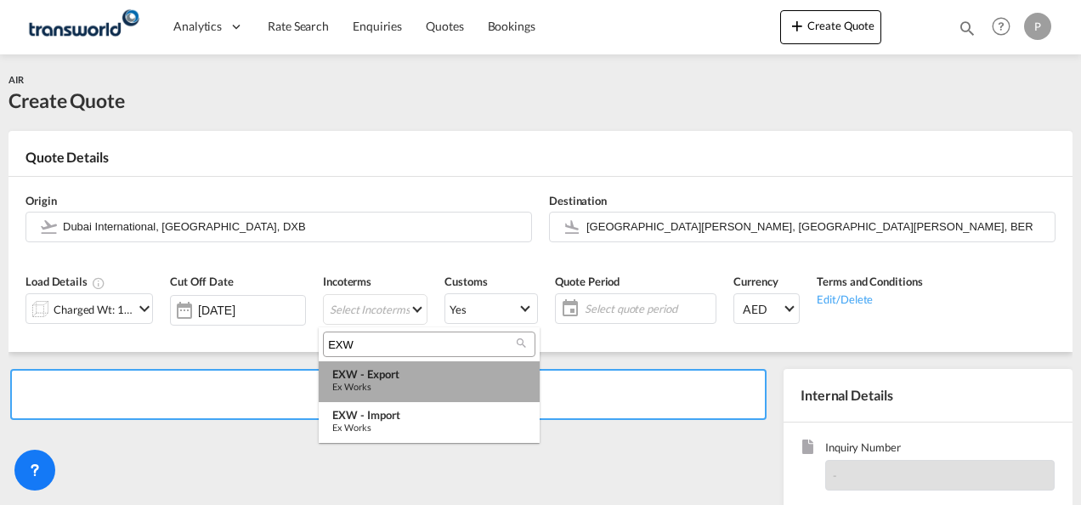
click at [411, 381] on div "Ex Works" at bounding box center [429, 386] width 194 height 11
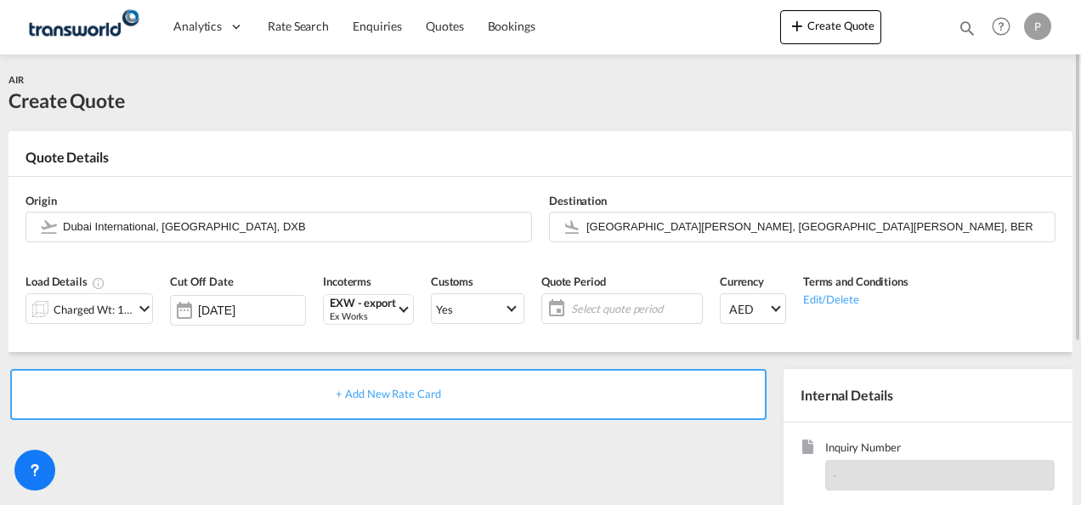
click at [620, 305] on span "Select quote period" at bounding box center [634, 308] width 127 height 15
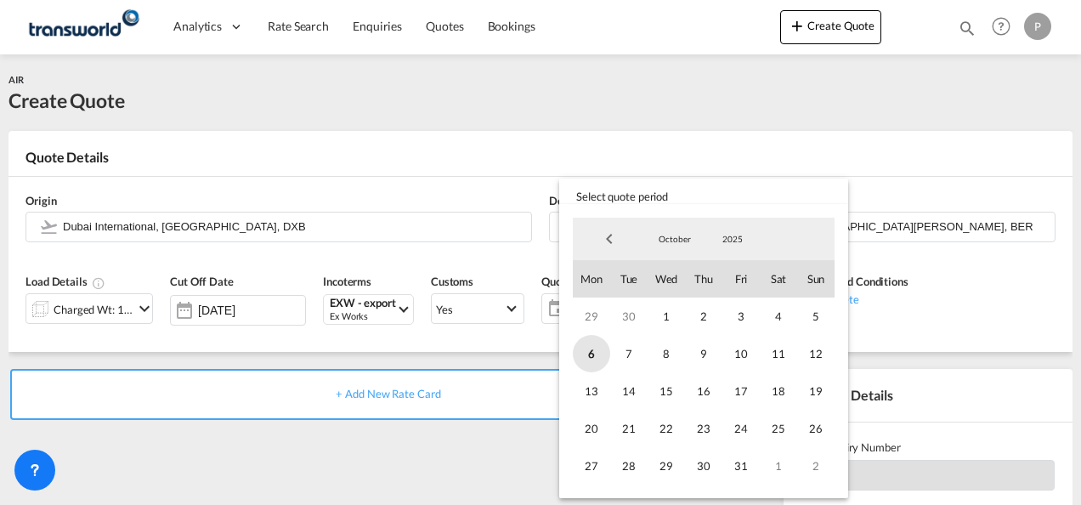
click at [588, 356] on span "6" at bounding box center [591, 353] width 37 height 37
click at [745, 464] on span "31" at bounding box center [741, 465] width 37 height 37
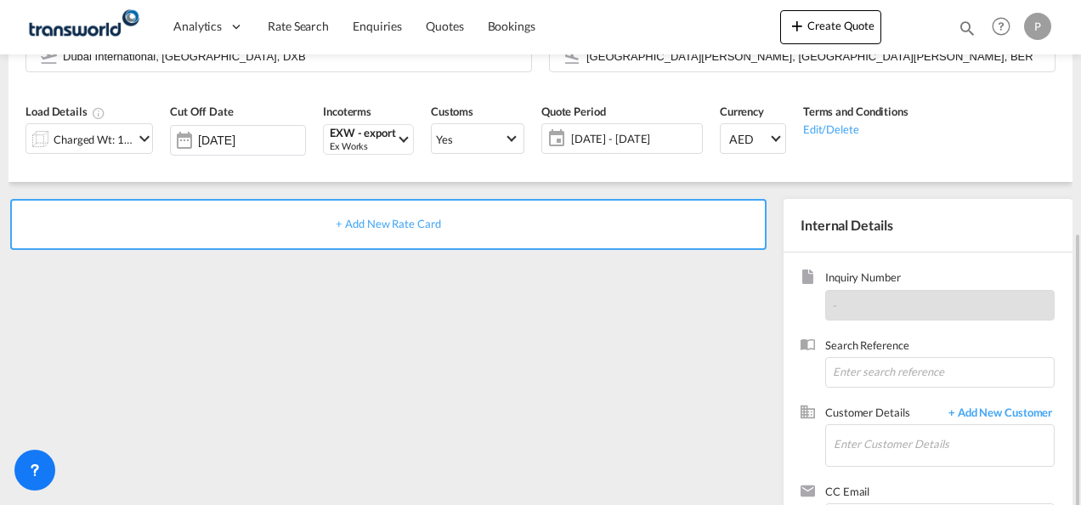
scroll to position [240, 0]
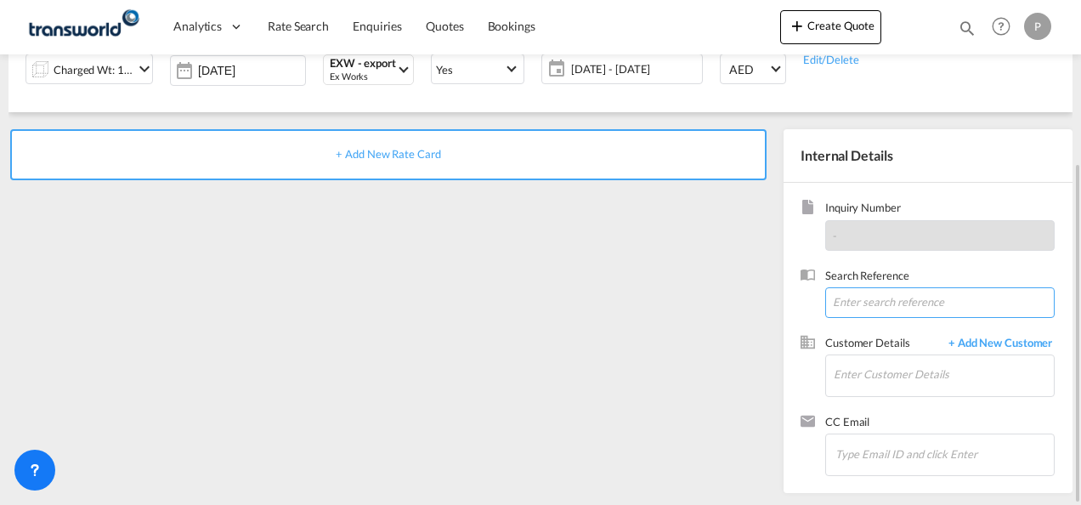
click at [870, 303] on input at bounding box center [940, 302] width 230 height 31
click at [862, 304] on input at bounding box center [940, 302] width 230 height 31
paste input "TWP9270"
type input "TWP9270"
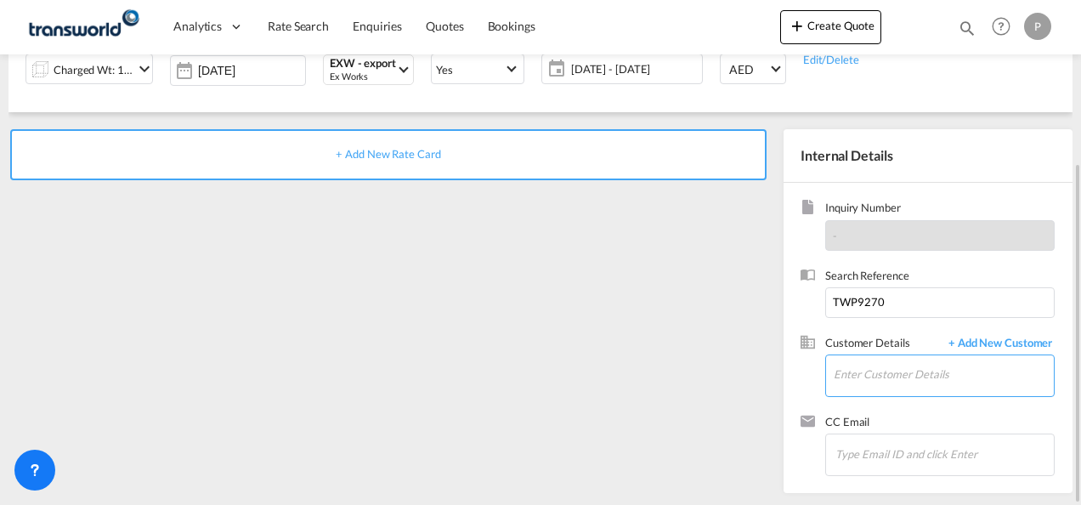
click at [866, 369] on input "Enter Customer Details" at bounding box center [944, 374] width 220 height 38
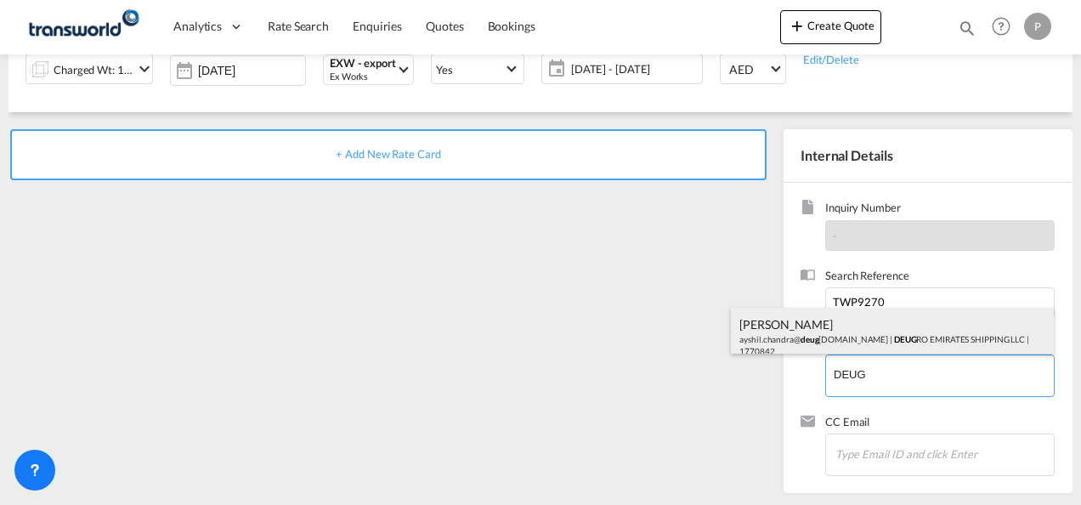
click at [830, 333] on div "[PERSON_NAME].[PERSON_NAME]@ deug [DOMAIN_NAME] | DEUG RO EMIRATES SHIPPING LLC…" at bounding box center [892, 337] width 323 height 58
type input "DEUGRO EMIRATES SHIPPING LLC, [PERSON_NAME], [EMAIL_ADDRESS][DOMAIN_NAME]"
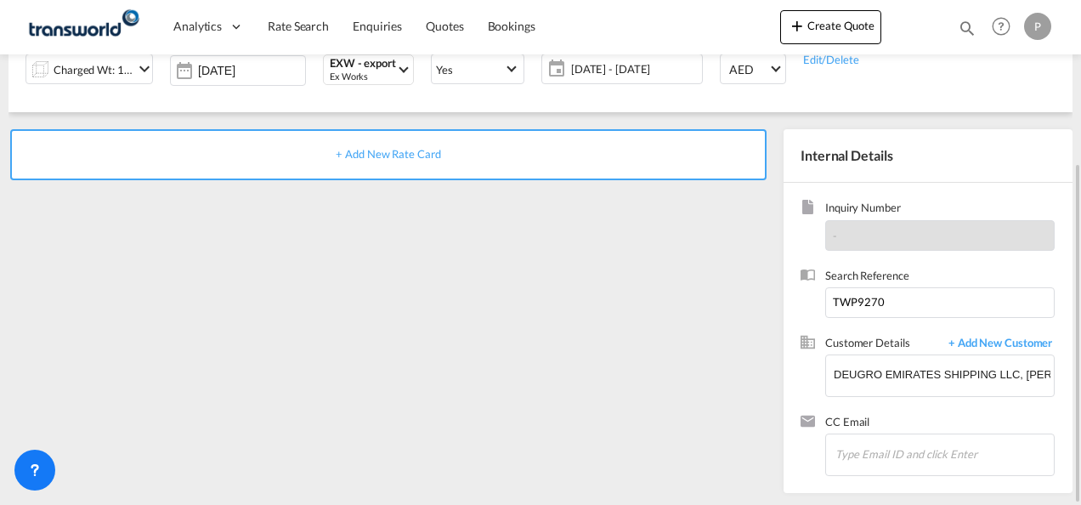
click at [393, 143] on div "+ Add New Rate Card" at bounding box center [388, 154] width 757 height 51
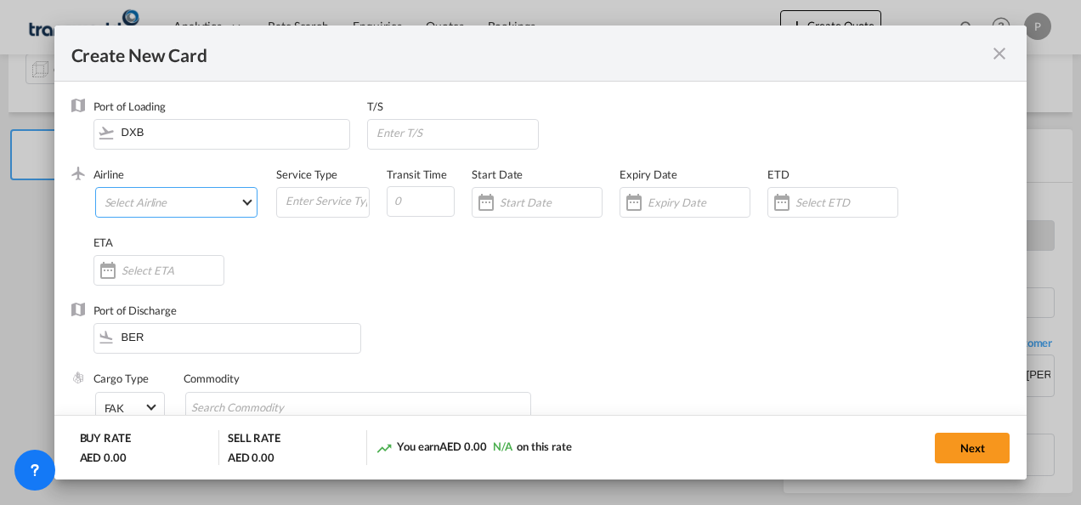
click at [151, 200] on md-select "Select Airline AIR EXPRESS S.A. (1166- / -) CMA CGM Air Cargo (1140-2C / -) DDW…" at bounding box center [176, 202] width 163 height 31
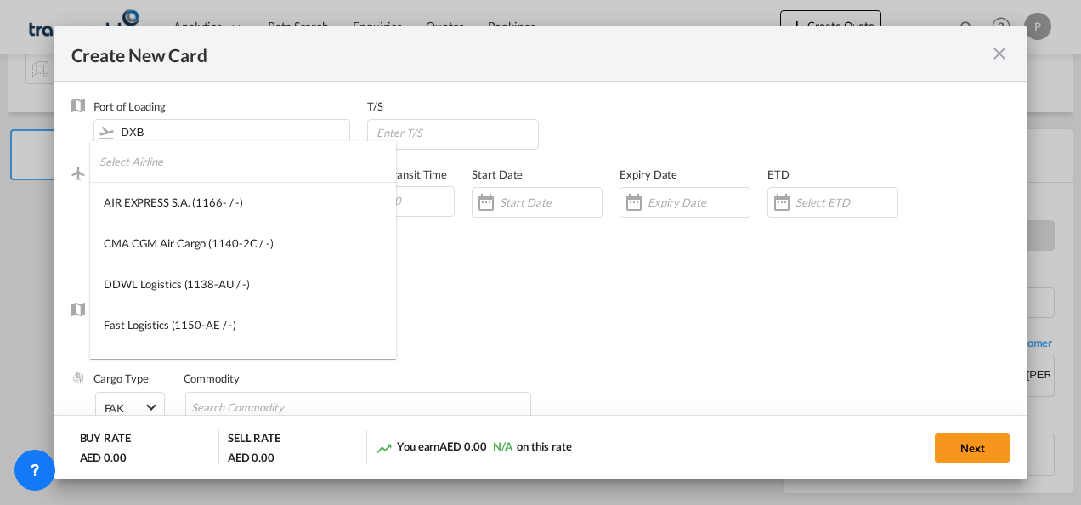
click at [180, 168] on input "search" at bounding box center [247, 161] width 297 height 41
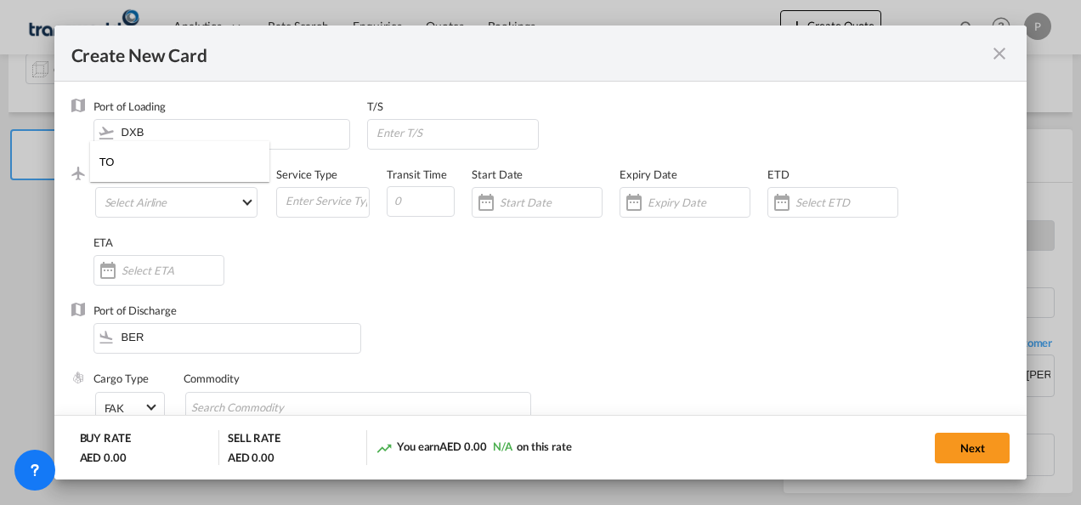
type input "T"
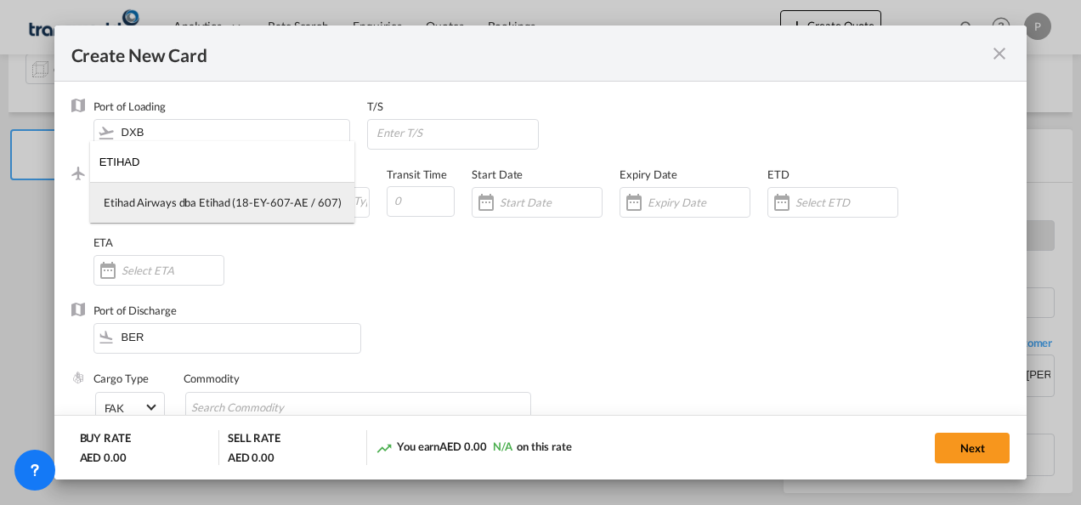
type input "ETIHAD"
click at [179, 207] on div "Etihad Airways dba Etihad (18-EY-607-AE / 607)" at bounding box center [222, 202] width 237 height 15
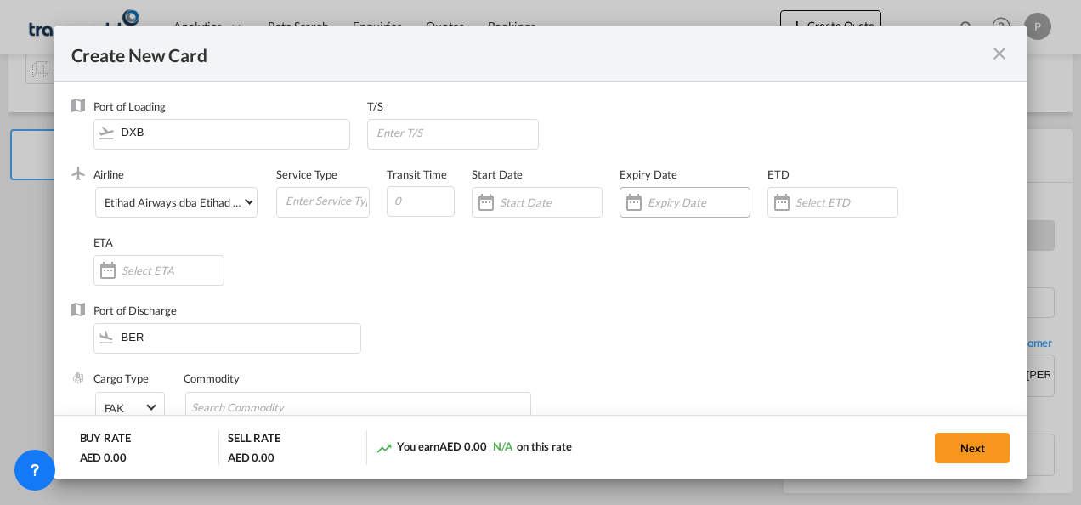
click at [685, 203] on input "Create New Card ..." at bounding box center [699, 203] width 102 height 14
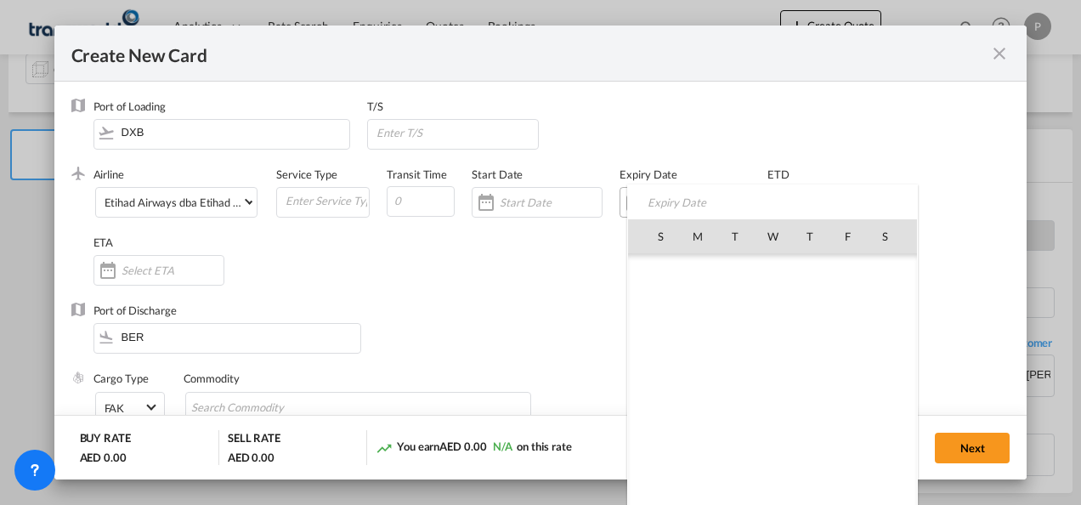
scroll to position [393971, 0]
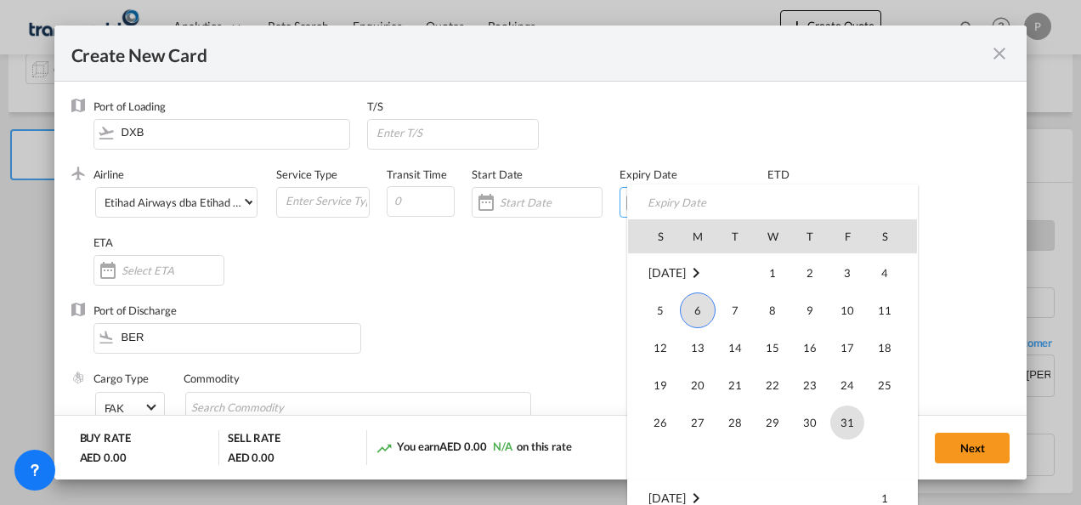
click at [847, 422] on span "31" at bounding box center [847, 422] width 34 height 34
type input "[DATE]"
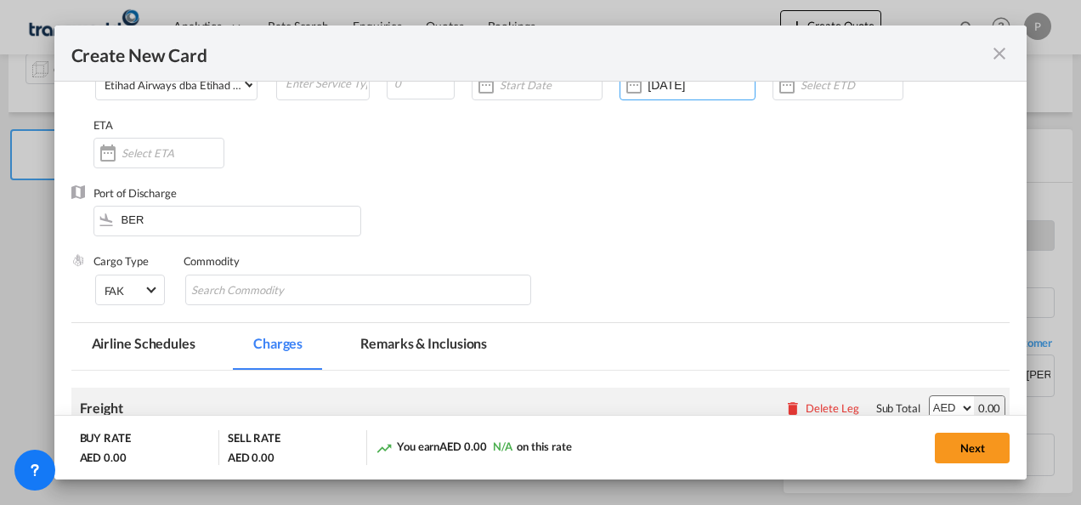
scroll to position [170, 0]
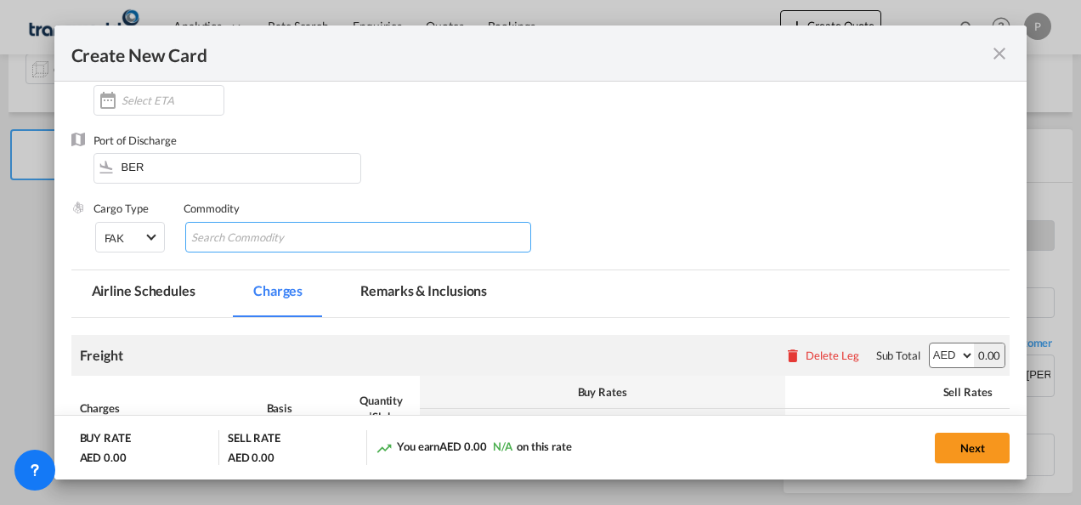
click at [269, 238] on input "Chips input." at bounding box center [269, 237] width 156 height 27
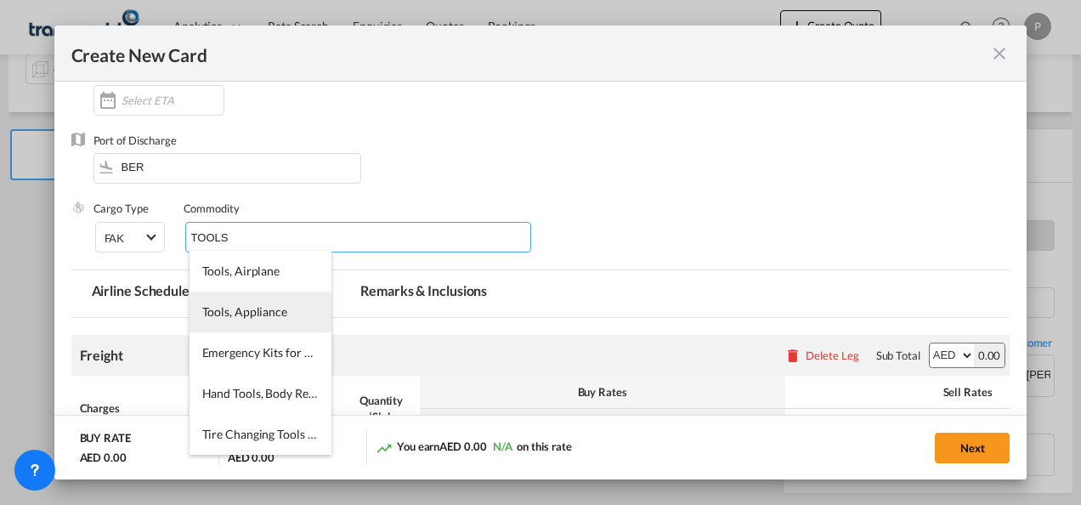
type input "TOOLS"
click at [247, 311] on span "Tools, Appliance" at bounding box center [244, 311] width 85 height 14
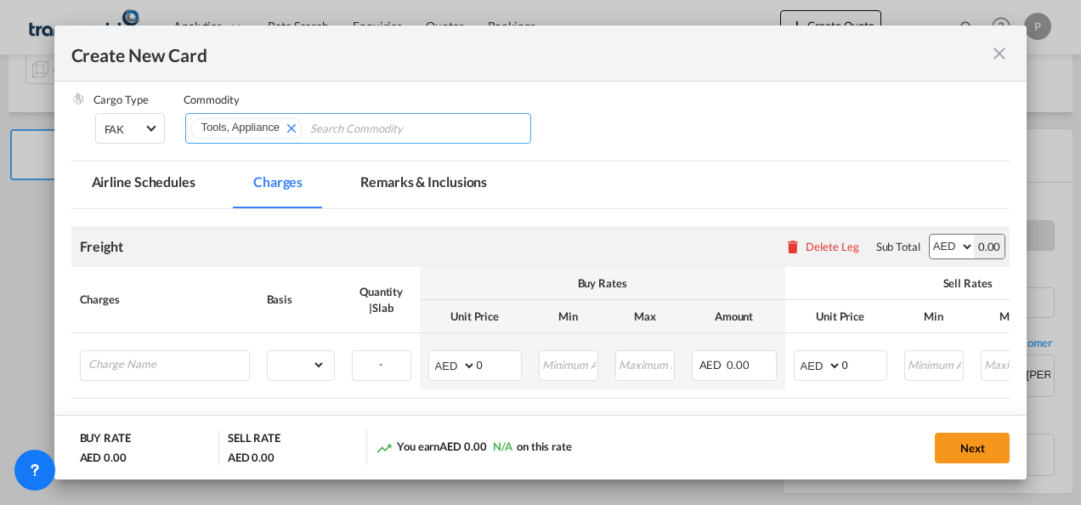
scroll to position [340, 0]
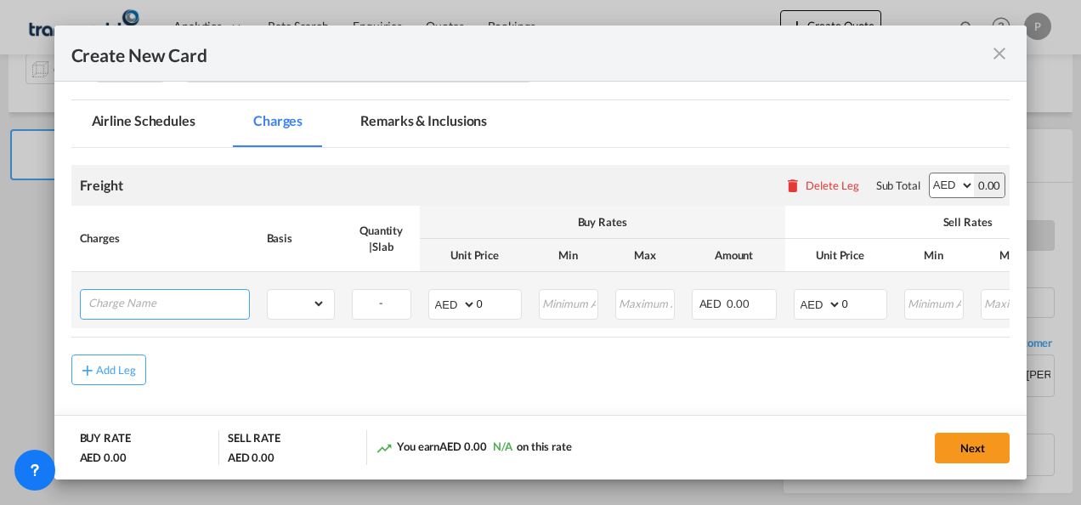
click at [148, 304] on input "Charge Name" at bounding box center [168, 303] width 161 height 26
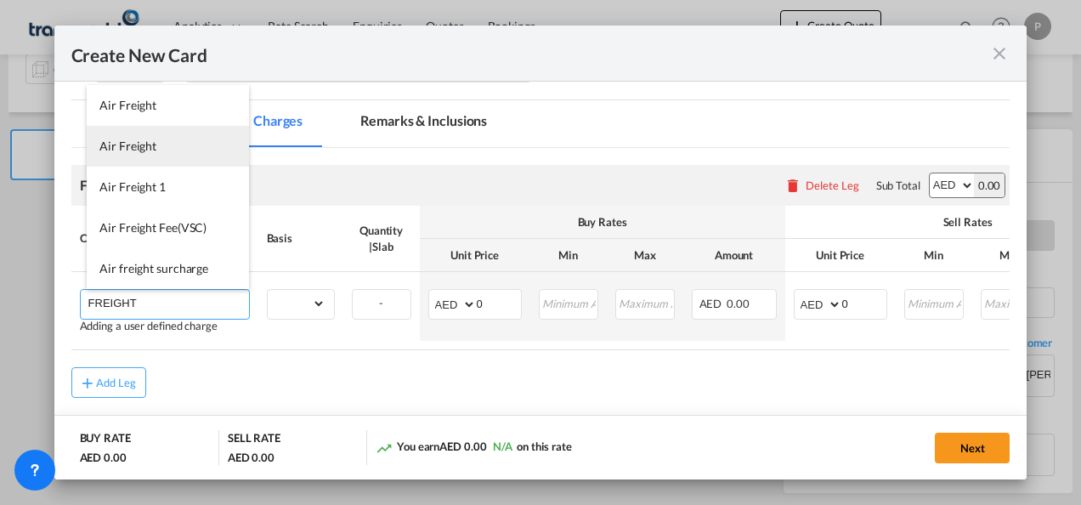
click at [127, 139] on span "Air Freight" at bounding box center [127, 146] width 57 height 14
type input "Air Freight"
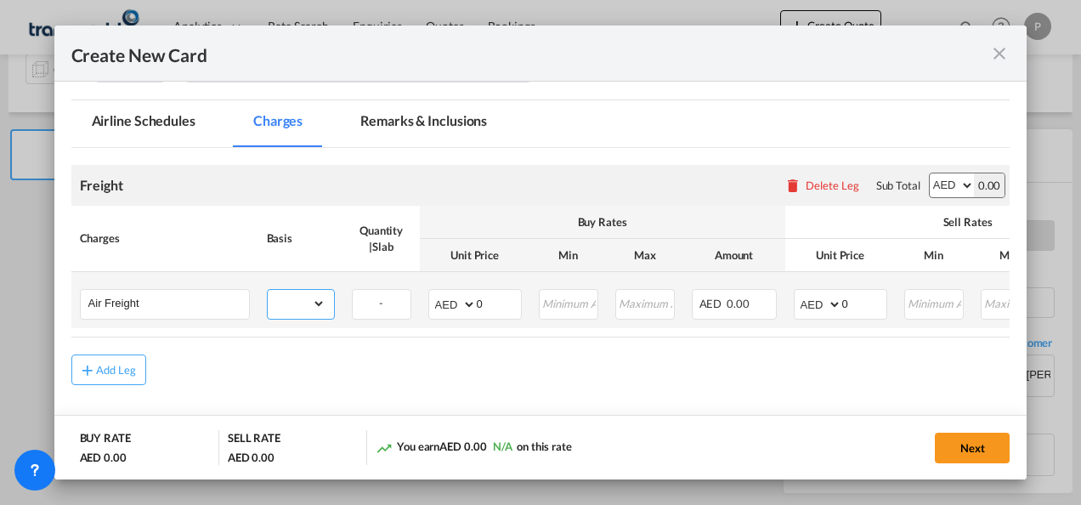
click at [324, 299] on select "gross_weight volumetric_weight per_shipment per_bl per_km % on air freight per_…" at bounding box center [297, 303] width 58 height 27
select select "per_shipment"
click at [268, 290] on select "gross_weight volumetric_weight per_shipment per_bl per_km % on air freight per_…" at bounding box center [297, 303] width 58 height 27
click at [501, 303] on input "0" at bounding box center [499, 303] width 44 height 26
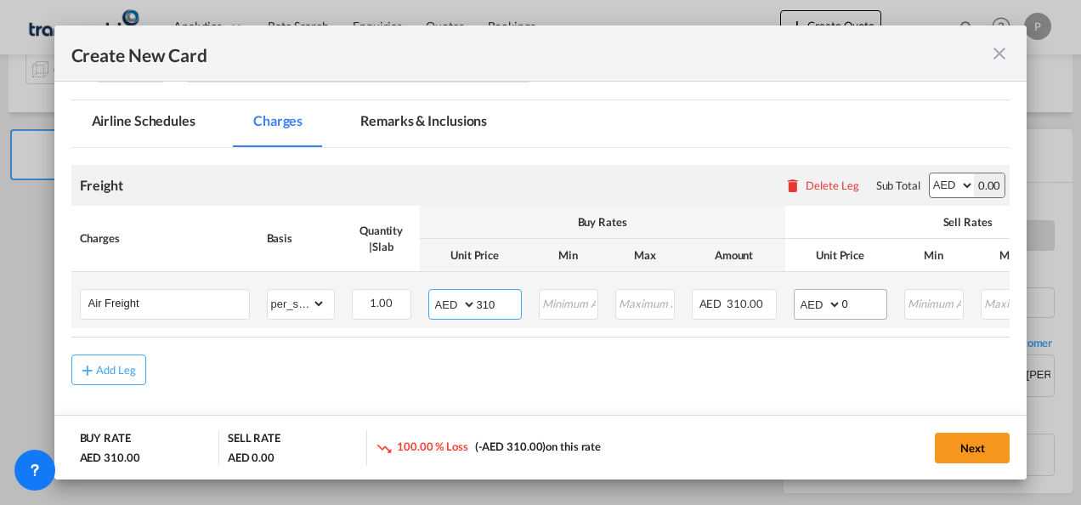
type input "310"
click at [865, 303] on input "0" at bounding box center [864, 303] width 44 height 26
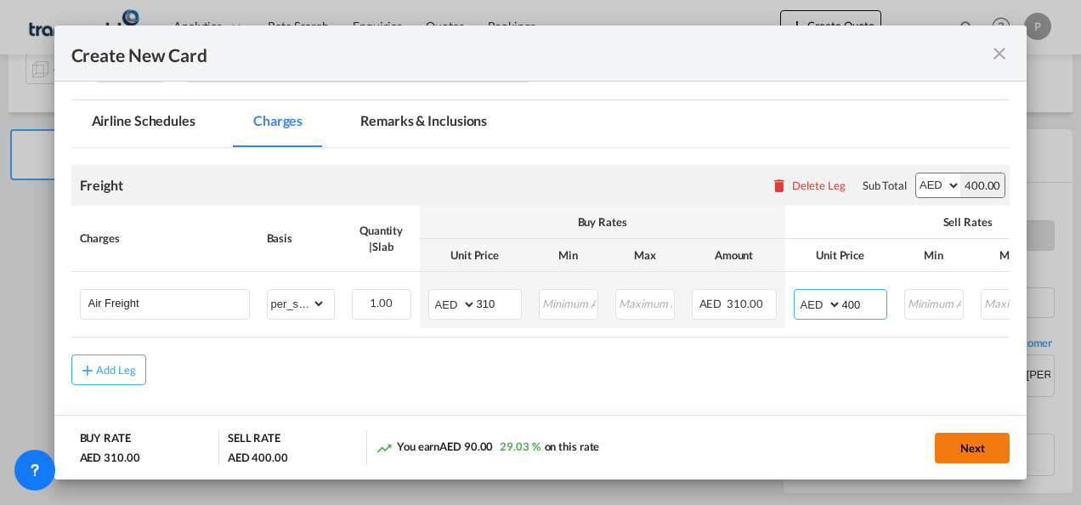
type input "400"
click at [977, 445] on button "Next" at bounding box center [972, 448] width 75 height 31
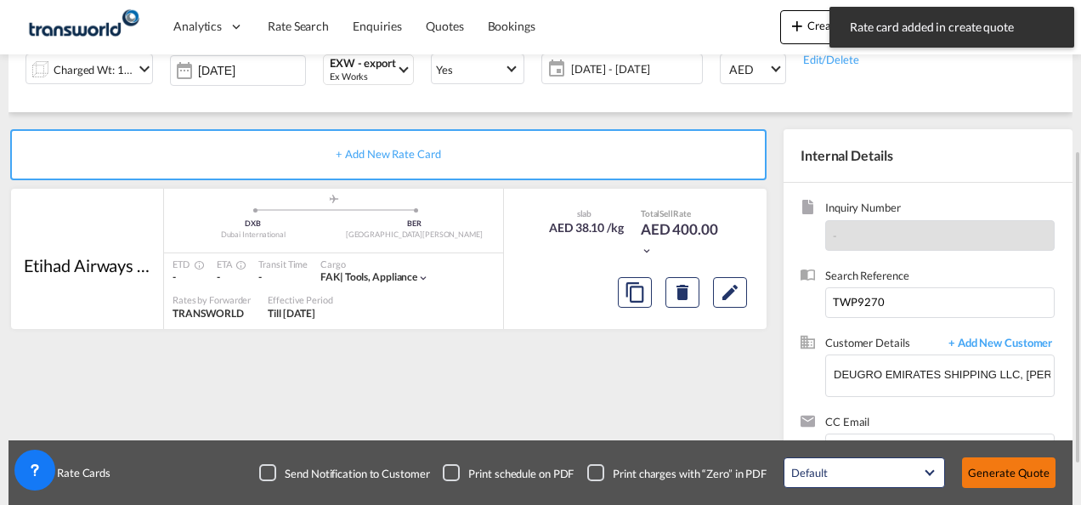
click at [1017, 476] on button "Generate Quote" at bounding box center [1009, 472] width 94 height 31
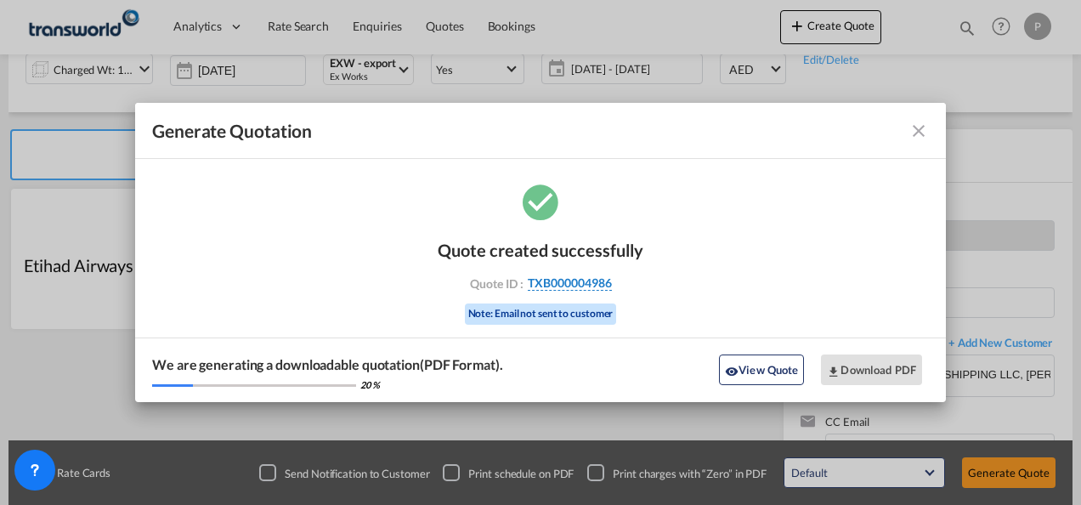
click at [559, 277] on span "TXB000004986" at bounding box center [570, 282] width 84 height 15
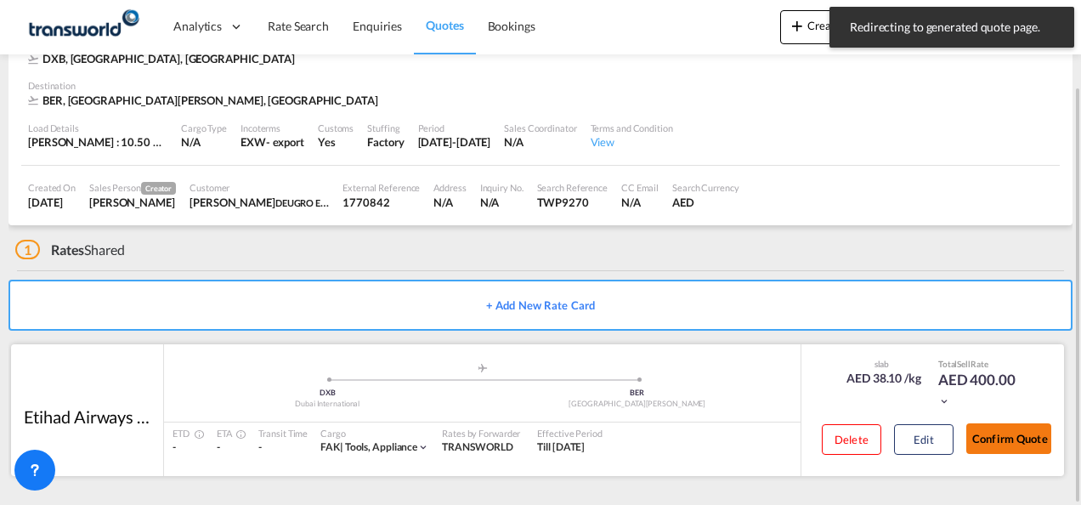
click at [1015, 440] on button "Confirm Quote" at bounding box center [1008, 438] width 85 height 31
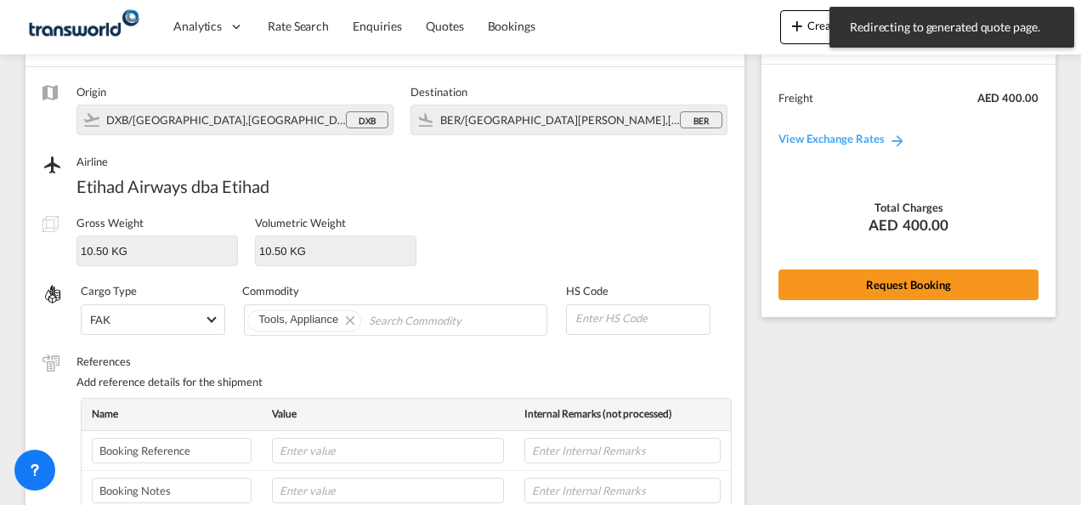
scroll to position [36, 0]
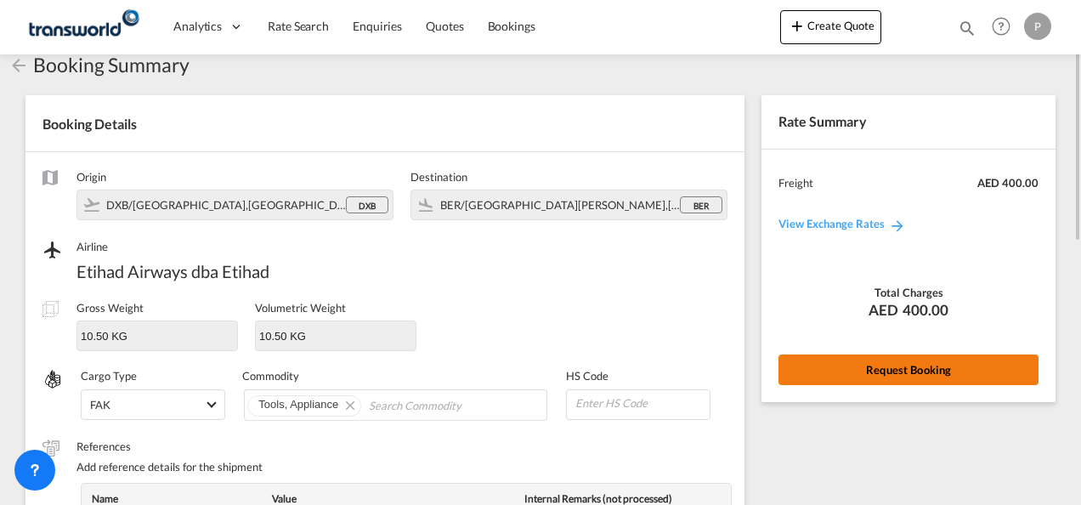
click at [864, 369] on button "Request Booking" at bounding box center [909, 369] width 260 height 31
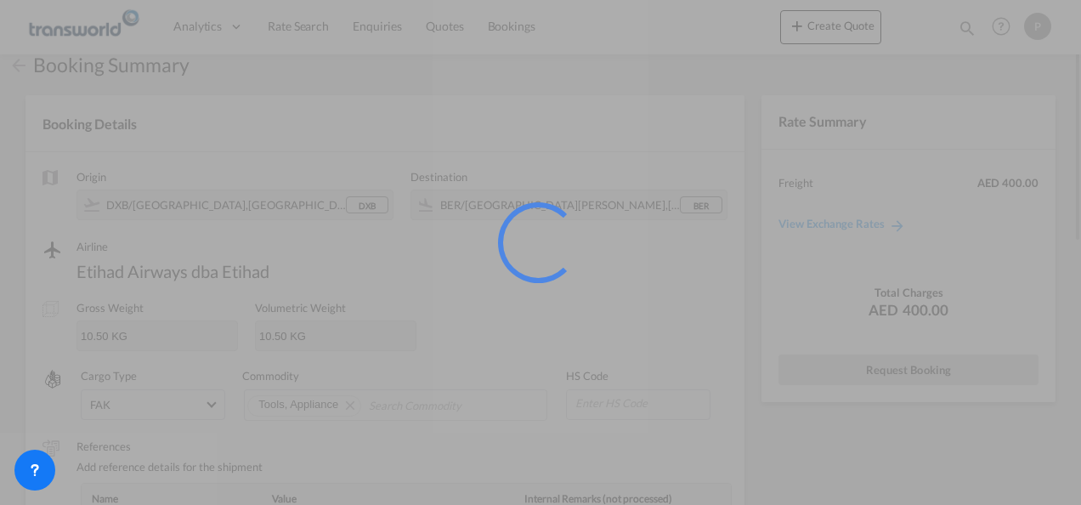
scroll to position [31, 0]
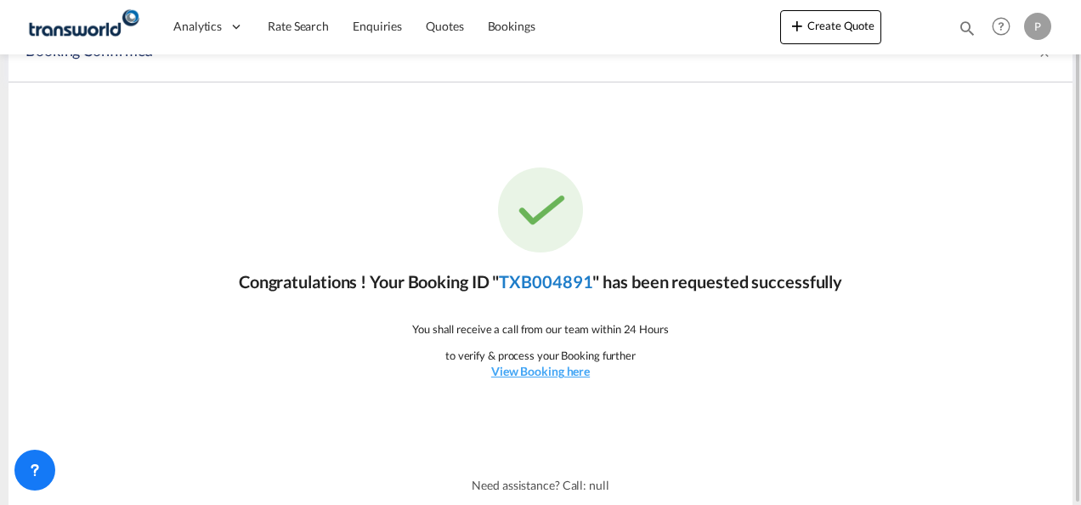
click at [549, 279] on link "TXB004891" at bounding box center [546, 281] width 94 height 20
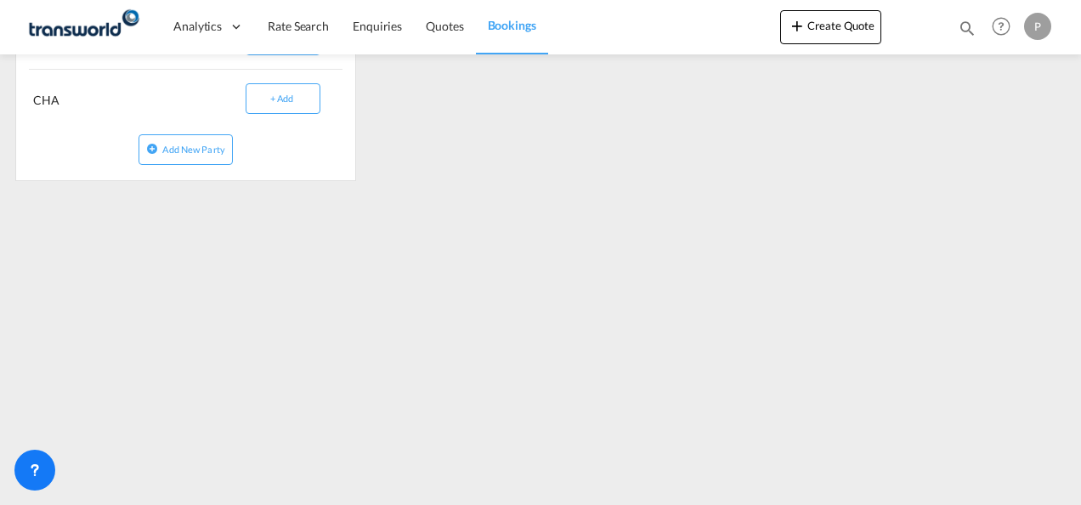
scroll to position [539, 0]
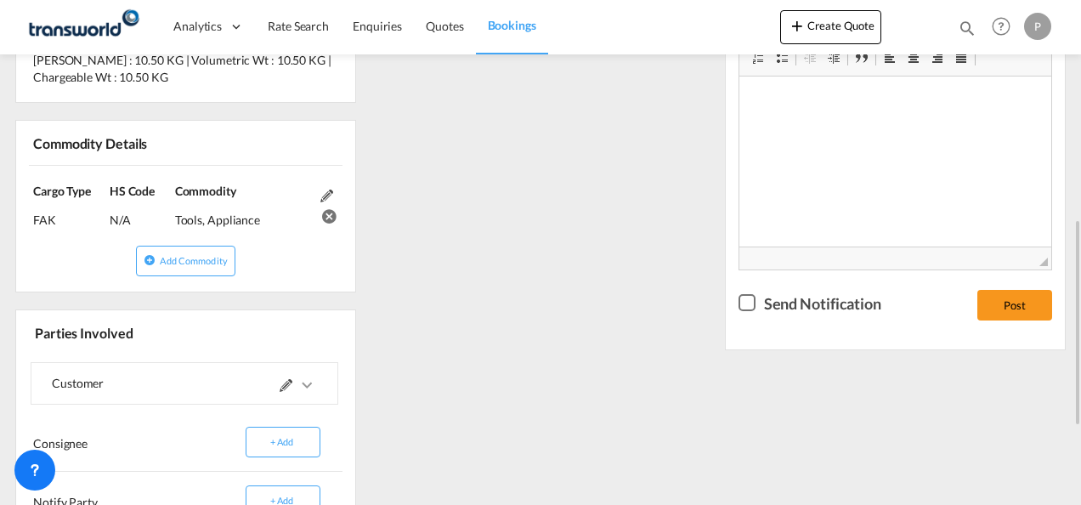
click at [570, 275] on div "References Inquiry No. N/A Quotation No. TXB000004986 Search Reference TWP9270 …" at bounding box center [541, 207] width 1064 height 895
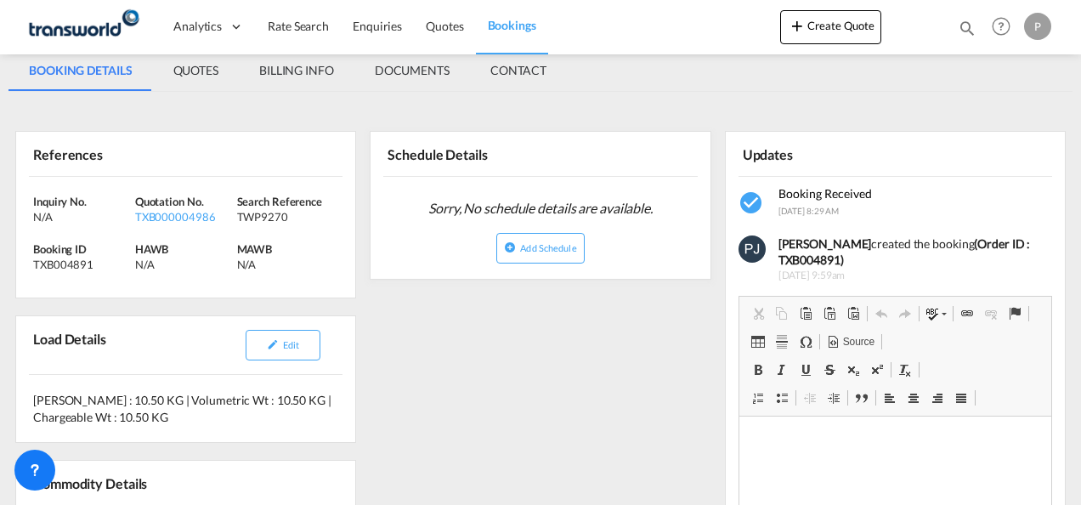
scroll to position [29, 0]
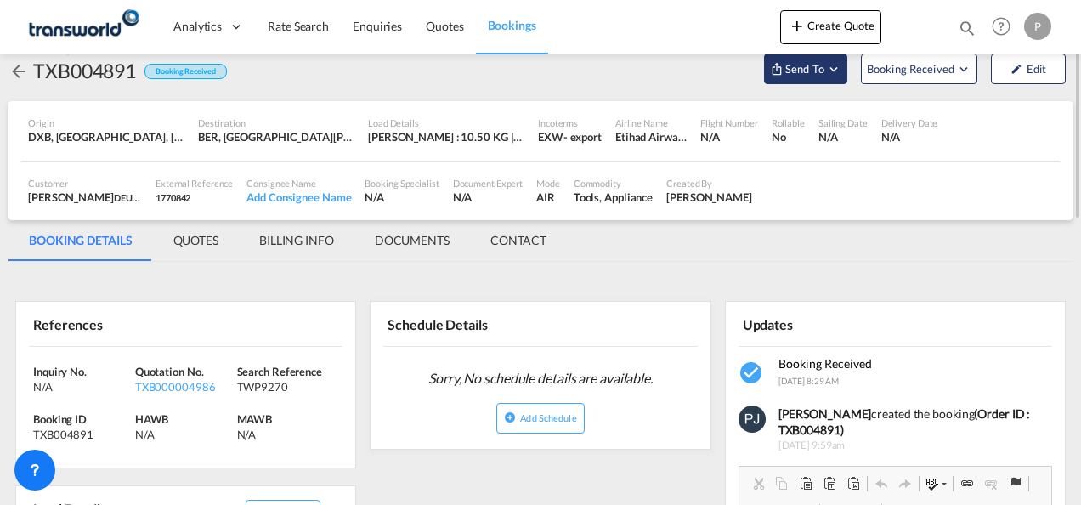
click at [837, 71] on md-icon "Open demo menu" at bounding box center [833, 68] width 15 height 15
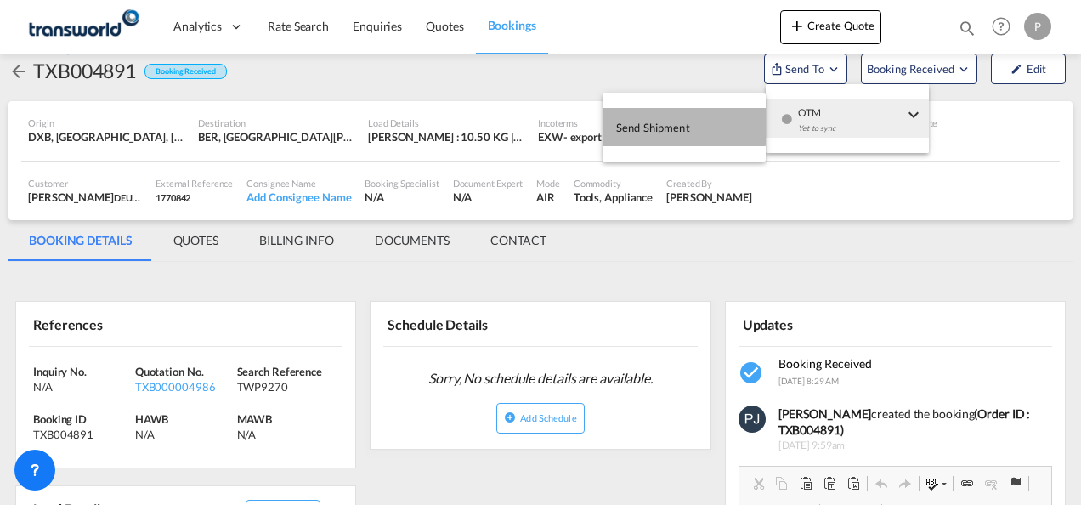
click at [643, 125] on span "Send Shipment" at bounding box center [653, 127] width 74 height 27
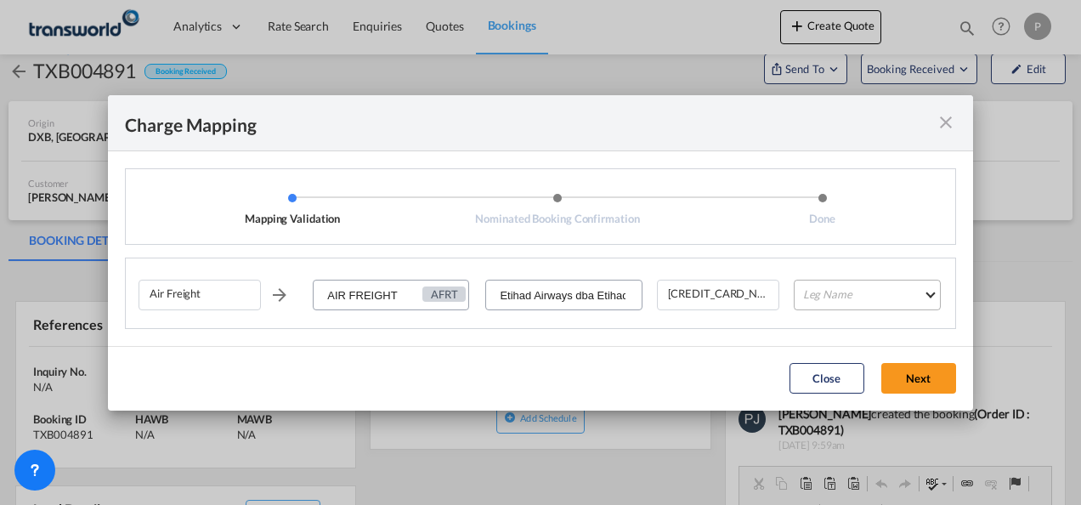
click at [864, 297] on md-select "Leg Name HANDLING ORIGIN HANDLING DESTINATION OTHERS TL PICK UP CUSTOMS ORIGIN …" at bounding box center [867, 295] width 147 height 31
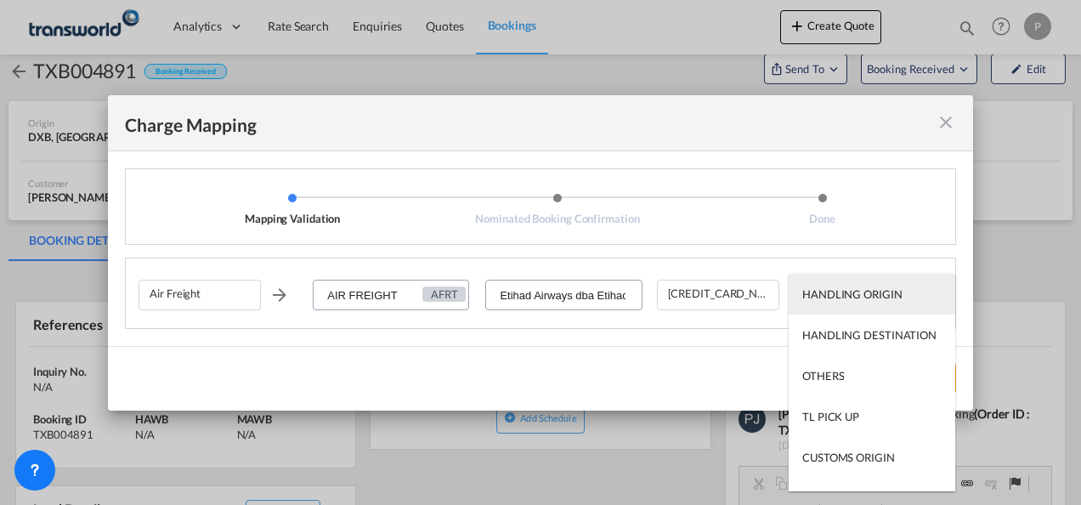
type md-option "HANDLING ORIGIN"
type md-option "AIR"
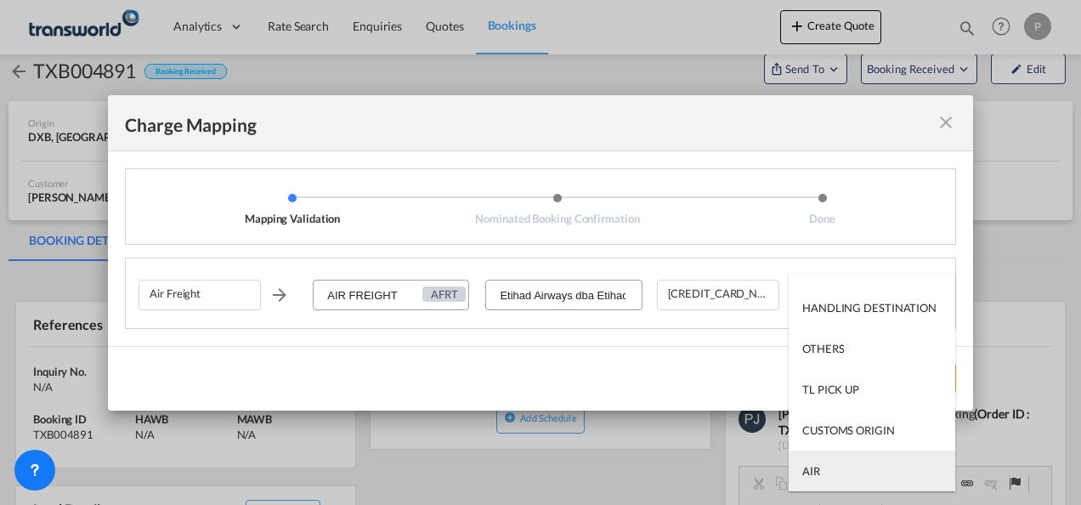
click at [844, 471] on md-option "AIR" at bounding box center [872, 471] width 167 height 41
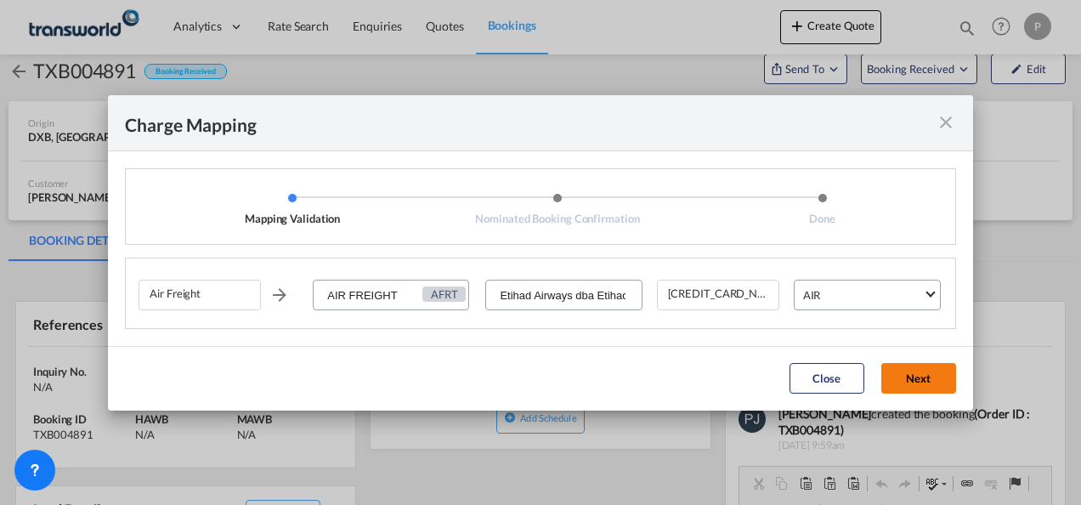
click at [931, 372] on button "Next" at bounding box center [918, 378] width 75 height 31
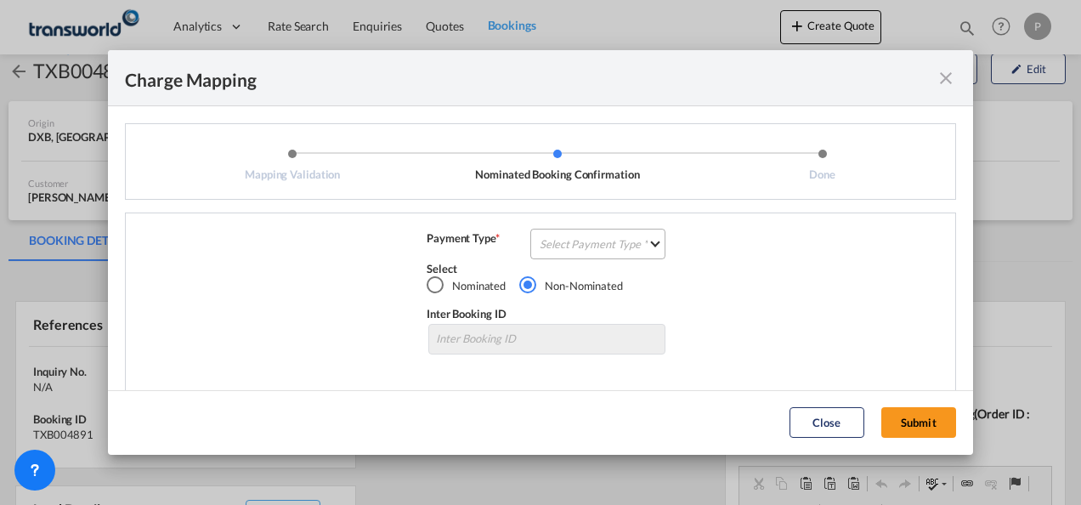
click at [559, 236] on md-select "Select Payment Type COLLECT PREPAID" at bounding box center [597, 244] width 135 height 31
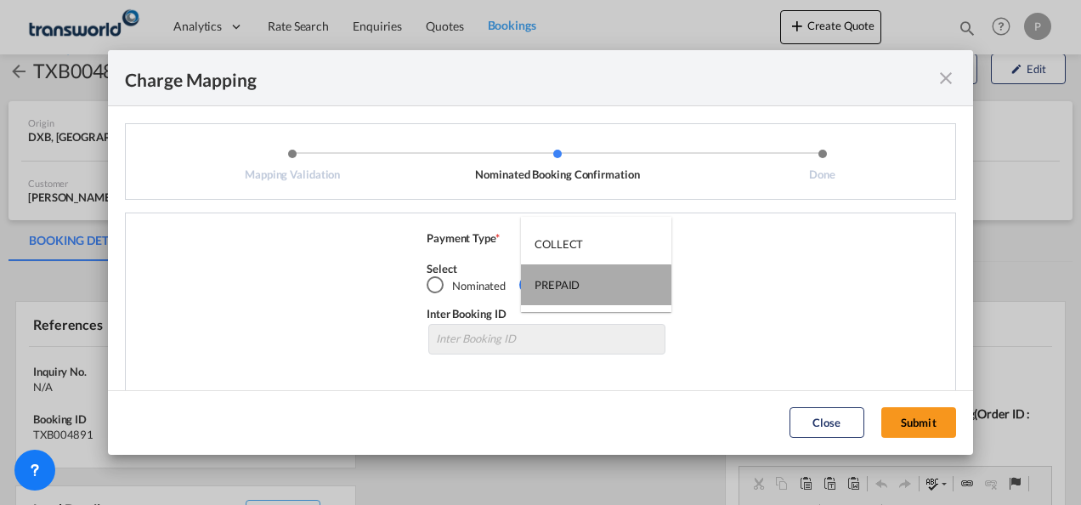
click at [558, 287] on div "PREPAID" at bounding box center [557, 284] width 45 height 15
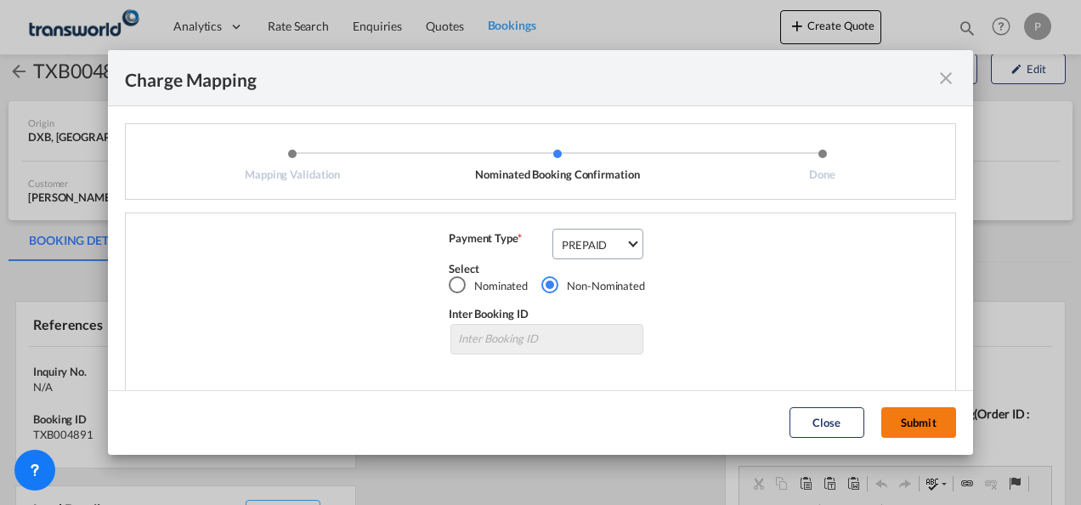
click at [911, 425] on button "Submit" at bounding box center [918, 422] width 75 height 31
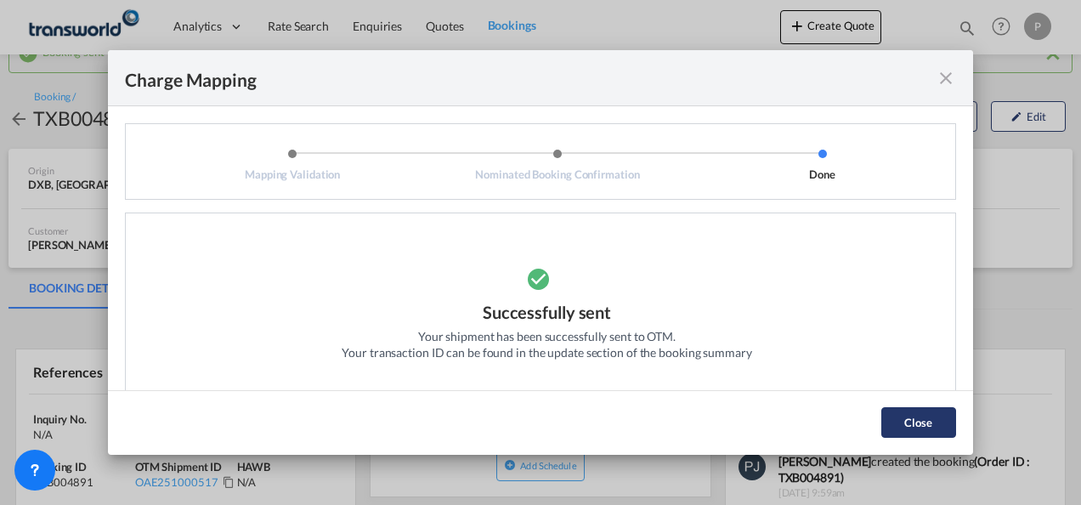
scroll to position [37, 0]
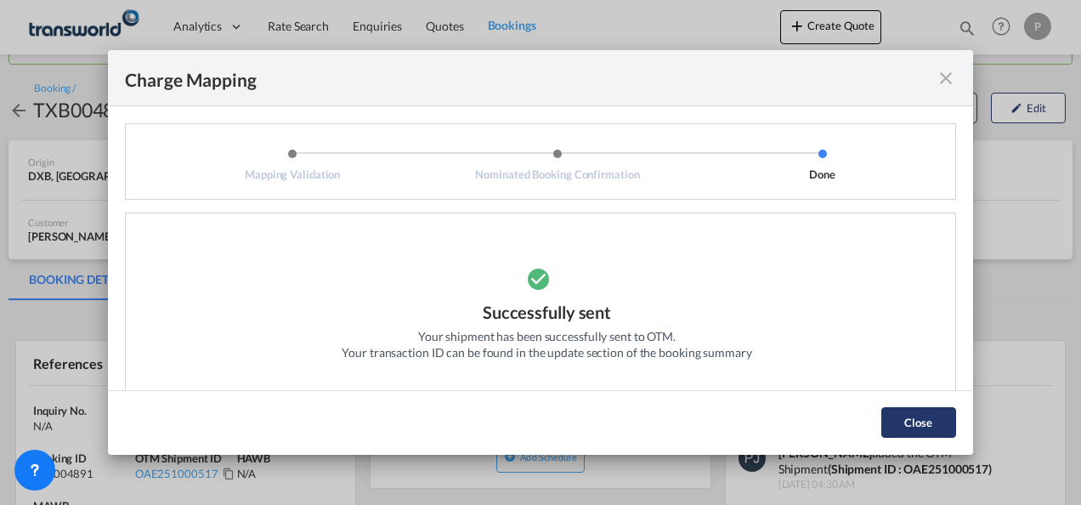
click at [921, 417] on button "Close" at bounding box center [918, 422] width 75 height 31
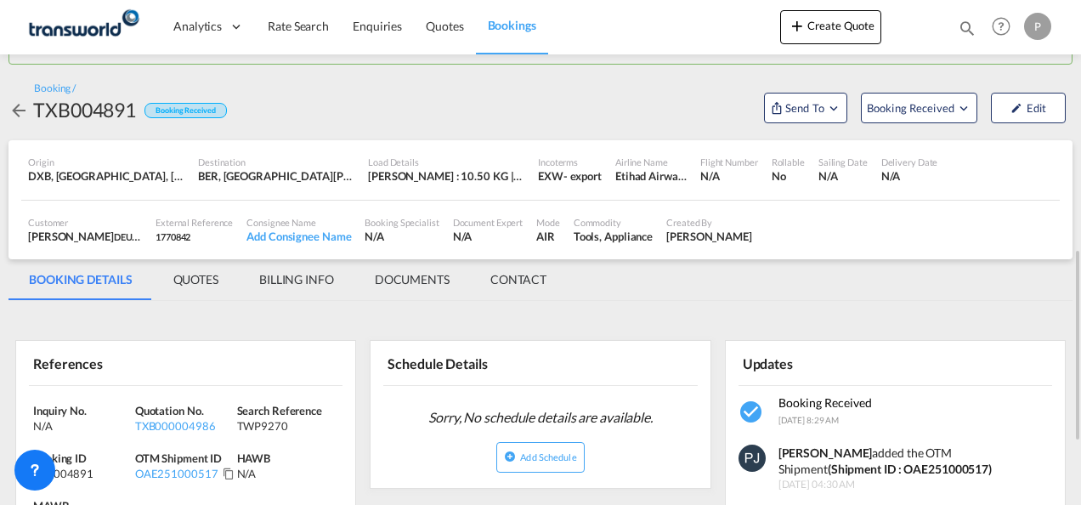
scroll to position [207, 0]
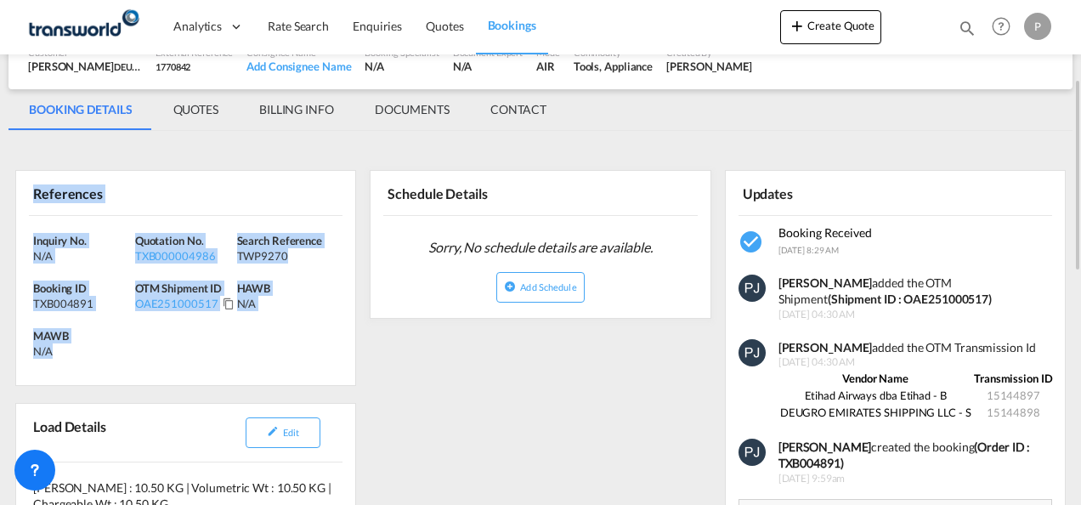
drag, startPoint x: 32, startPoint y: 191, endPoint x: 99, endPoint y: 343, distance: 165.2
click at [99, 343] on div "References Inquiry No. N/A Quotation No. TXB000004986 Search Reference TWP9270 …" at bounding box center [185, 278] width 341 height 216
copy div "References Inquiry No. N/A Quotation No. TXB000004986 Search Reference TWP9270 …"
click at [843, 25] on button "Create Quote" at bounding box center [830, 27] width 101 height 34
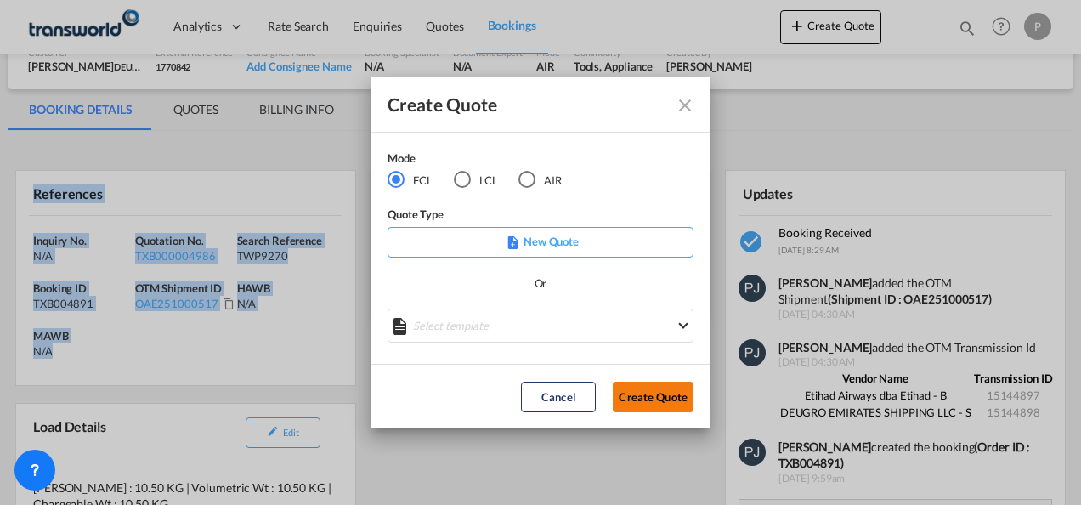
click at [654, 405] on button "Create Quote" at bounding box center [653, 397] width 81 height 31
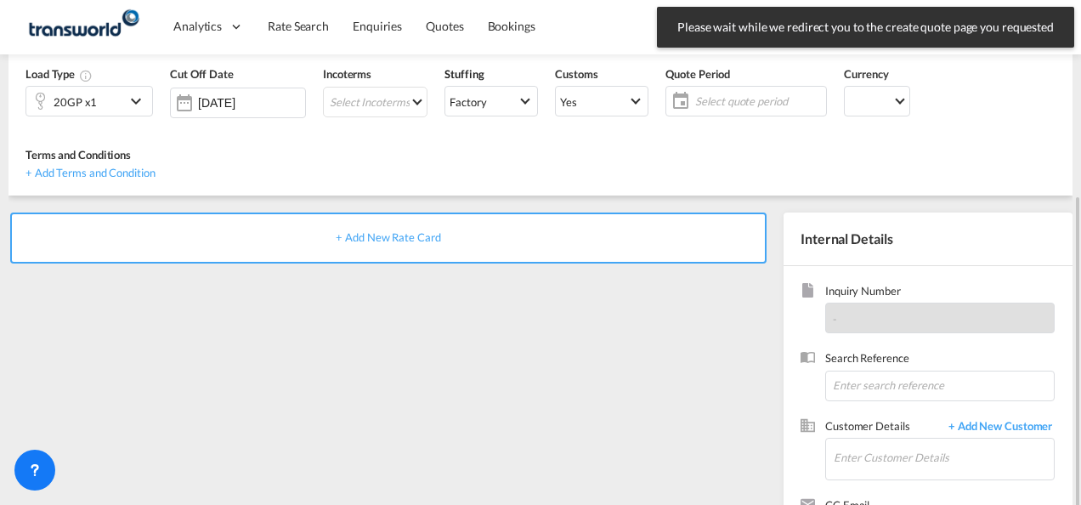
scroll to position [240, 0]
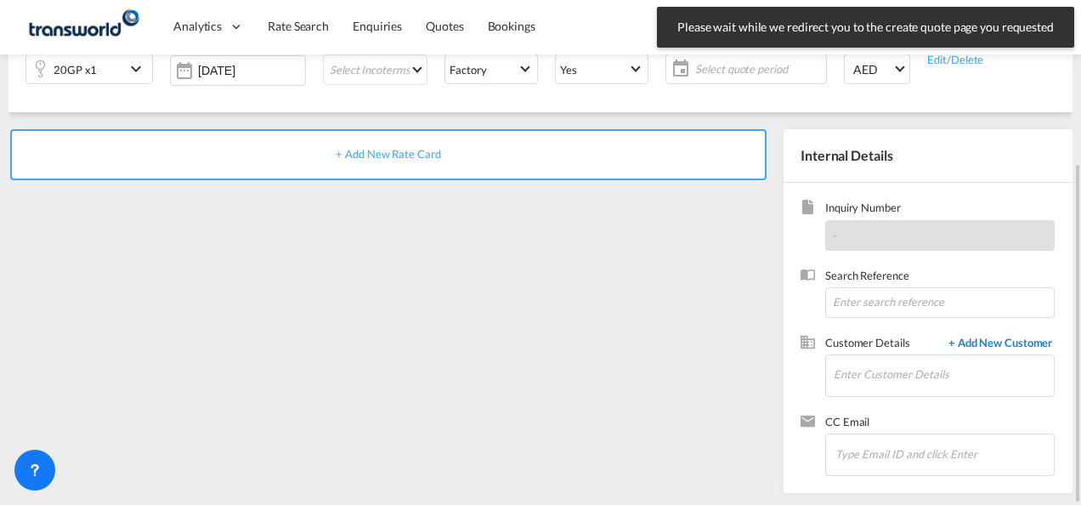
click at [985, 336] on span "+ Add New Customer" at bounding box center [997, 345] width 115 height 20
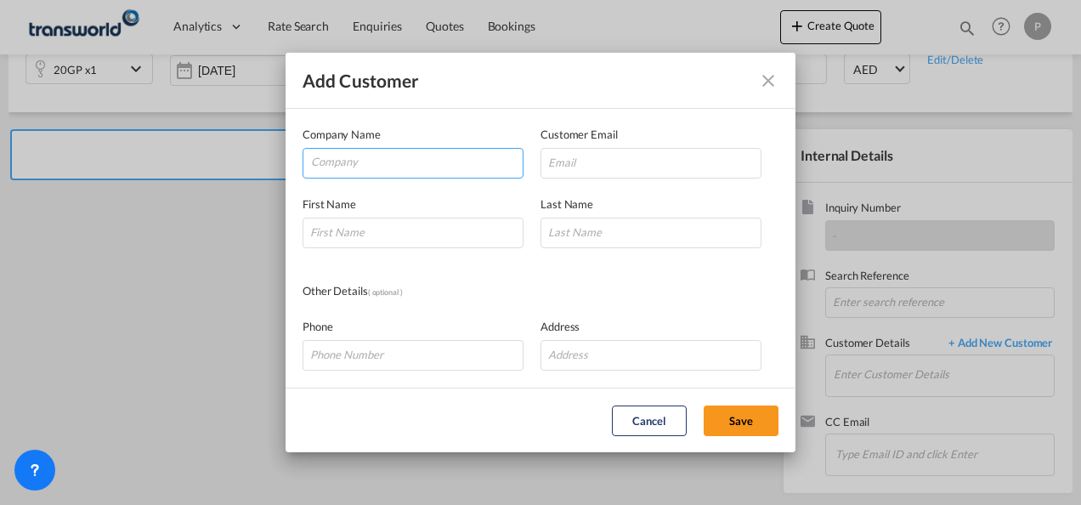
click at [355, 164] on input "Company" at bounding box center [417, 162] width 212 height 26
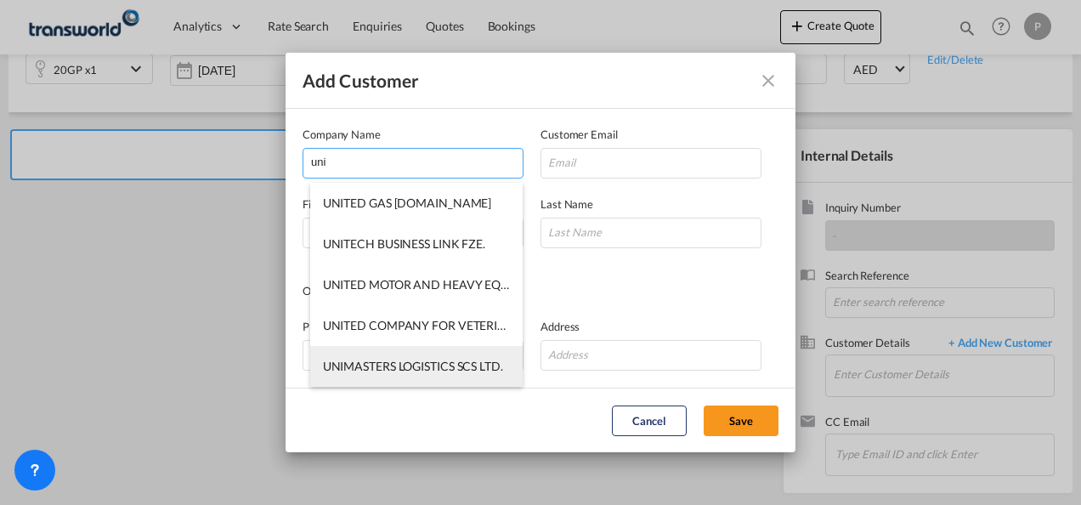
click at [388, 366] on span "UNIMASTERS LOGISTICS SCS LTD." at bounding box center [413, 366] width 180 height 14
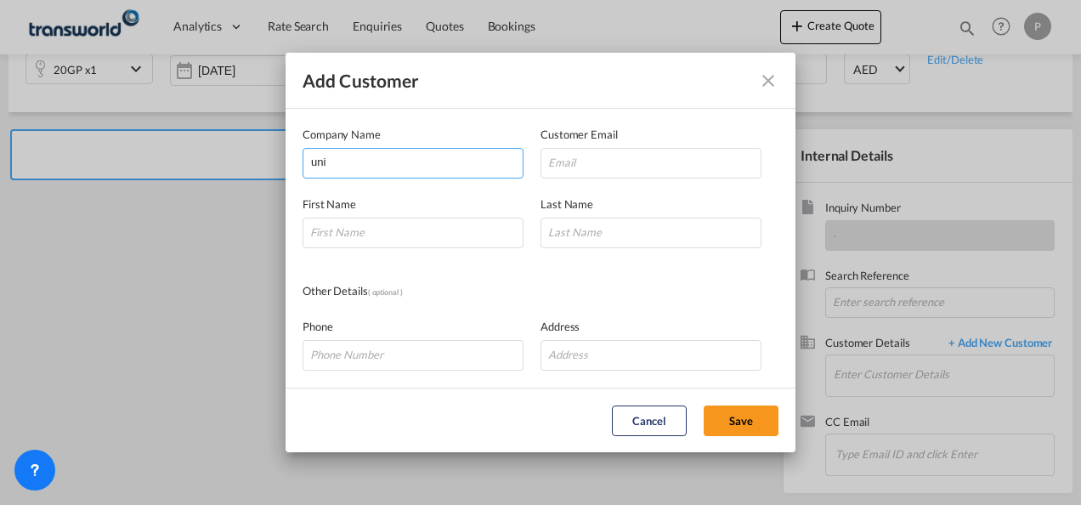
type input "UNIMASTERS LOGISTICS SCS LTD."
click at [768, 82] on md-icon "icon-close" at bounding box center [768, 81] width 20 height 20
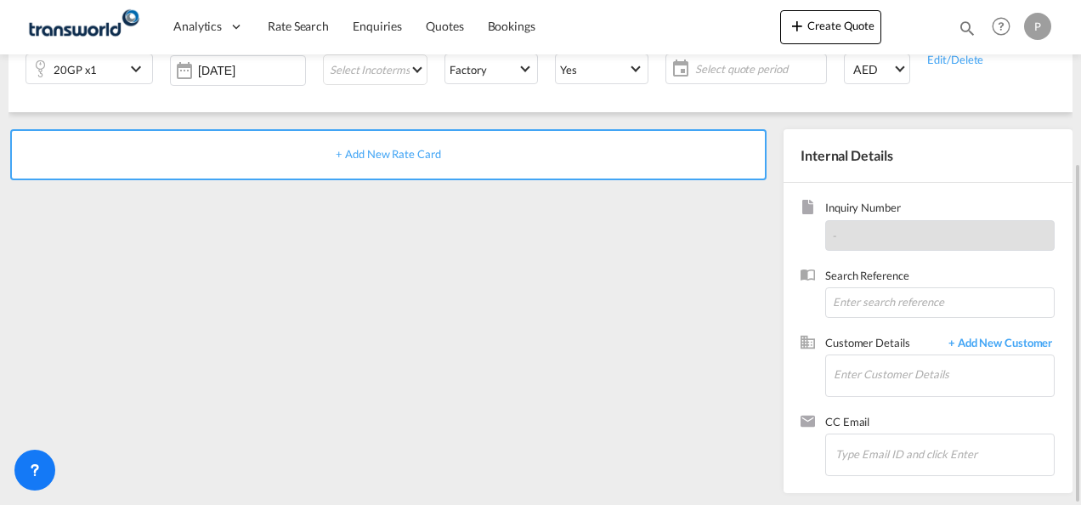
scroll to position [0, 0]
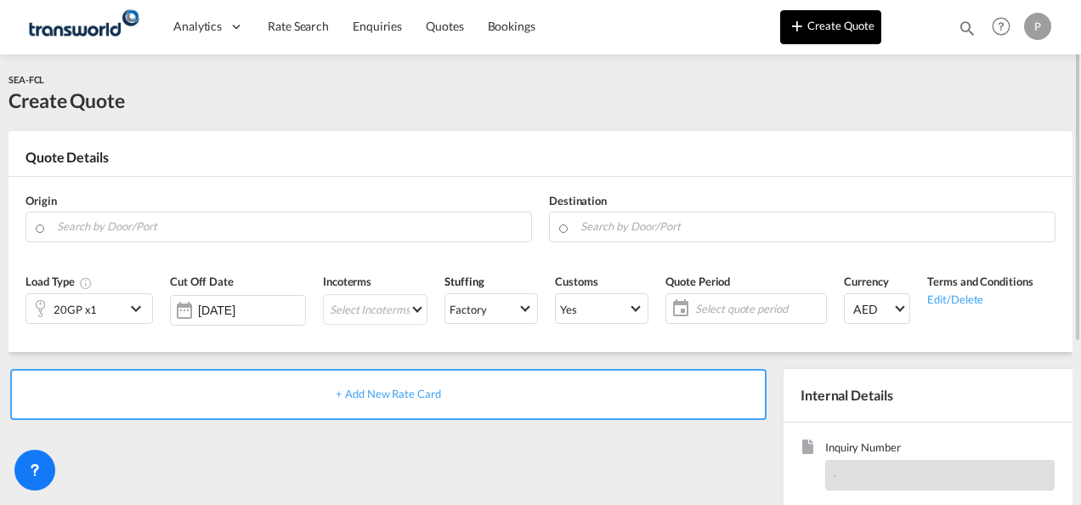
click at [821, 29] on button "Create Quote" at bounding box center [830, 27] width 101 height 34
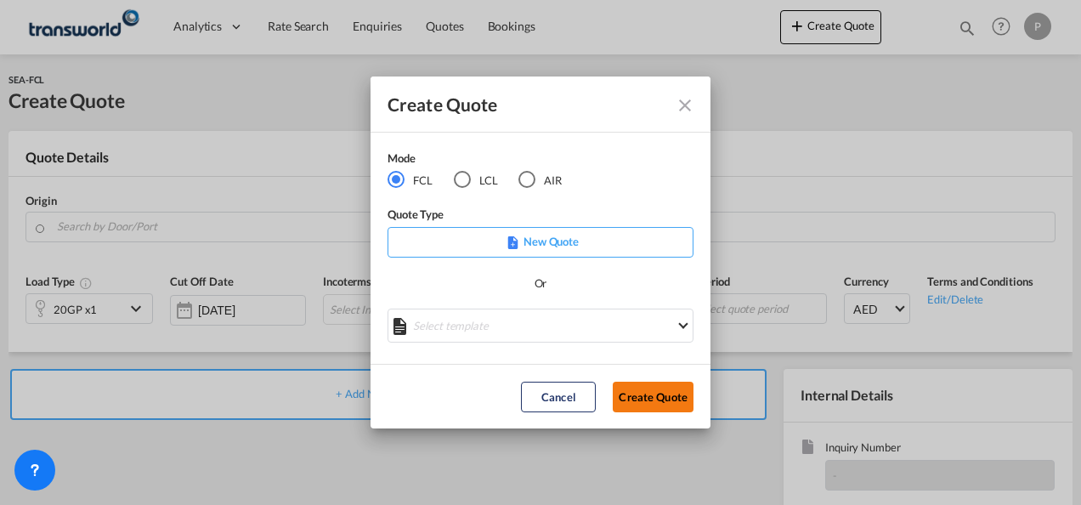
click at [666, 396] on button "Create Quote" at bounding box center [653, 397] width 81 height 31
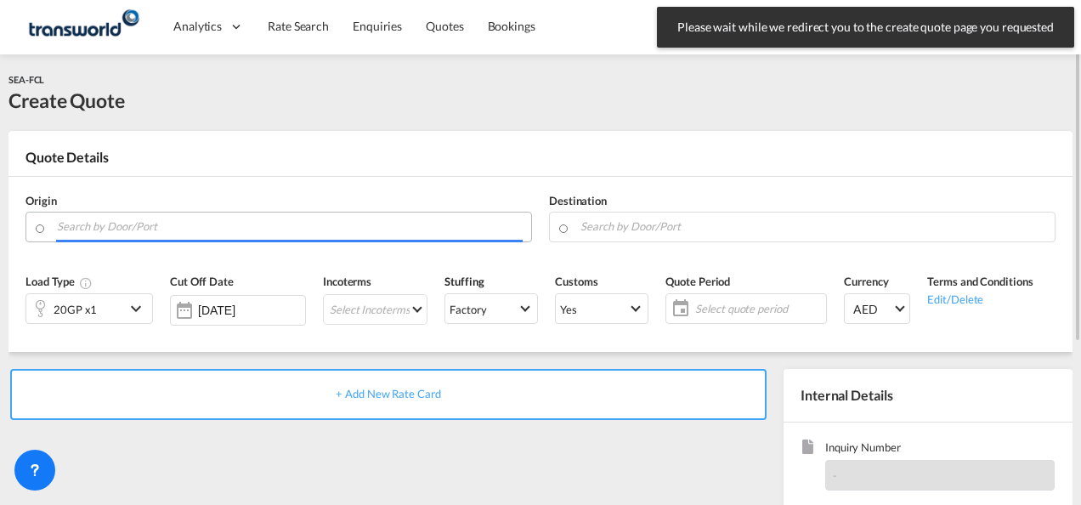
click at [192, 223] on input "Search by Door/Port" at bounding box center [290, 227] width 466 height 30
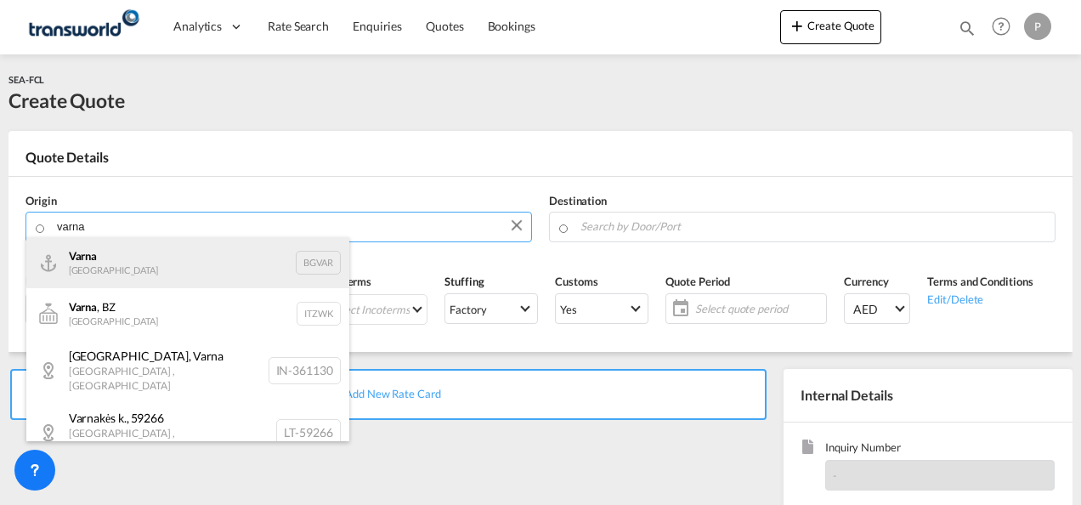
click at [149, 264] on div "Varna [GEOGRAPHIC_DATA] BGVAR" at bounding box center [187, 262] width 323 height 51
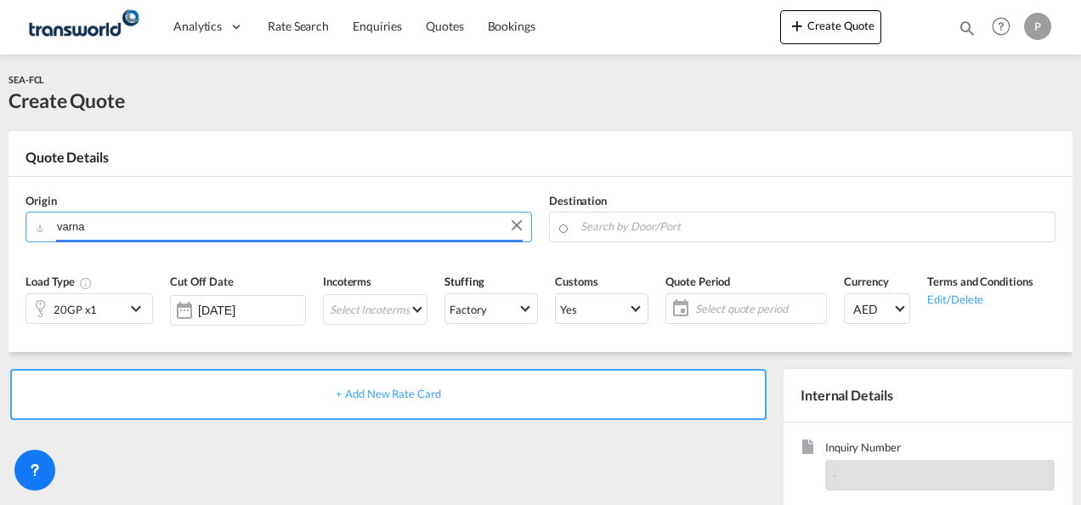
type input "Varna, BGVAR"
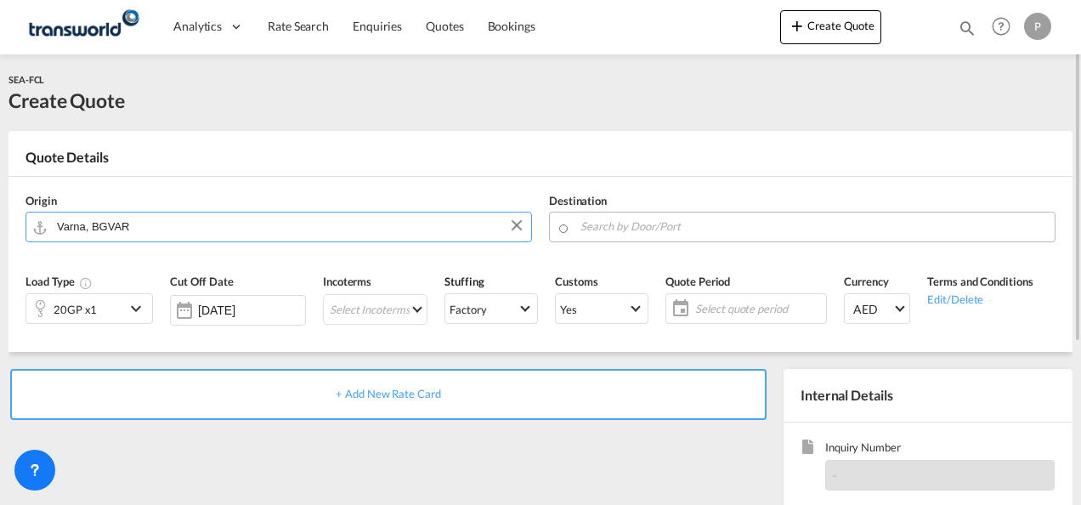
click at [661, 230] on input "Search by Door/Port" at bounding box center [814, 227] width 466 height 30
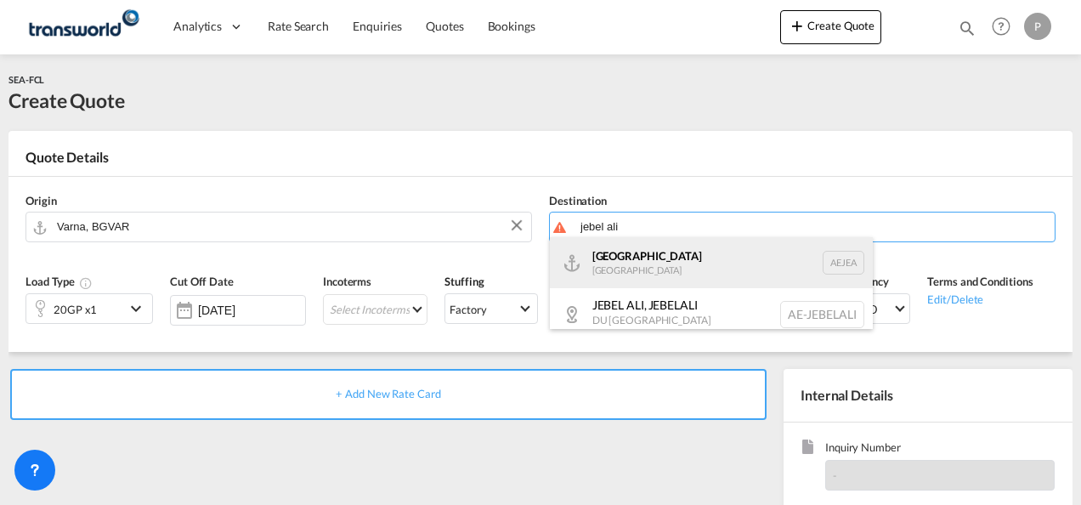
click at [660, 269] on div "[GEOGRAPHIC_DATA] [GEOGRAPHIC_DATA]" at bounding box center [711, 262] width 323 height 51
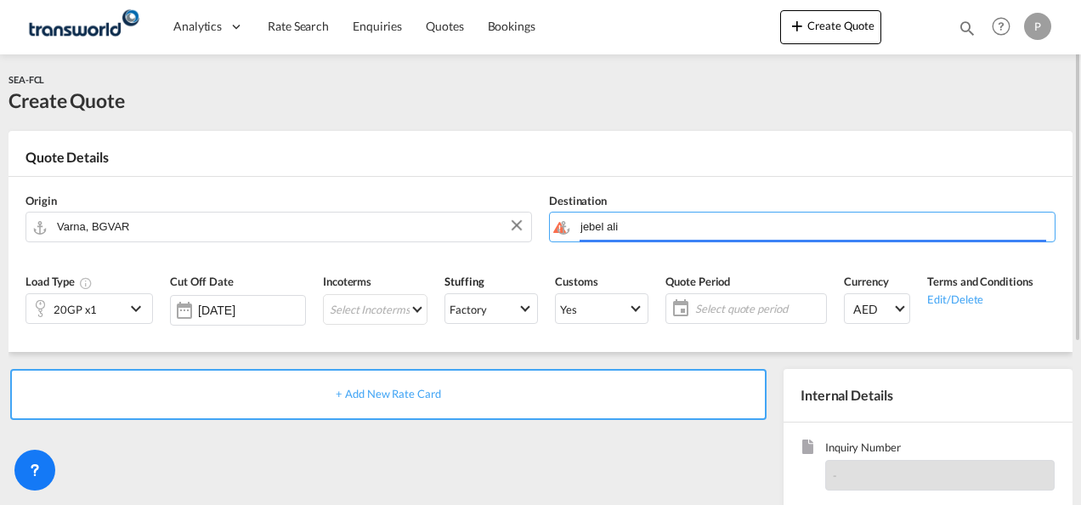
type input "[GEOGRAPHIC_DATA], [GEOGRAPHIC_DATA]"
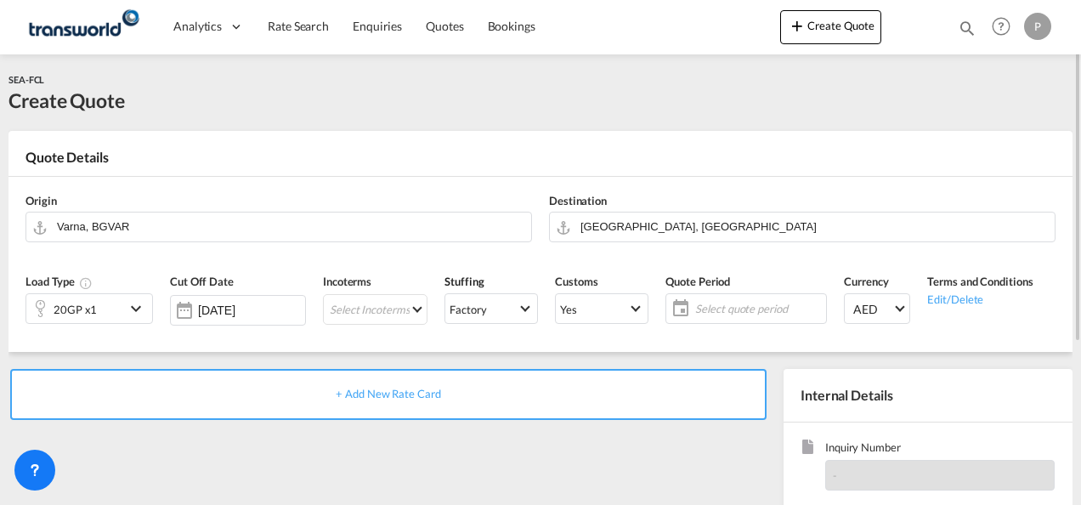
click at [132, 304] on md-icon "icon-chevron-down" at bounding box center [139, 308] width 26 height 20
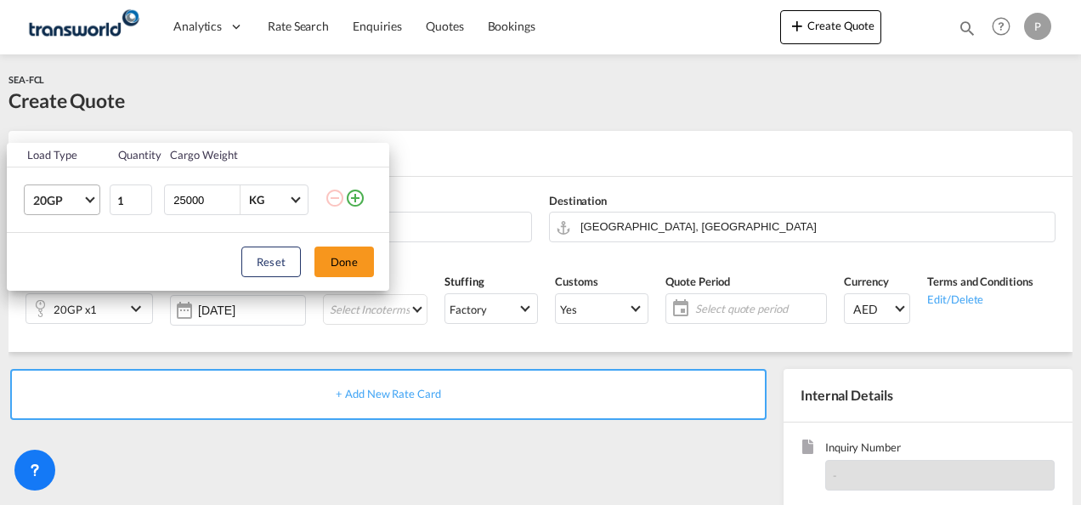
click at [90, 197] on span "Choose: \a20GP" at bounding box center [89, 198] width 9 height 9
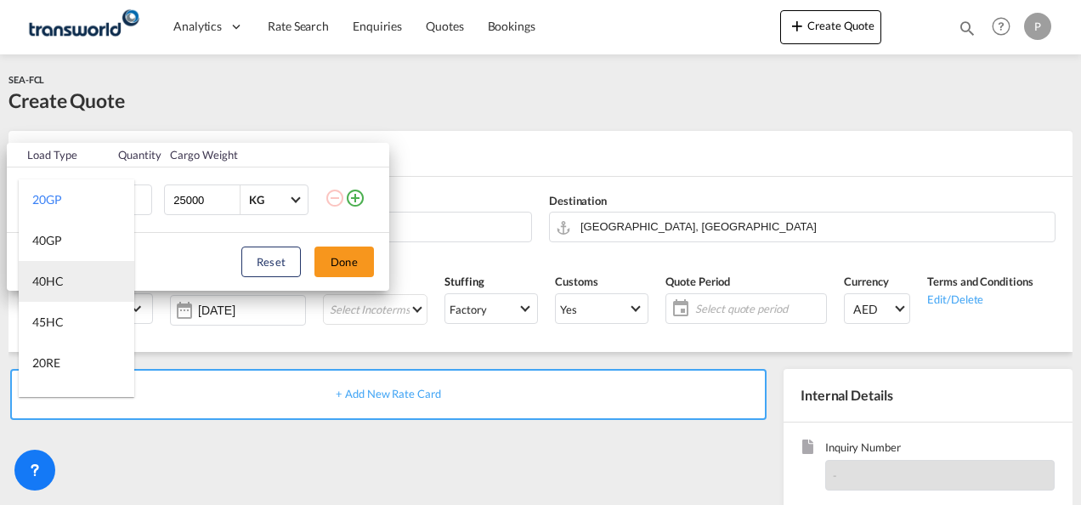
click at [63, 280] on div "40HC" at bounding box center [47, 281] width 31 height 17
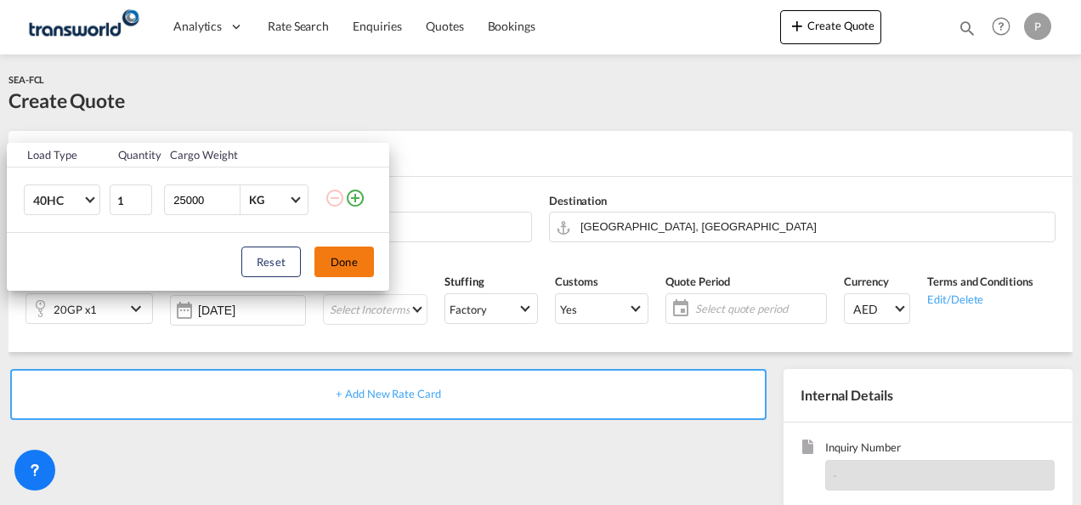
click at [357, 261] on button "Done" at bounding box center [345, 262] width 60 height 31
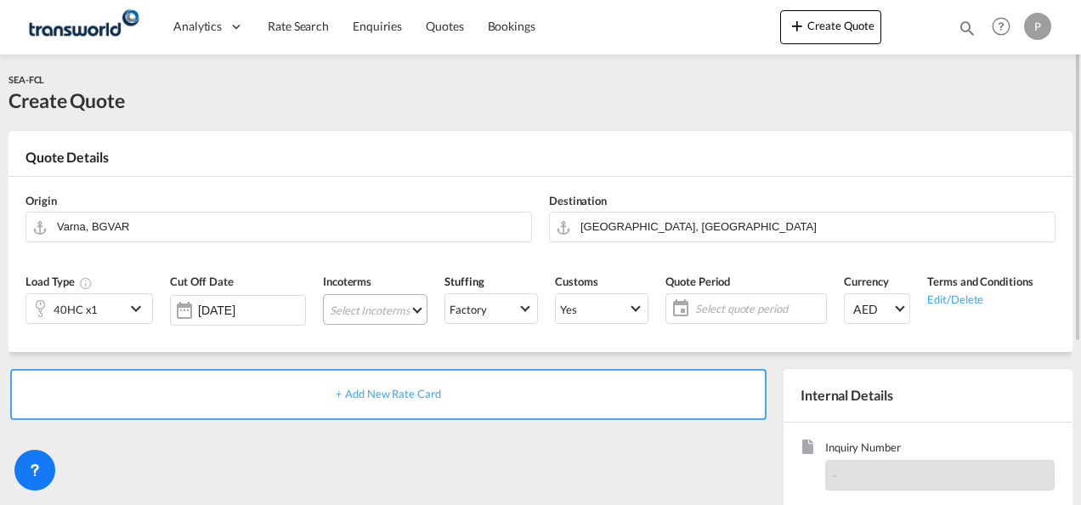
click at [375, 303] on md-select "Select Incoterms CIP - export Carriage and Insurance Paid to DDP - export Deliv…" at bounding box center [375, 309] width 105 height 31
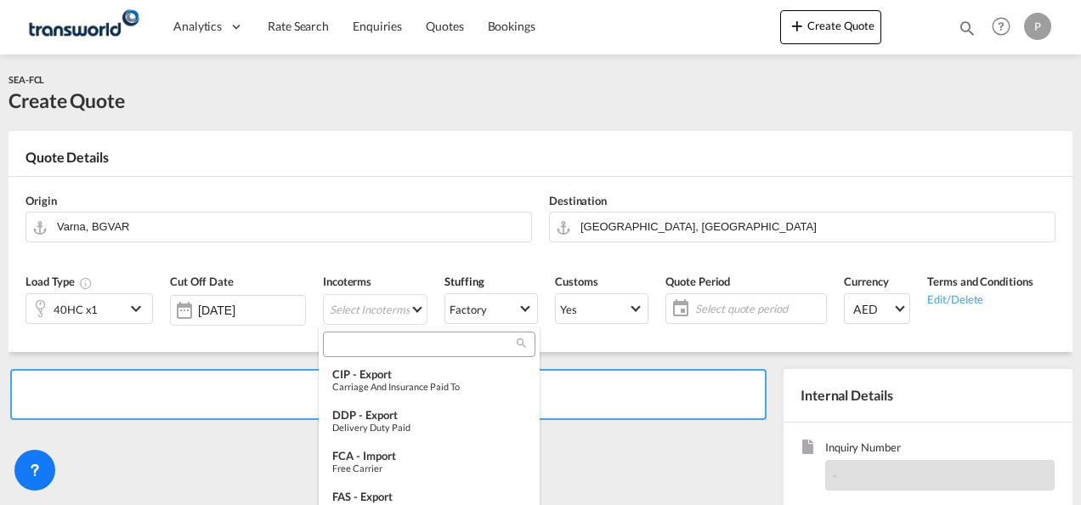
click at [364, 345] on input "search" at bounding box center [422, 344] width 189 height 15
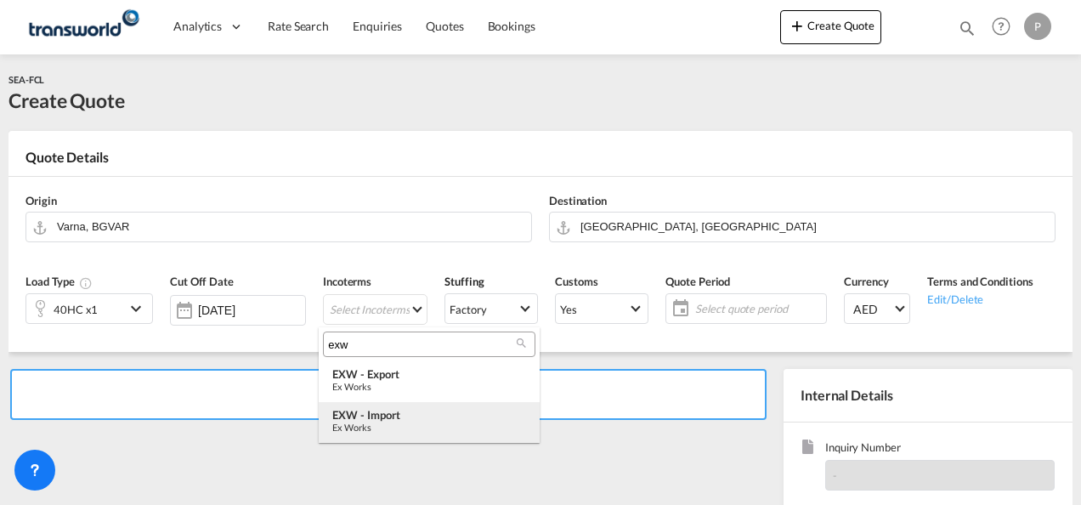
type input "exw"
click at [375, 412] on div "EXW - import" at bounding box center [429, 415] width 194 height 14
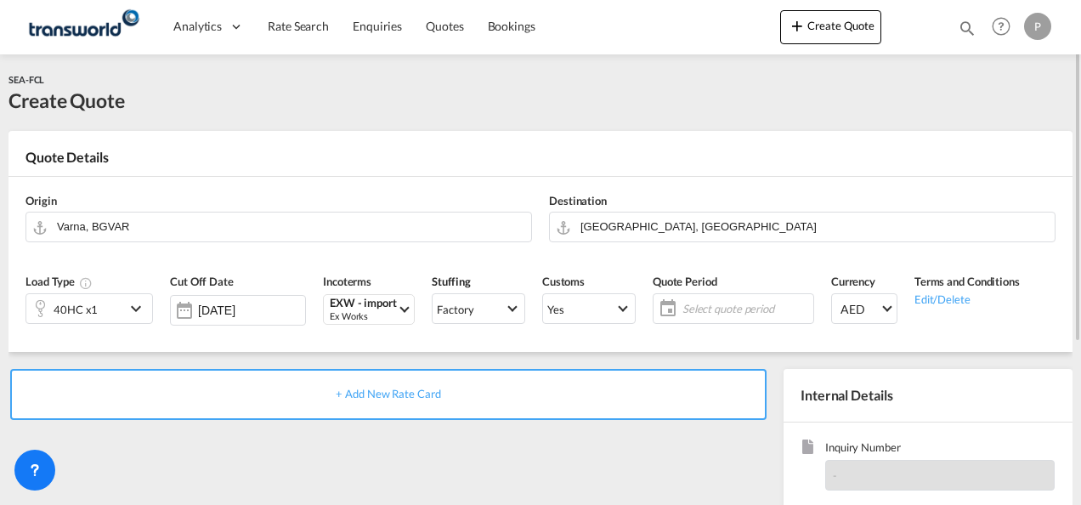
click at [714, 304] on span "Select quote period" at bounding box center [746, 308] width 127 height 15
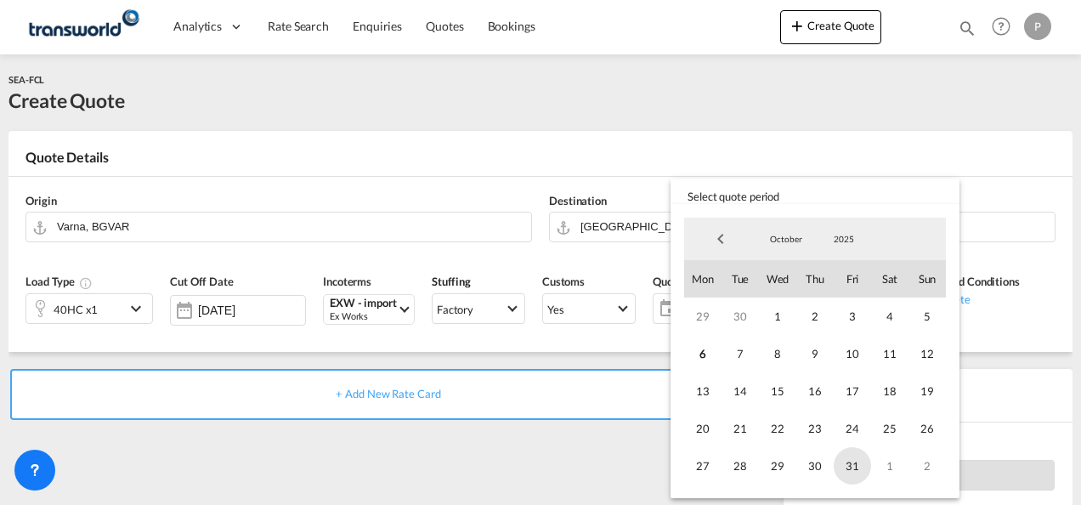
click at [857, 467] on span "31" at bounding box center [852, 465] width 37 height 37
click at [699, 351] on span "6" at bounding box center [702, 353] width 37 height 37
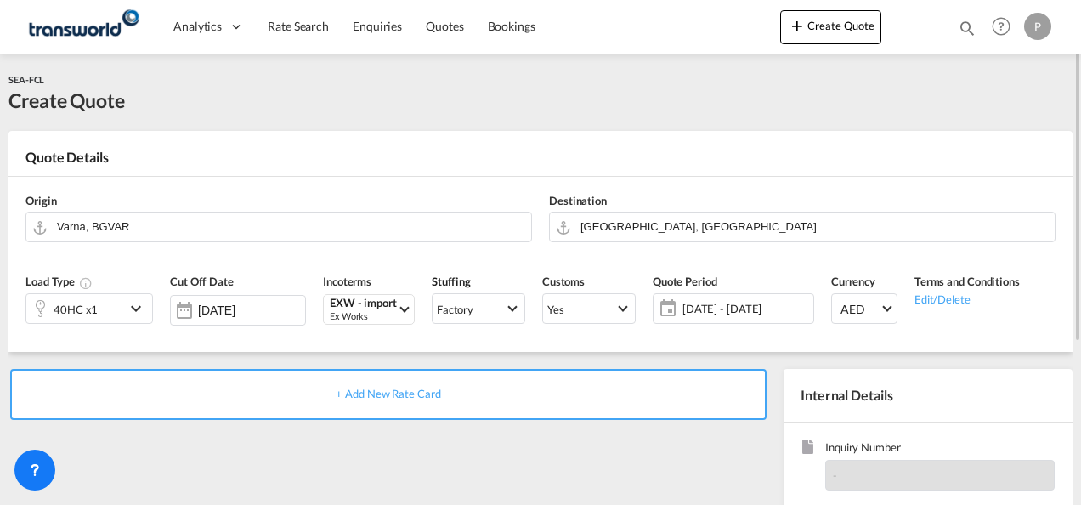
click at [740, 301] on span "[DATE] - [DATE]" at bounding box center [746, 308] width 127 height 15
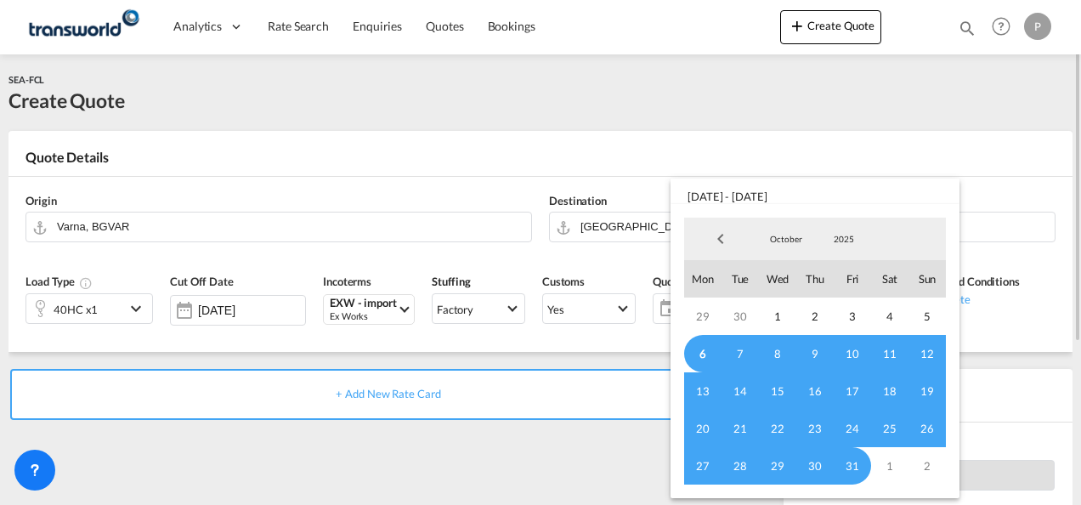
click at [1012, 312] on md-backdrop at bounding box center [540, 252] width 1081 height 505
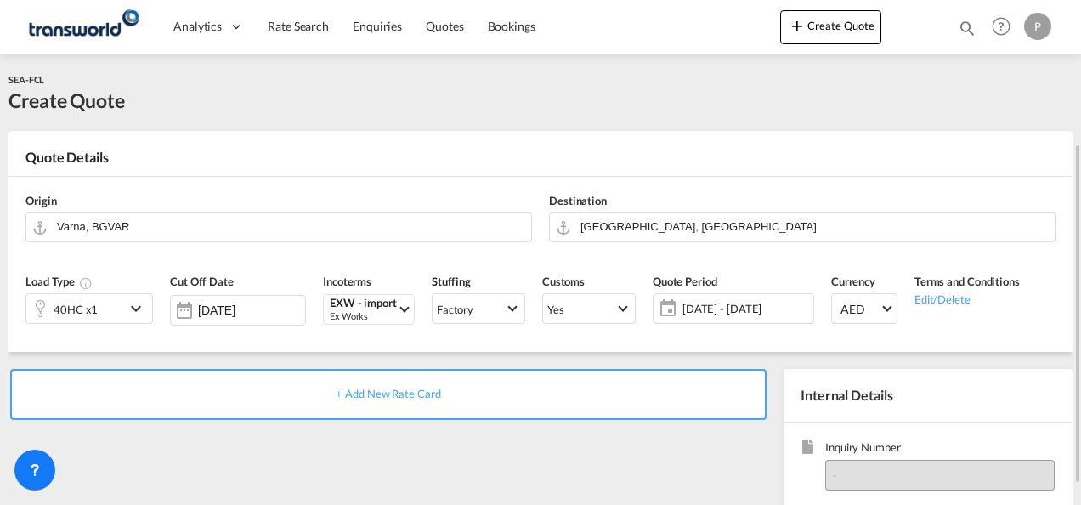
scroll to position [170, 0]
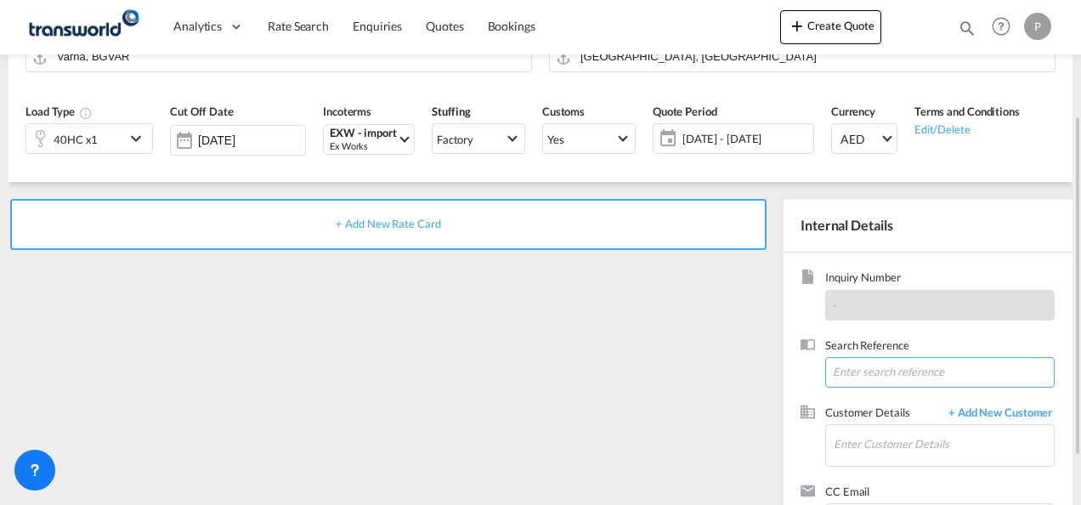
click at [876, 375] on input at bounding box center [940, 372] width 230 height 31
click at [861, 372] on input at bounding box center [940, 372] width 230 height 31
paste input "B252800736"
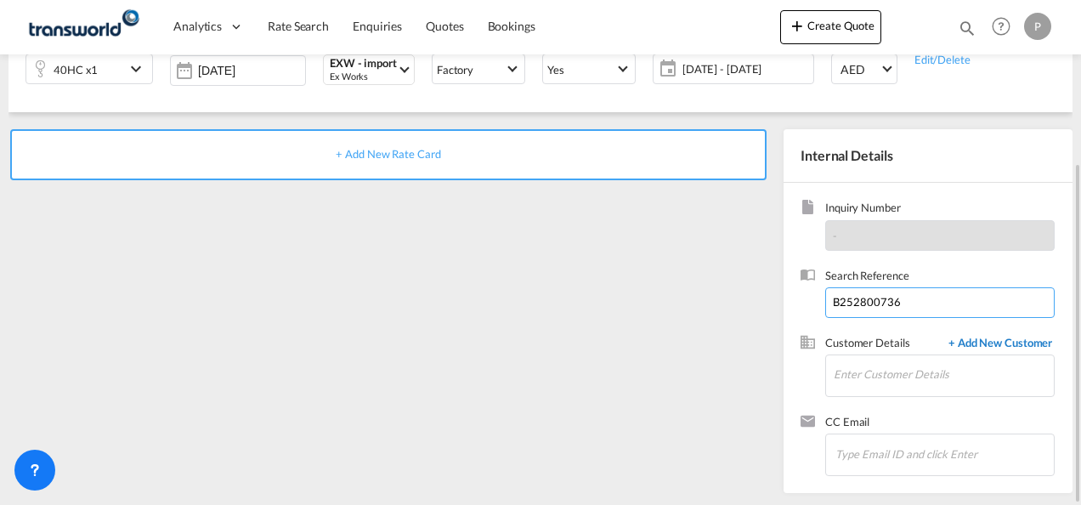
type input "B252800736"
click at [987, 343] on span "+ Add New Customer" at bounding box center [997, 345] width 115 height 20
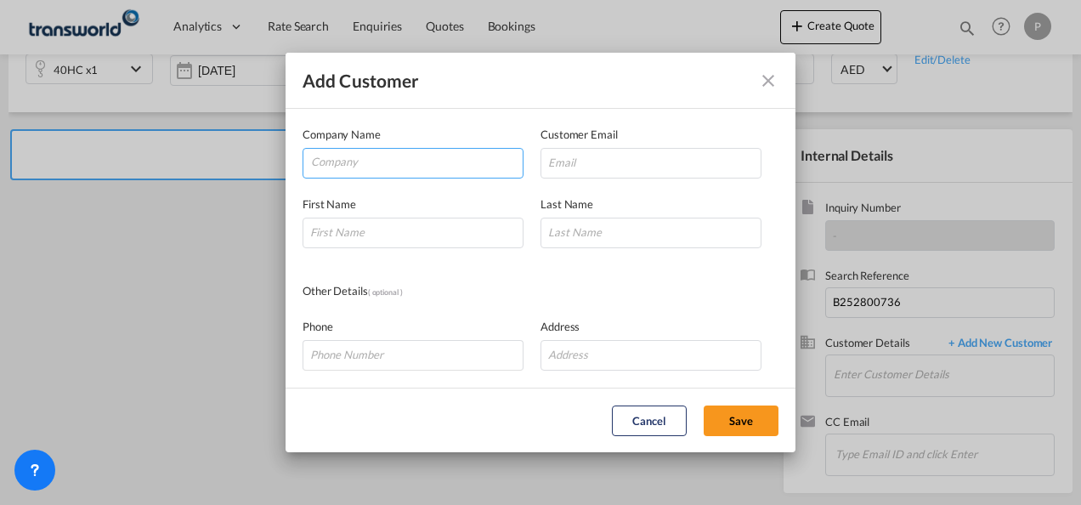
click at [386, 167] on input "Company" at bounding box center [417, 162] width 212 height 26
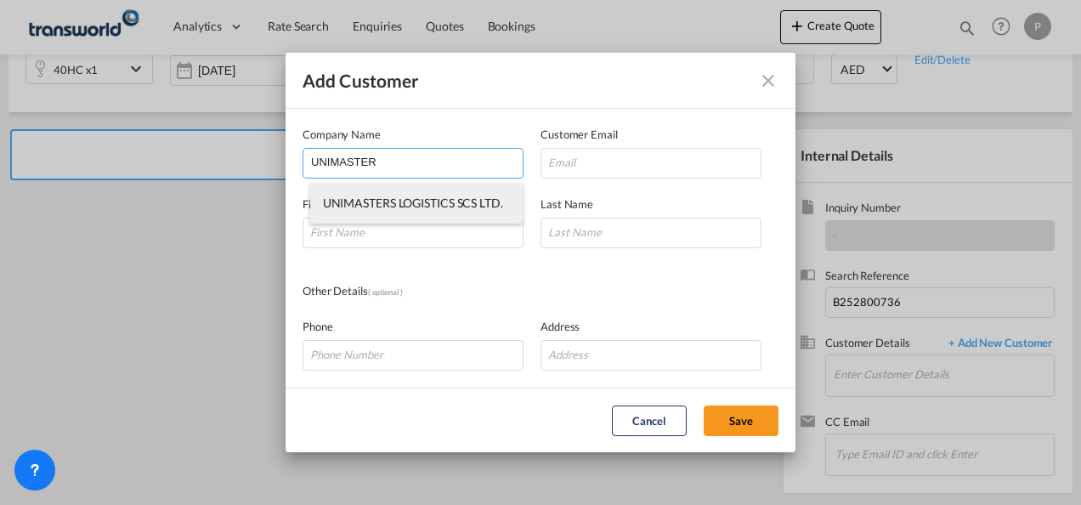
click at [403, 199] on span "UNIMASTERS LOGISTICS SCS LTD." at bounding box center [413, 203] width 180 height 14
type input "UNIMASTERS LOGISTICS SCS LTD."
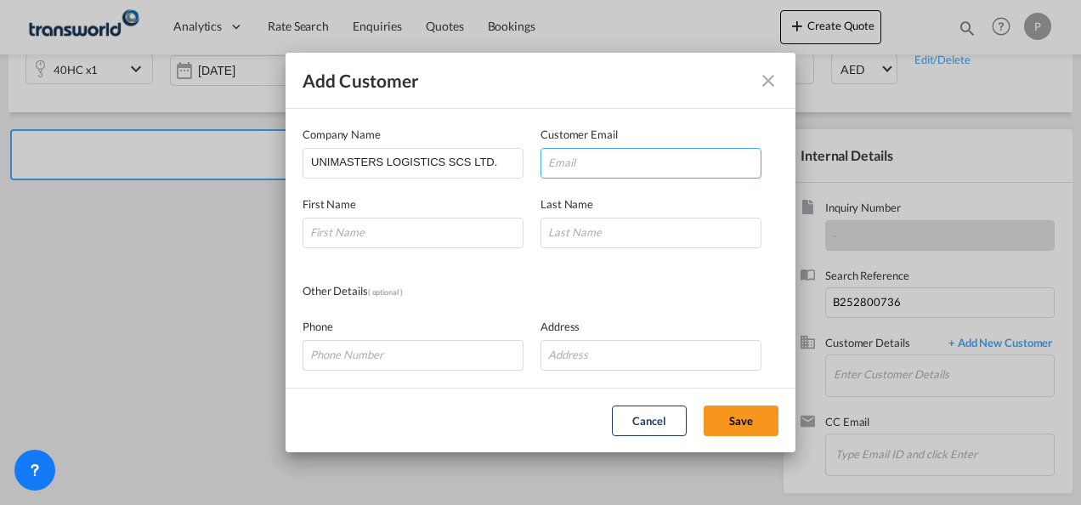
drag, startPoint x: 583, startPoint y: 168, endPoint x: 666, endPoint y: 168, distance: 82.5
click at [583, 168] on input "Add Customer Company ..." at bounding box center [651, 163] width 221 height 31
paste input "[EMAIL_ADDRESS][DOMAIN_NAME]"
type input "[EMAIL_ADDRESS][DOMAIN_NAME]"
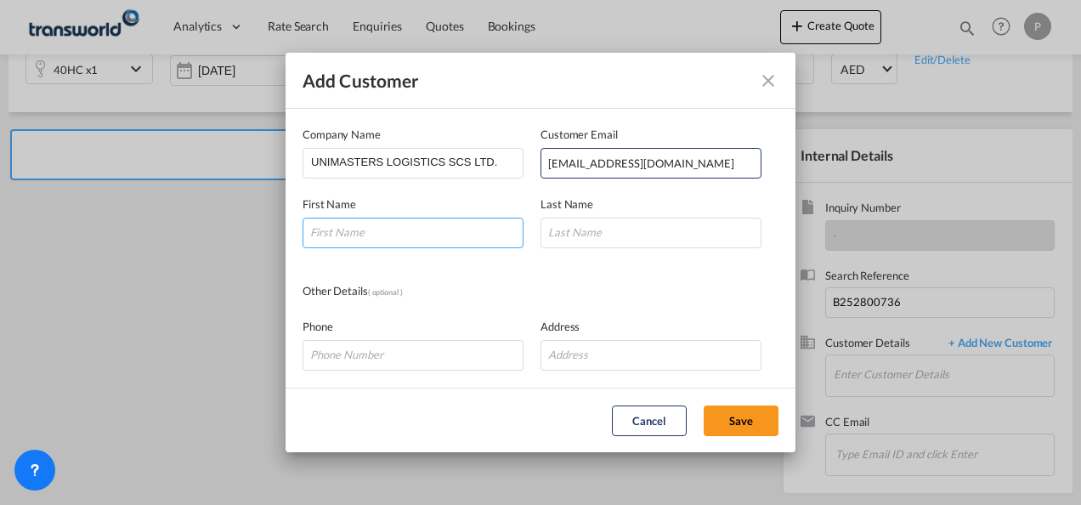
click at [366, 236] on input "Add Customer Company ..." at bounding box center [413, 233] width 221 height 31
type input "[PERSON_NAME]"
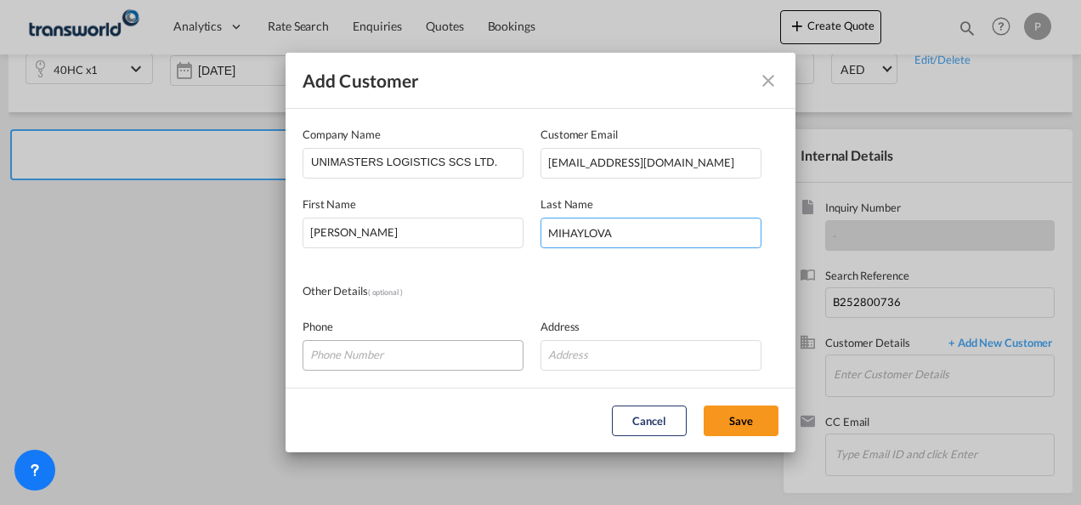
type input "MIHAYLOVA"
drag, startPoint x: 357, startPoint y: 358, endPoint x: 411, endPoint y: 357, distance: 54.4
click at [357, 358] on input "Add Customer Company ..." at bounding box center [413, 355] width 221 height 31
paste input "[PHONE_NUMBER]"
type input "[PHONE_NUMBER]"
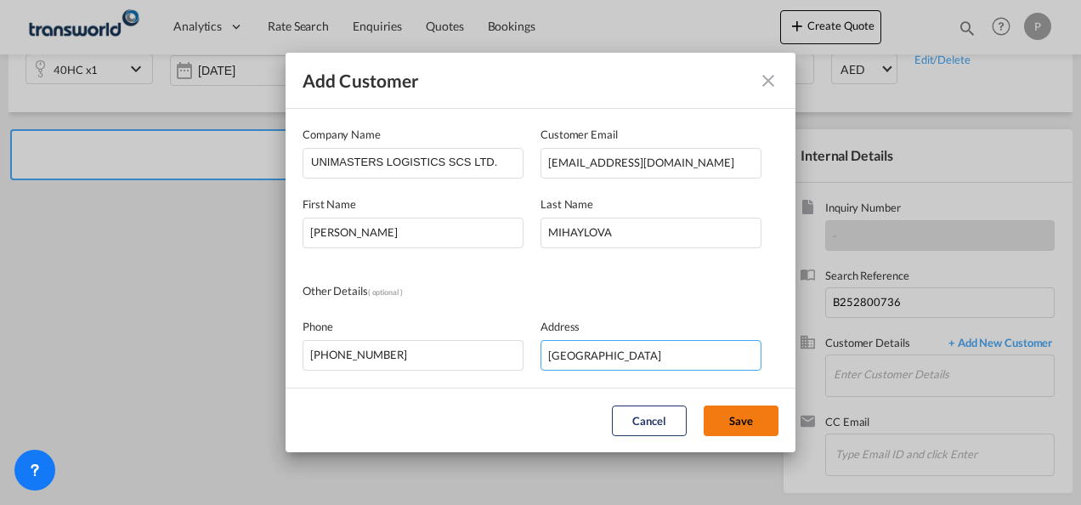
type input "[GEOGRAPHIC_DATA]"
click at [749, 428] on button "Save" at bounding box center [741, 420] width 75 height 31
type input "UNIMASTERS LOGISTICS SCS LTD., [PERSON_NAME], [PERSON_NAME][EMAIL_ADDRESS][DOMA…"
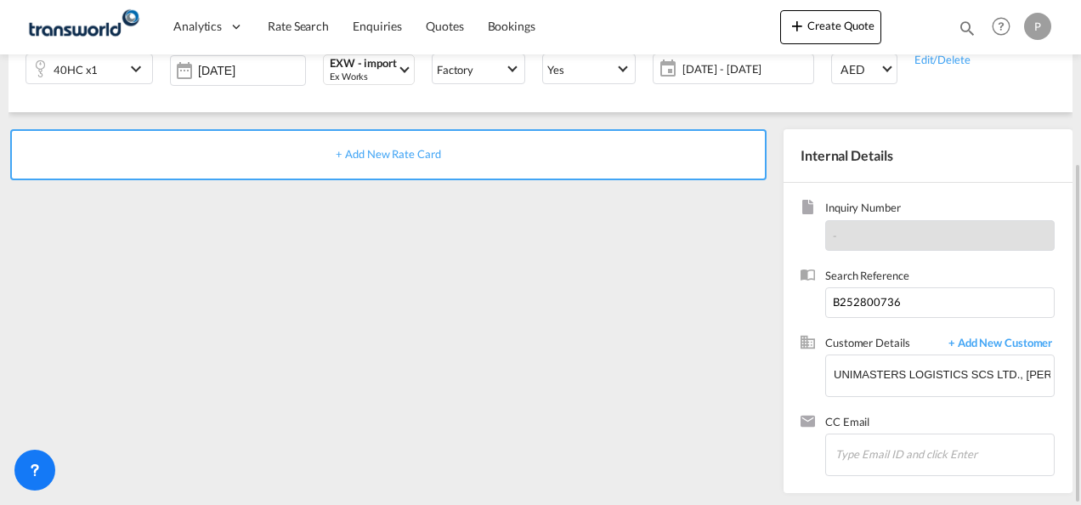
scroll to position [70, 0]
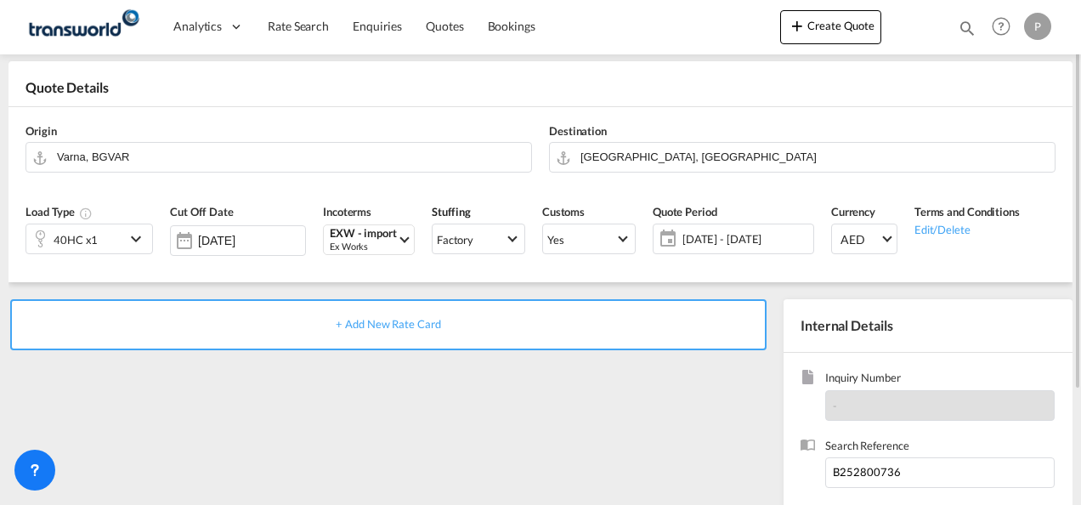
click at [384, 328] on span "+ Add New Rate Card" at bounding box center [388, 324] width 105 height 14
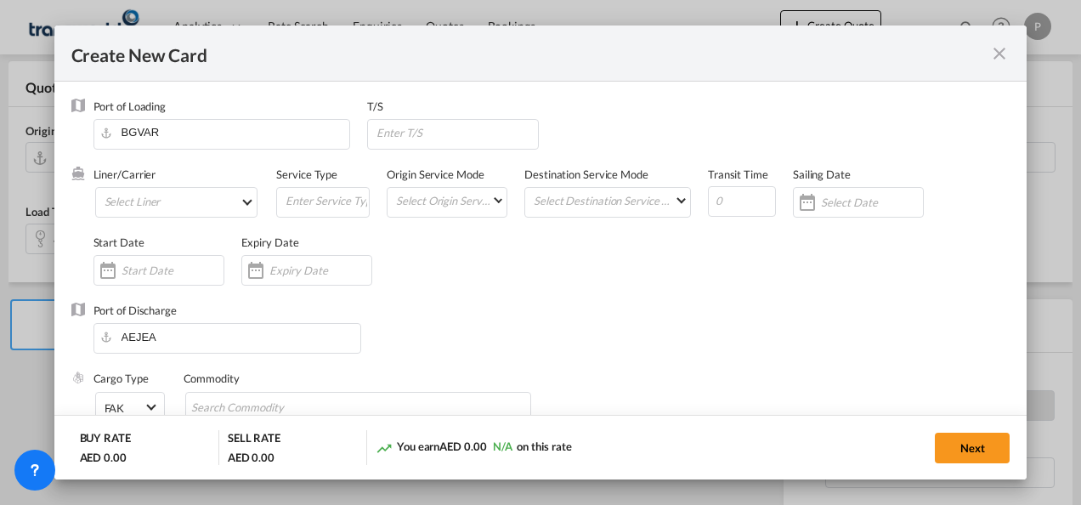
type input "Basic Ocean Freight"
select select "per equipment"
click at [178, 206] on md-select "Select Liner 2HM LOGISTICS D.O.O. / TDWC-CAPODISTRI 2HM LOGISTICS D.O.O. / TDWC…" at bounding box center [176, 202] width 163 height 31
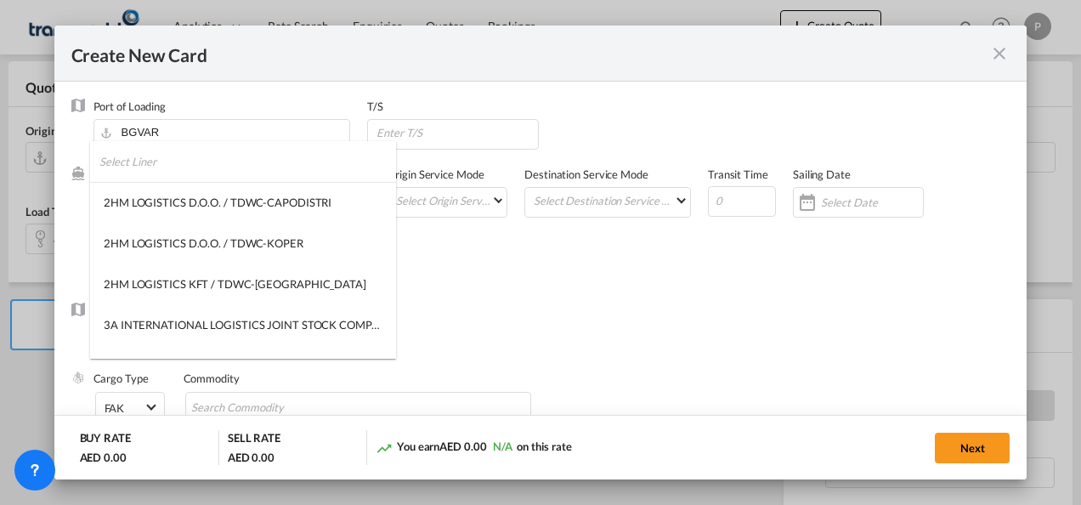
click at [231, 170] on input "search" at bounding box center [247, 161] width 297 height 41
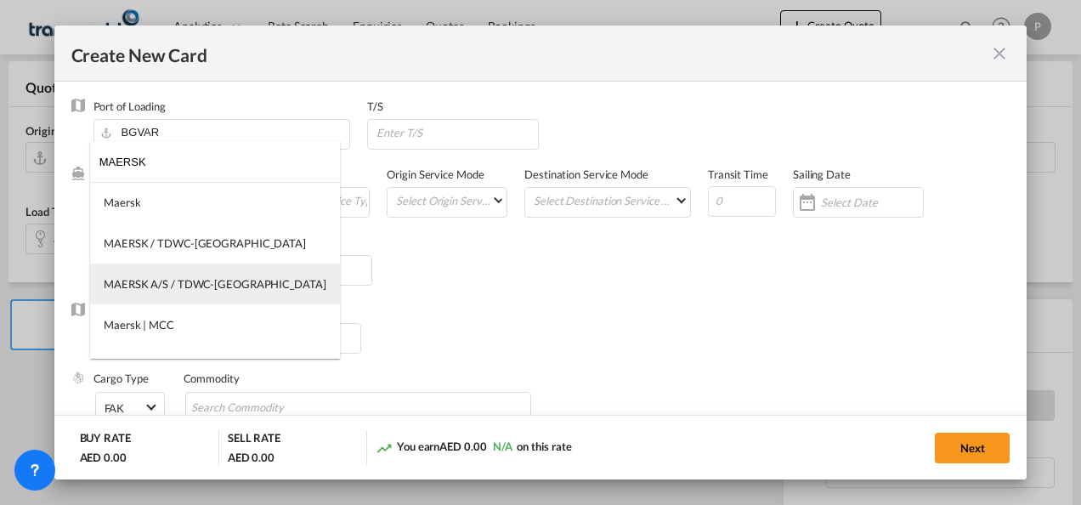
type input "MAERSK"
click at [192, 282] on div "MAERSK A/S / TDWC-[GEOGRAPHIC_DATA]" at bounding box center [215, 283] width 223 height 15
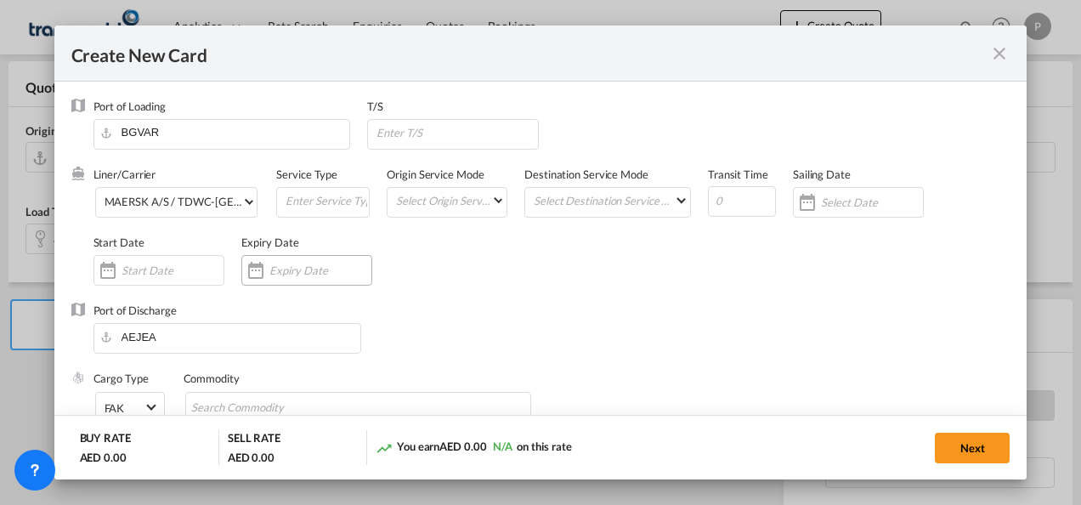
click at [287, 267] on input "Create New Card ..." at bounding box center [320, 271] width 102 height 14
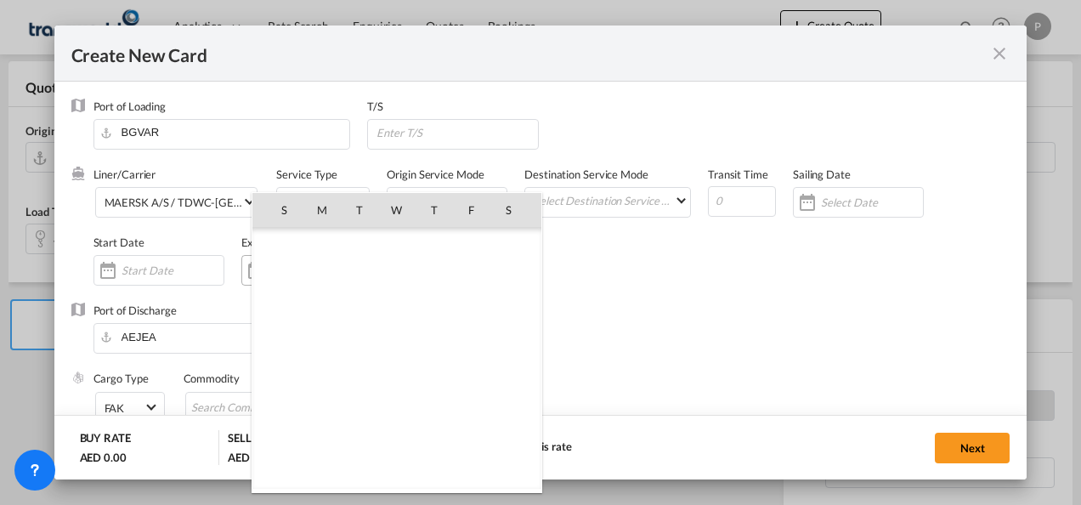
scroll to position [393971, 0]
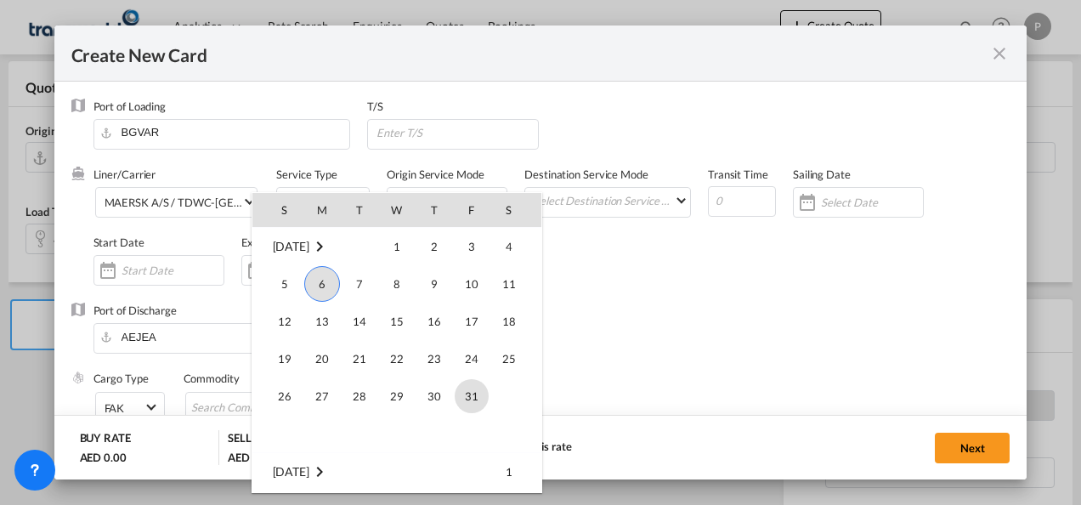
click at [479, 400] on span "31" at bounding box center [472, 396] width 34 height 34
type input "[DATE]"
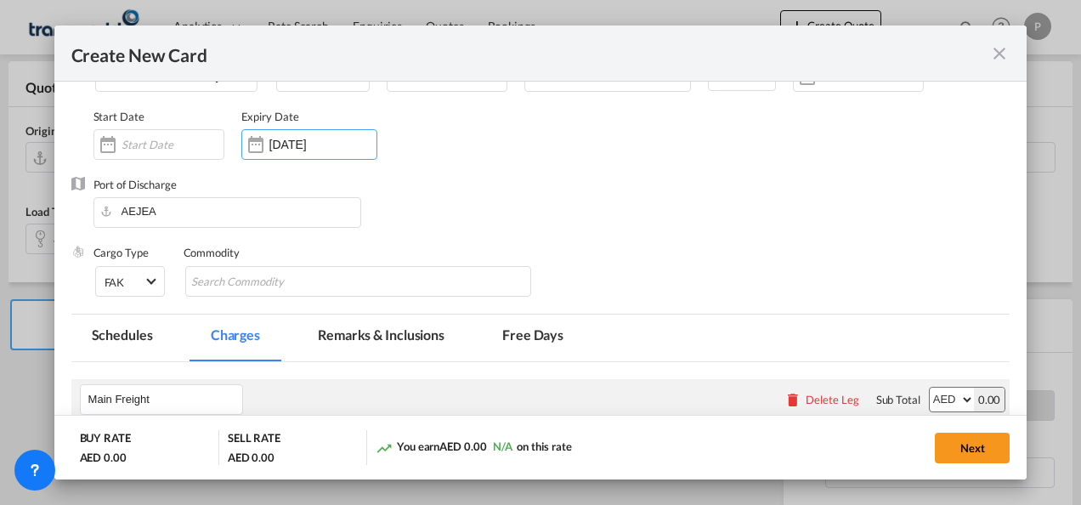
scroll to position [170, 0]
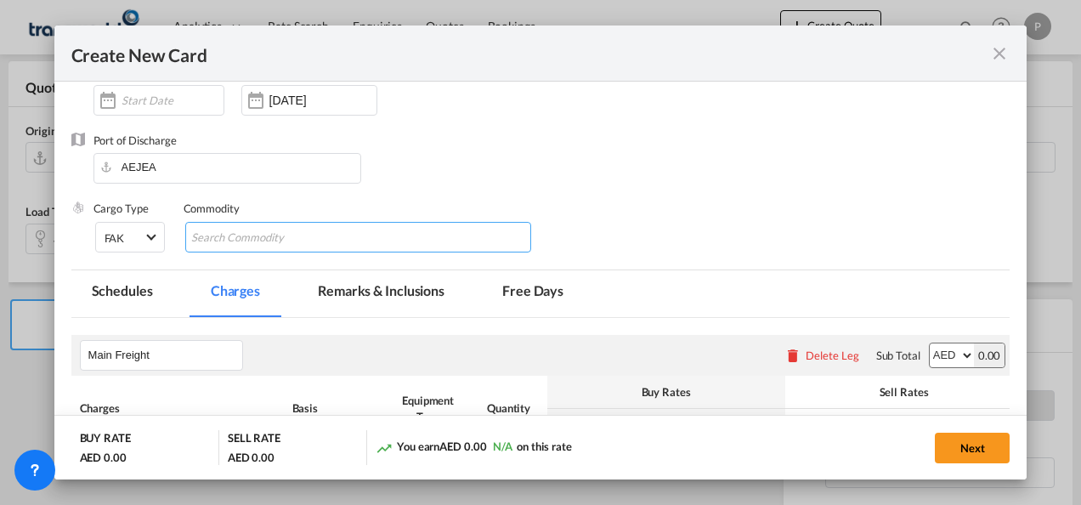
click at [267, 238] on input "Chips input." at bounding box center [269, 237] width 156 height 27
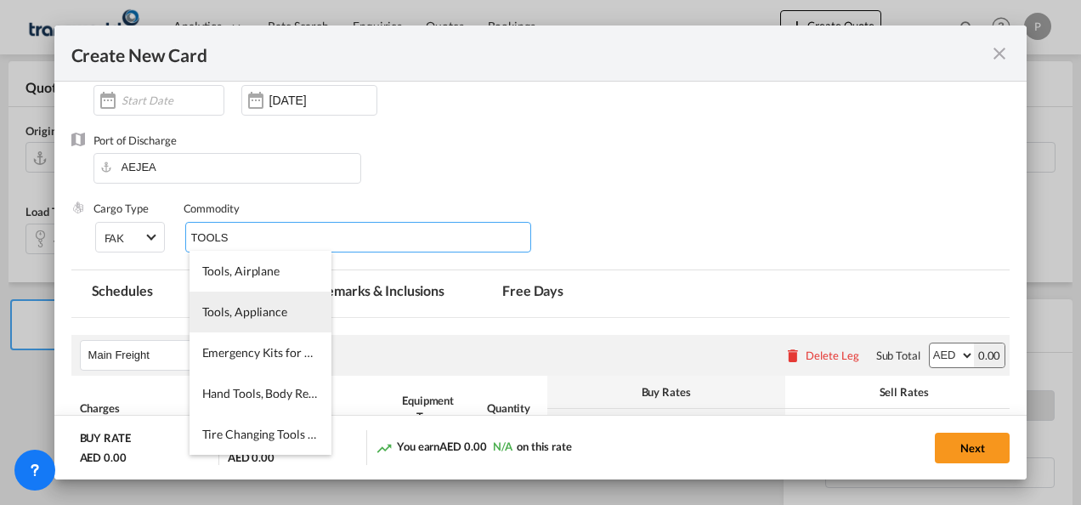
type input "TOOLS"
click at [253, 316] on span "Tools, Appliance" at bounding box center [244, 311] width 85 height 14
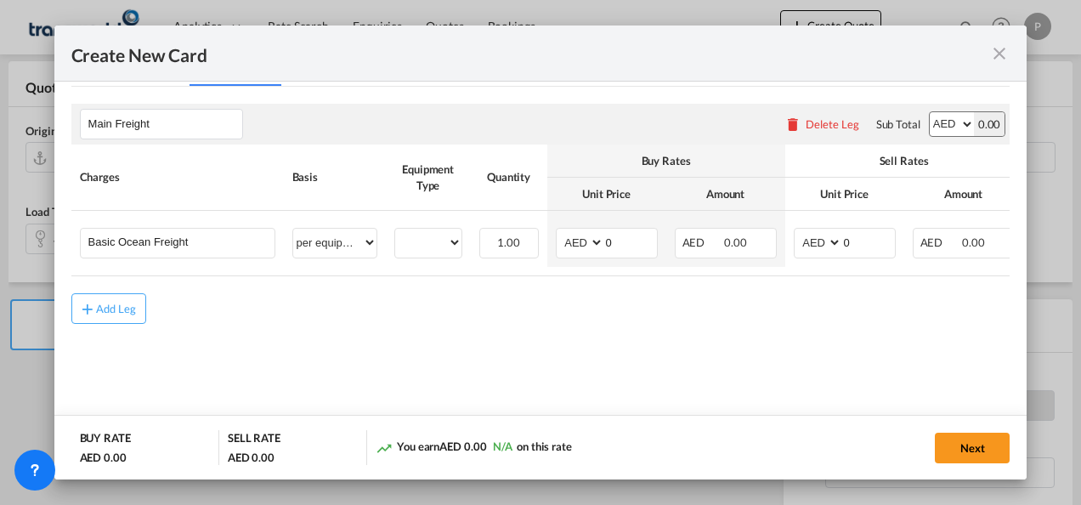
scroll to position [403, 0]
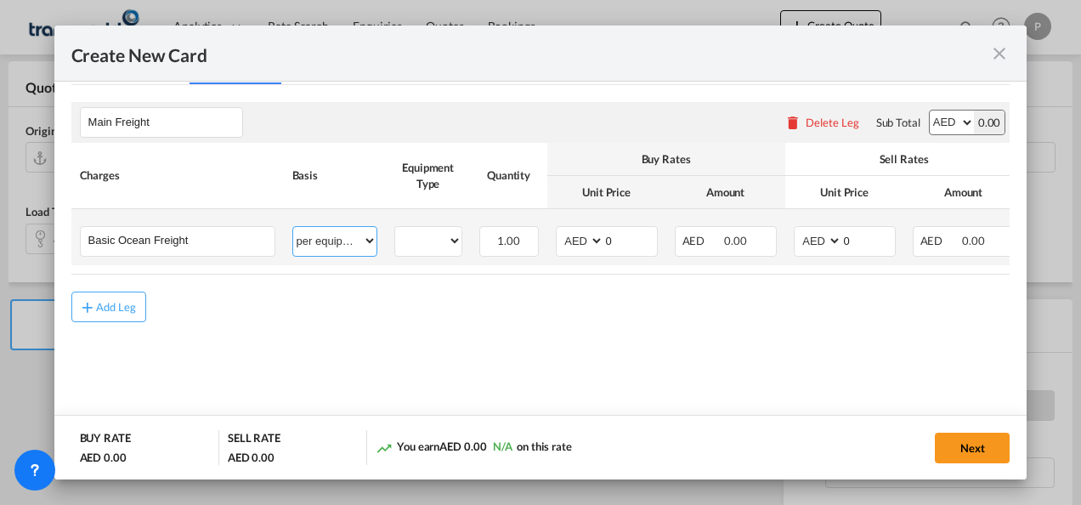
click at [367, 236] on select "per equipment per container per B/L per shipping bill per shipment % on freight…" at bounding box center [334, 240] width 83 height 27
select select "per shipment"
click at [293, 227] on select "per equipment per container per B/L per shipping bill per shipment % on freight…" at bounding box center [334, 240] width 83 height 27
click at [595, 241] on select "AED AFN ALL AMD ANG AOA ARS AUD AWG AZN BAM BBD BDT BGN BHD BIF BMD BND [PERSON…" at bounding box center [581, 241] width 44 height 23
select select "string:USD"
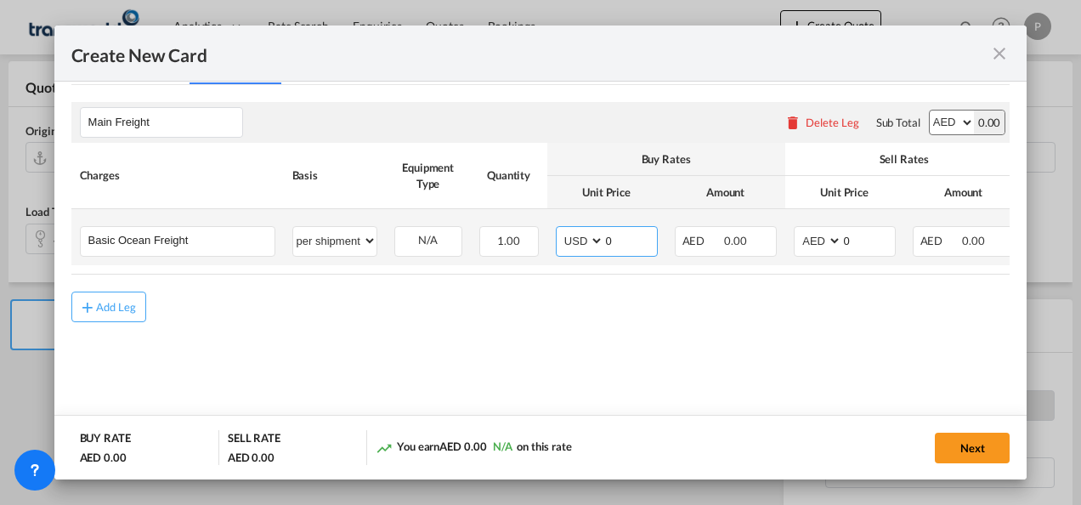
click at [577, 238] on select "AED AFN ALL AMD ANG AOA ARS AUD AWG AZN BAM BBD BDT BGN BHD BIF BMD BND [PERSON…" at bounding box center [581, 241] width 44 height 23
click at [622, 243] on input "0" at bounding box center [630, 240] width 53 height 26
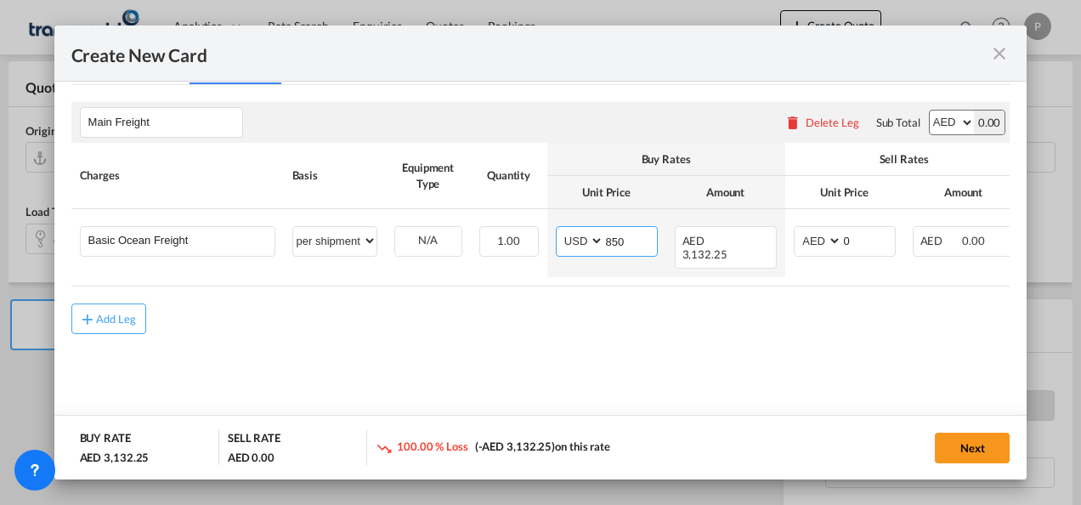
type input "850"
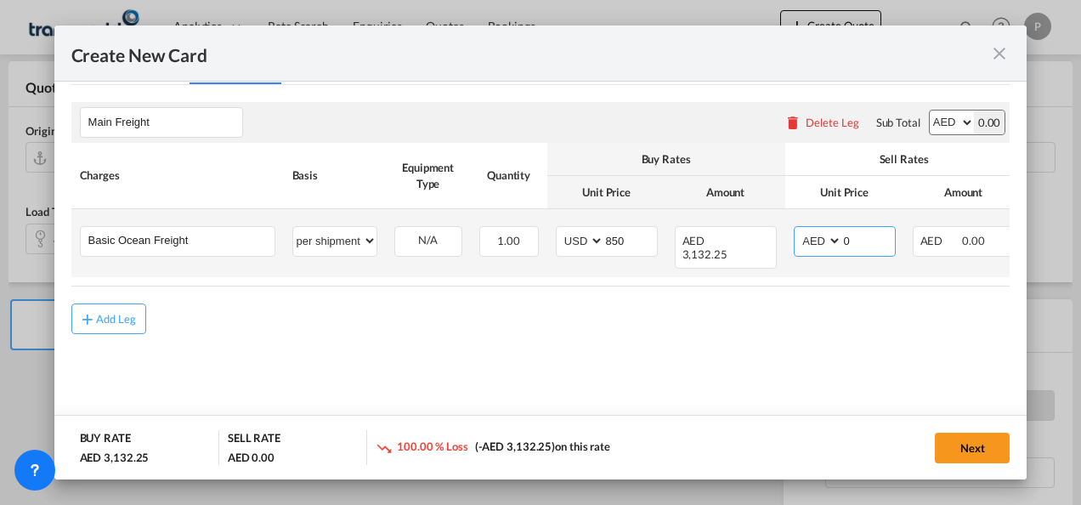
click at [836, 243] on select "AED AFN ALL AMD ANG AOA ARS AUD AWG AZN BAM BBD BDT BGN BHD BIF BMD BND [PERSON…" at bounding box center [819, 241] width 44 height 23
select select "string:USD"
click at [797, 230] on select "AED AFN ALL AMD ANG AOA ARS AUD AWG AZN BAM BBD BDT BGN BHD BIF BMD BND [PERSON…" at bounding box center [819, 241] width 44 height 23
click at [866, 236] on input "0" at bounding box center [868, 240] width 53 height 26
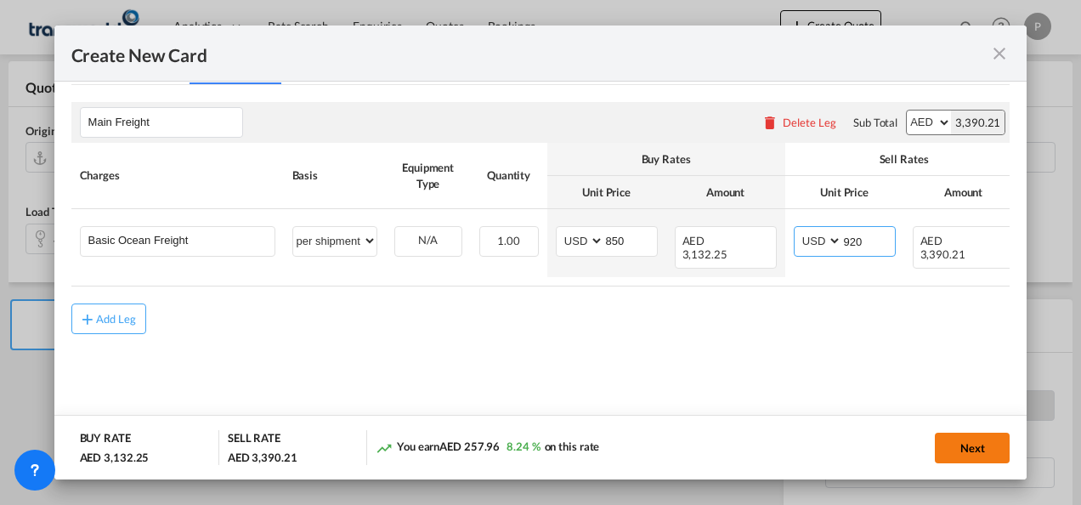
type input "920"
click at [972, 447] on button "Next" at bounding box center [972, 448] width 75 height 31
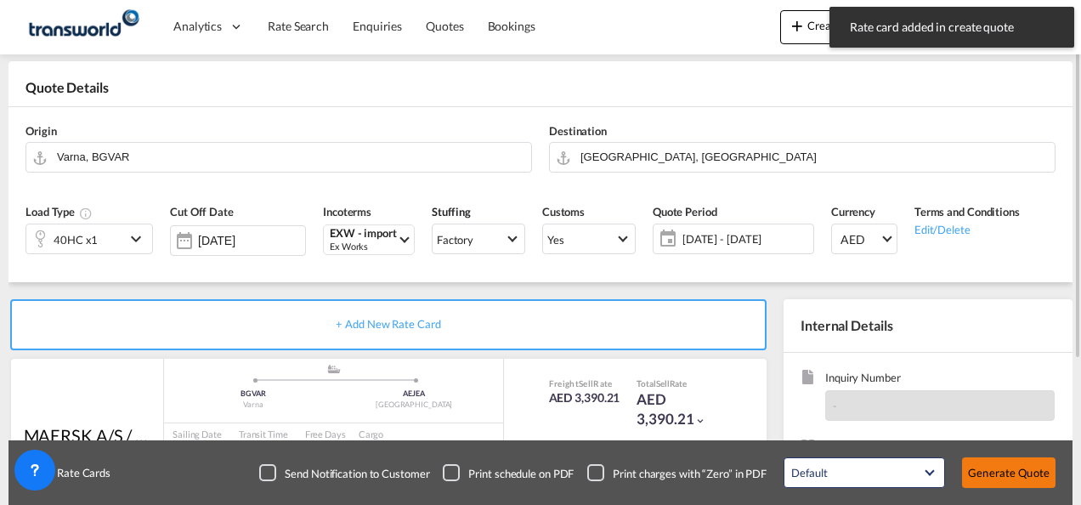
click at [1032, 469] on button "Generate Quote" at bounding box center [1009, 472] width 94 height 31
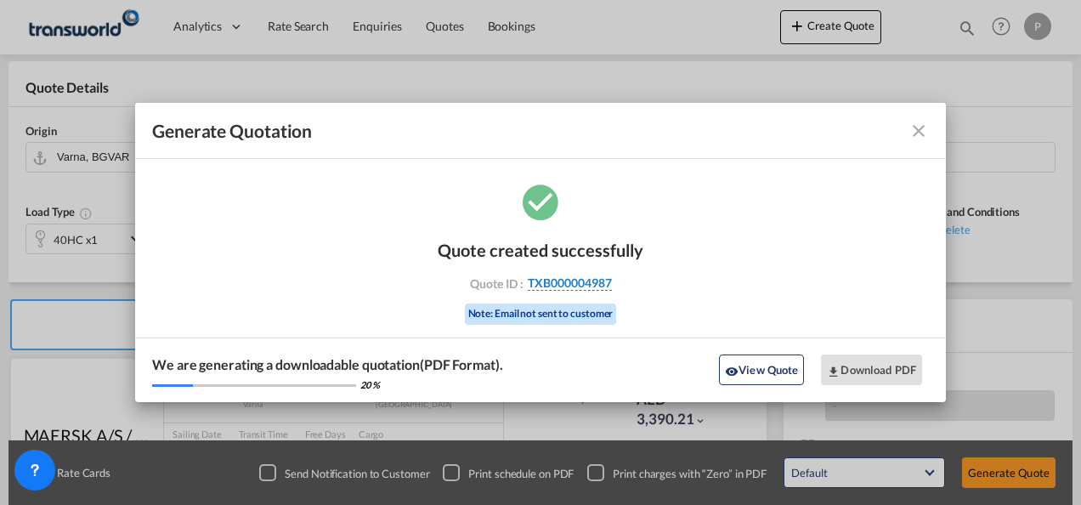
click at [556, 284] on span "TXB000004987" at bounding box center [570, 282] width 84 height 15
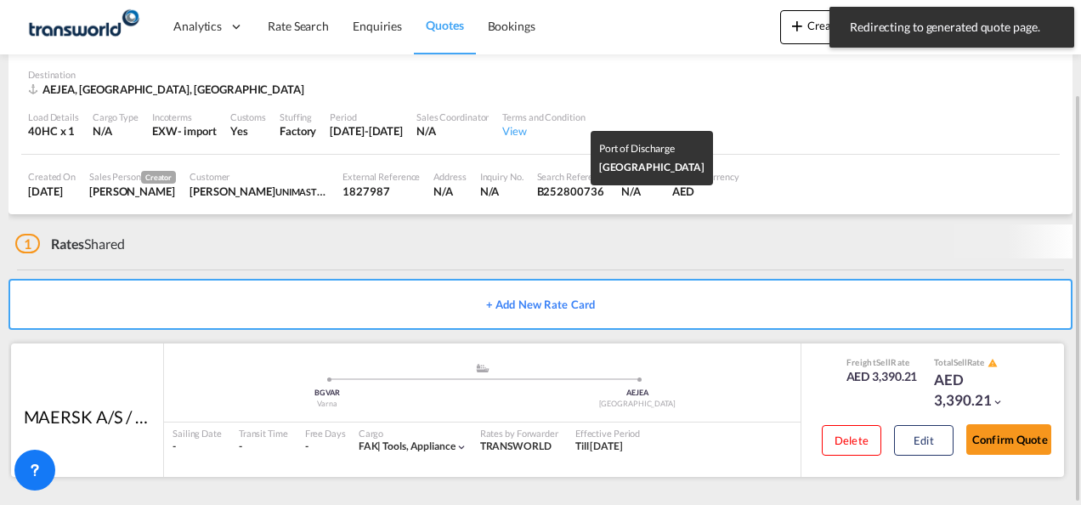
scroll to position [105, 0]
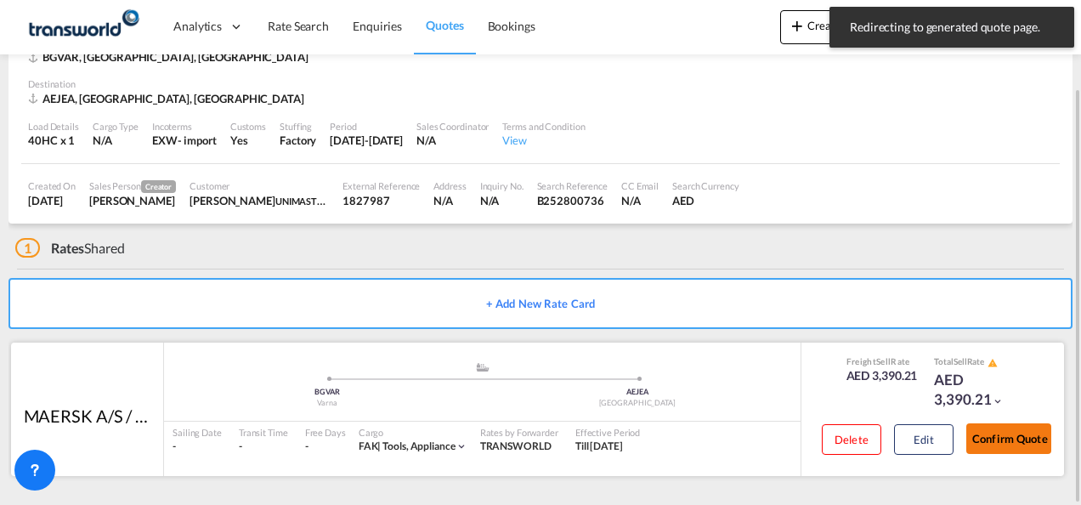
click at [1015, 436] on button "Confirm Quote" at bounding box center [1008, 438] width 85 height 31
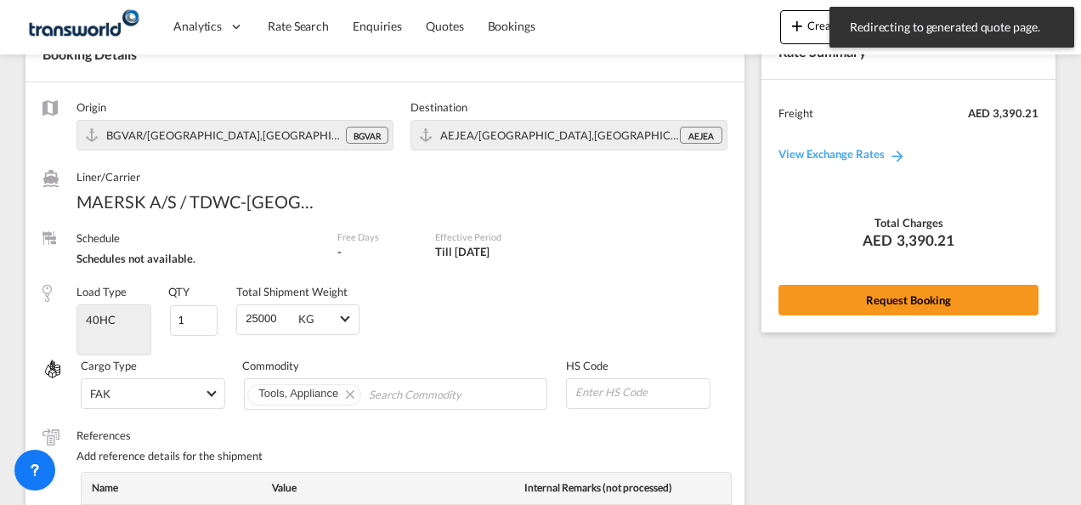
scroll to position [689, 0]
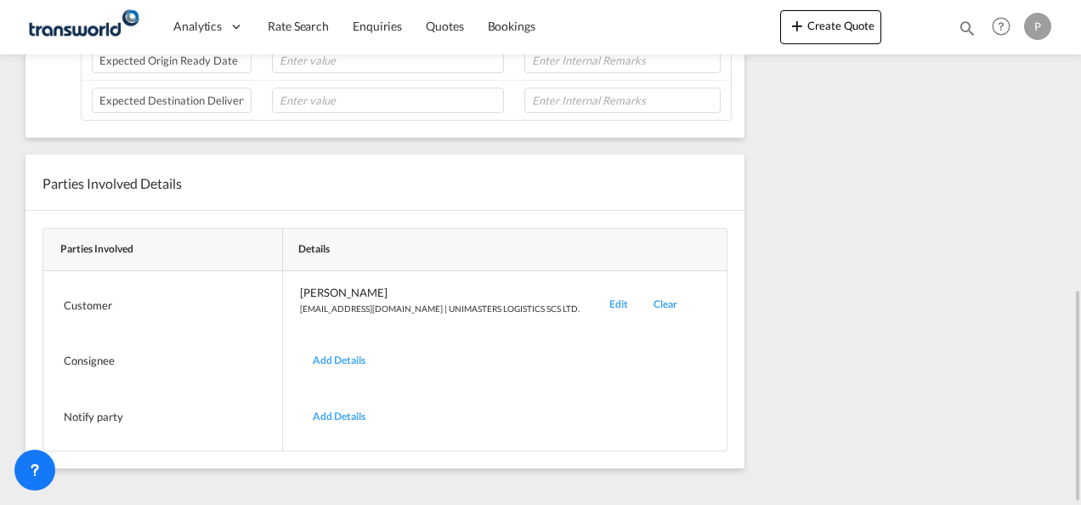
click at [609, 294] on div "Edit" at bounding box center [619, 305] width 44 height 40
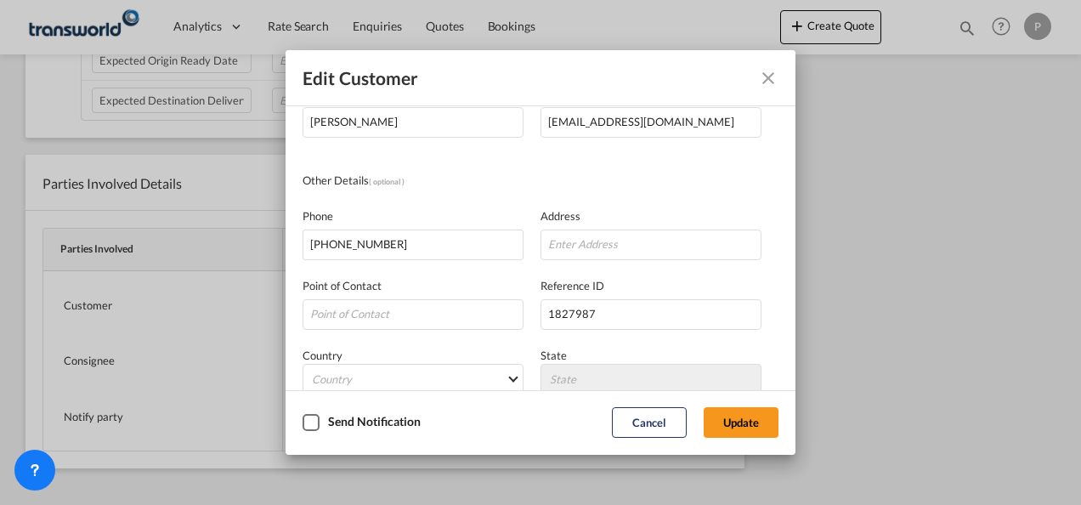
scroll to position [201, 0]
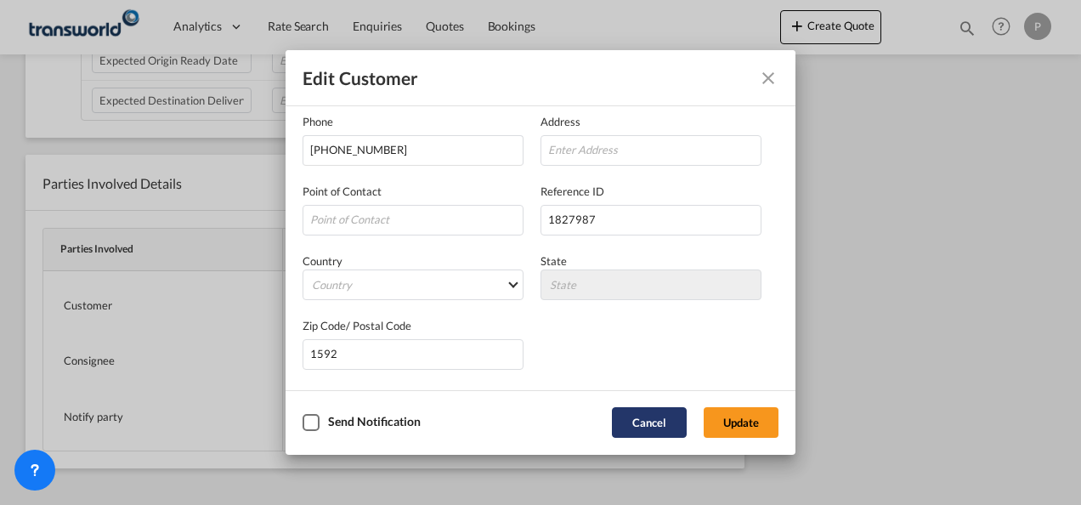
click at [637, 419] on button "Cancel" at bounding box center [649, 422] width 75 height 31
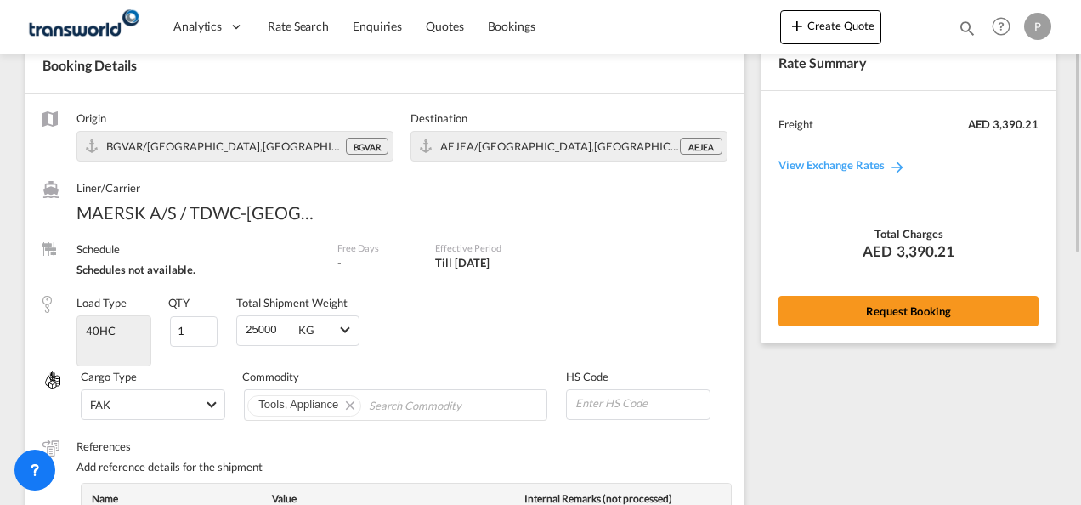
scroll to position [0, 0]
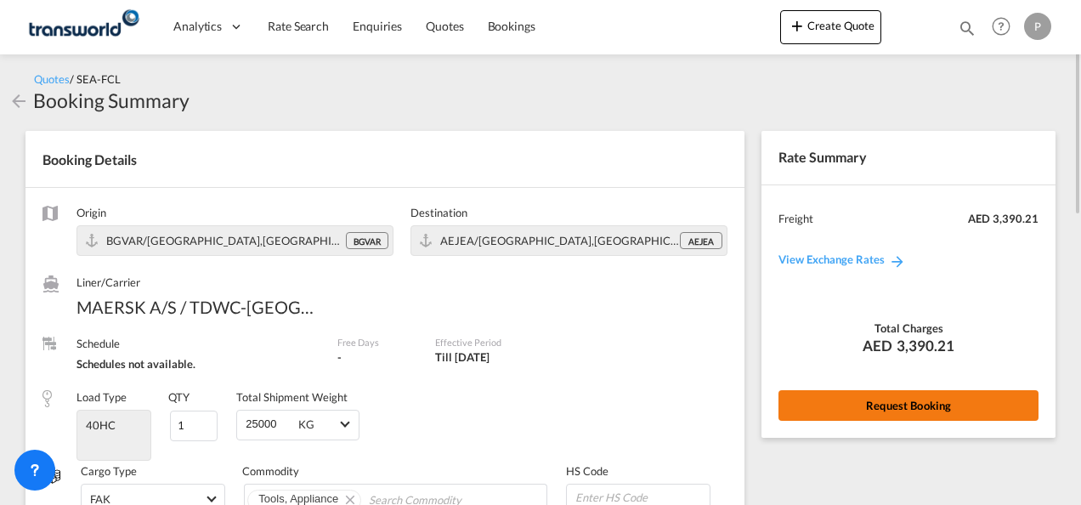
click at [912, 400] on button "Request Booking" at bounding box center [909, 405] width 260 height 31
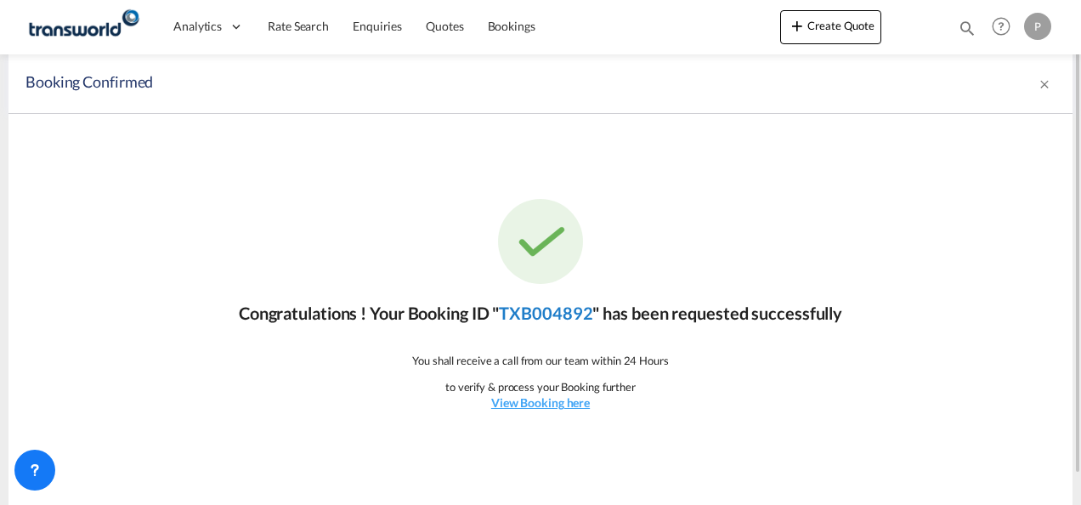
click at [546, 310] on link "TXB004892" at bounding box center [546, 313] width 94 height 20
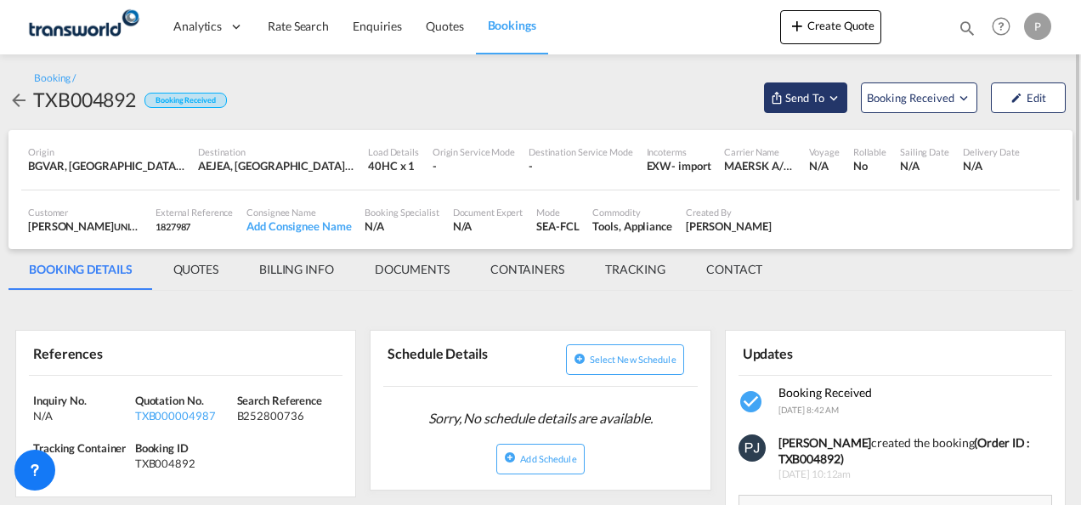
click at [835, 101] on md-icon "Open demo menu" at bounding box center [833, 97] width 15 height 15
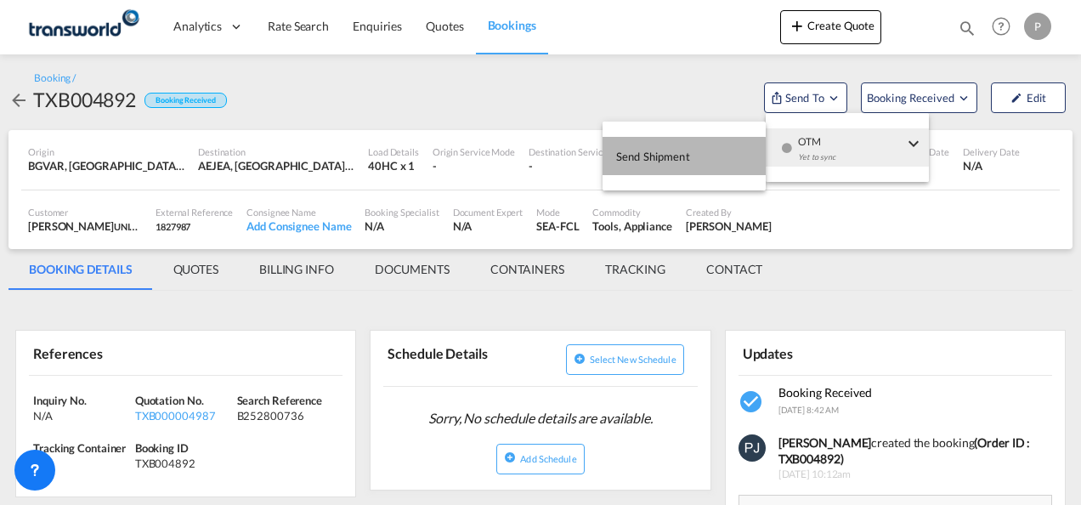
click at [657, 159] on span "Send Shipment" at bounding box center [653, 156] width 74 height 27
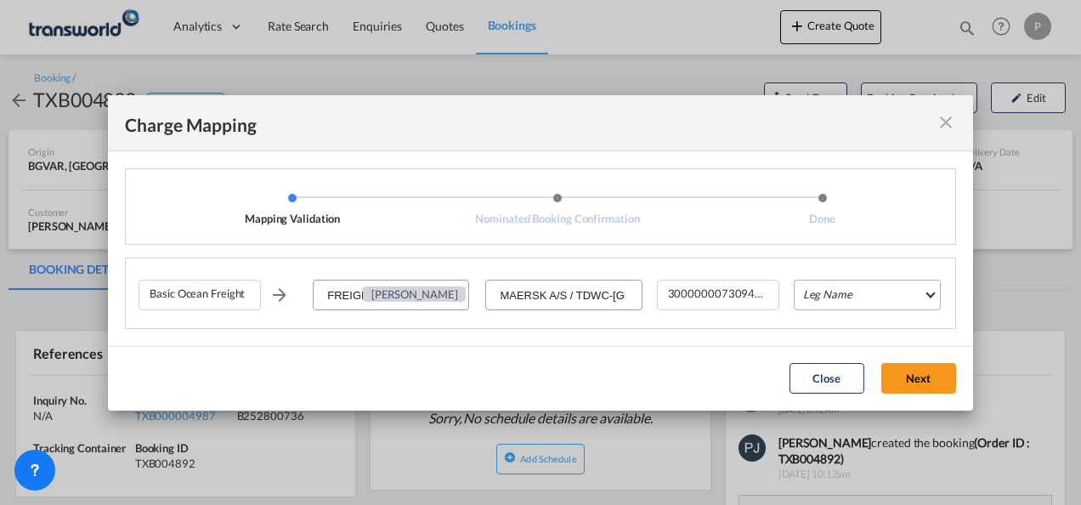
click at [845, 297] on md-select "Leg Name HANDLING ORIGIN VESSEL HANDLING DESTINATION OTHERS TL PICK UP CUSTOMS …" at bounding box center [867, 295] width 147 height 31
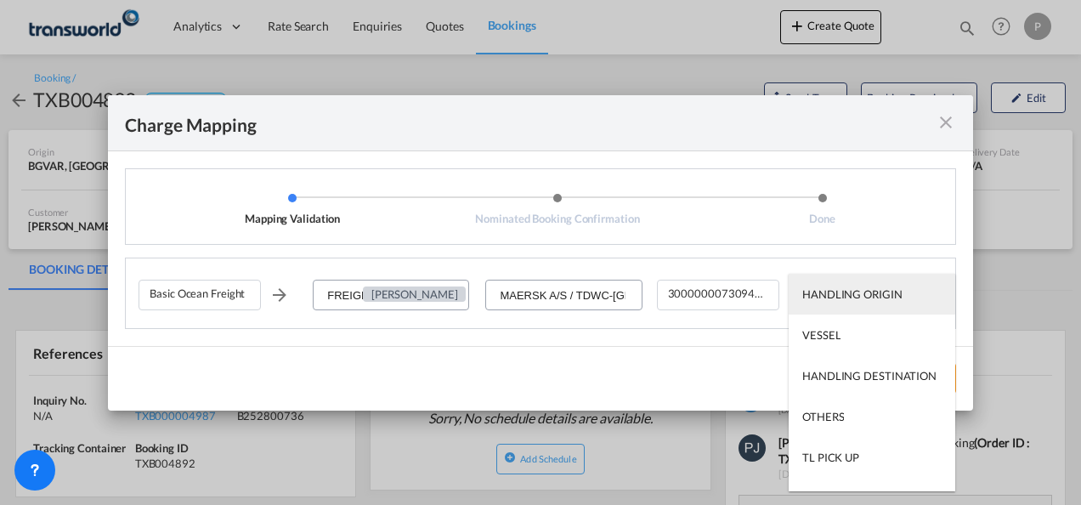
type md-option "HANDLING ORIGIN"
click at [876, 223] on md-backdrop at bounding box center [540, 252] width 1081 height 505
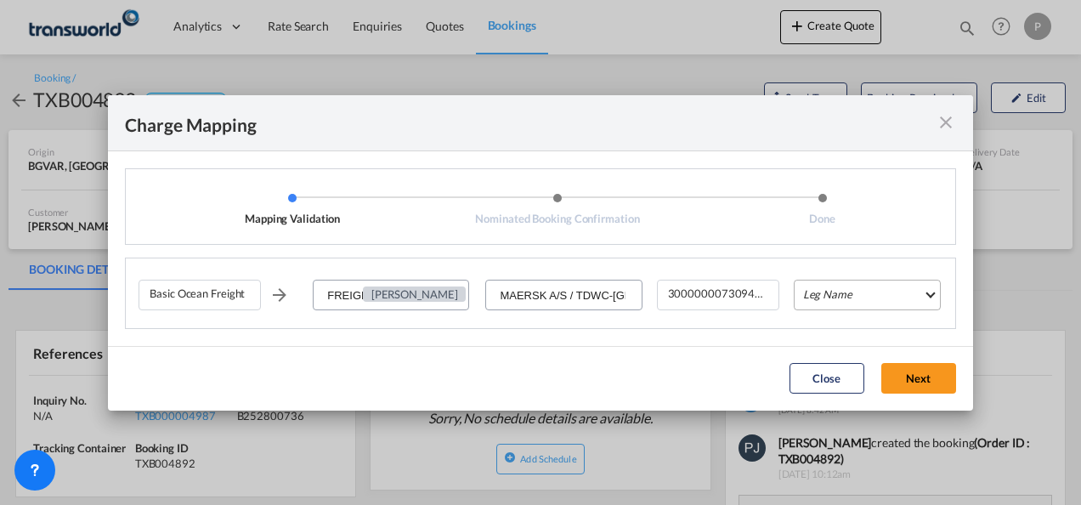
click at [842, 294] on md-select "Leg Name" at bounding box center [867, 295] width 147 height 31
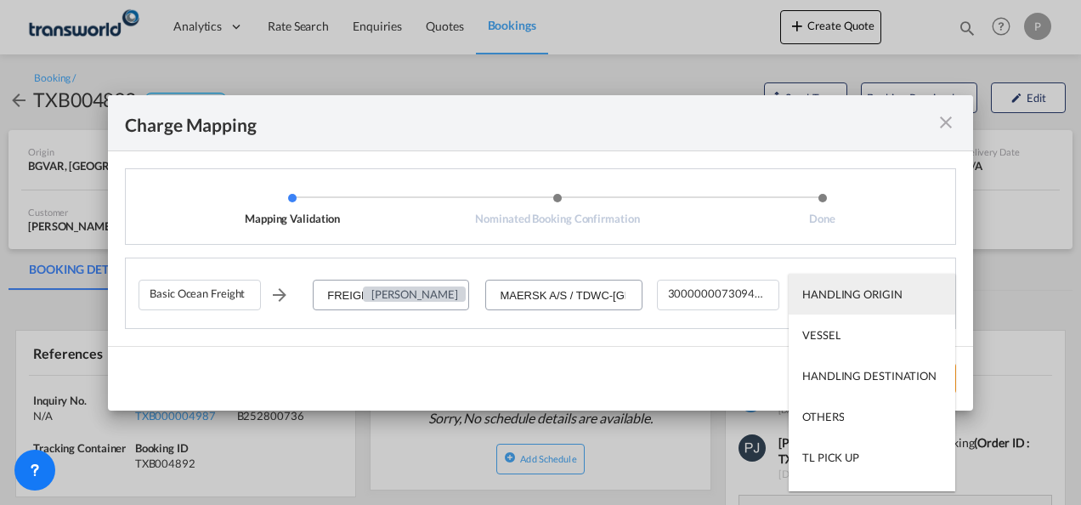
type md-option "HANDLING ORIGIN"
type md-option "VESSEL"
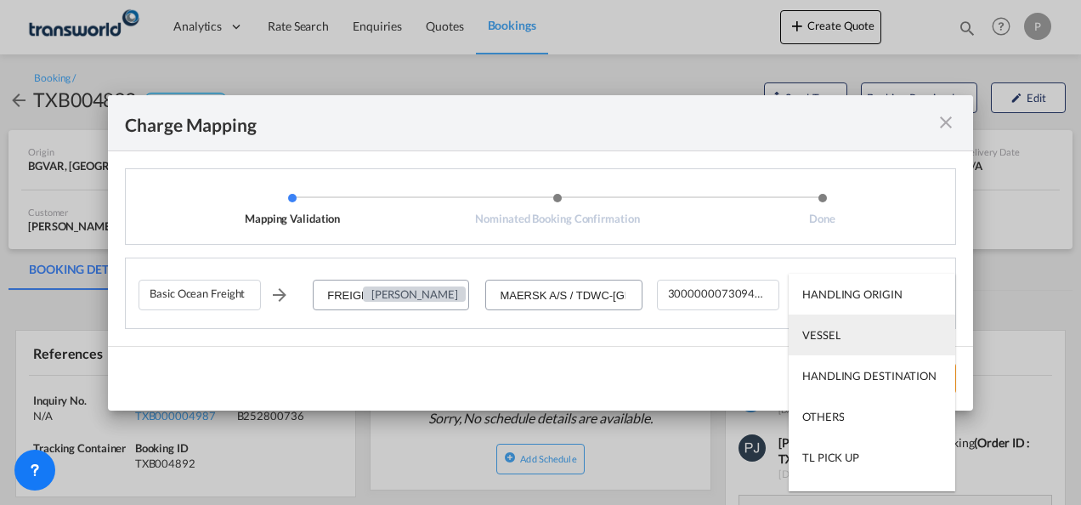
click at [843, 330] on md-option "VESSEL" at bounding box center [872, 335] width 167 height 41
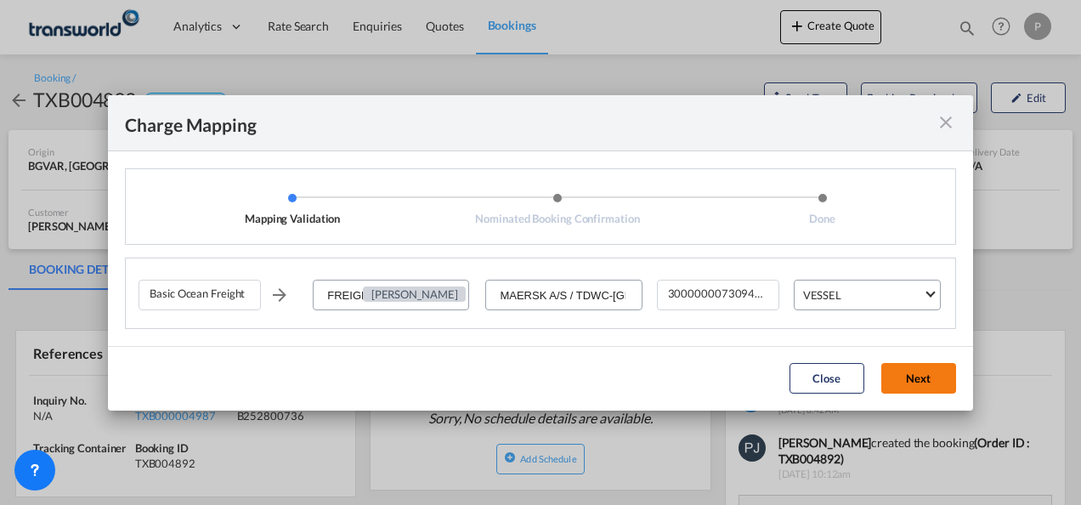
click at [898, 368] on button "Next" at bounding box center [918, 378] width 75 height 31
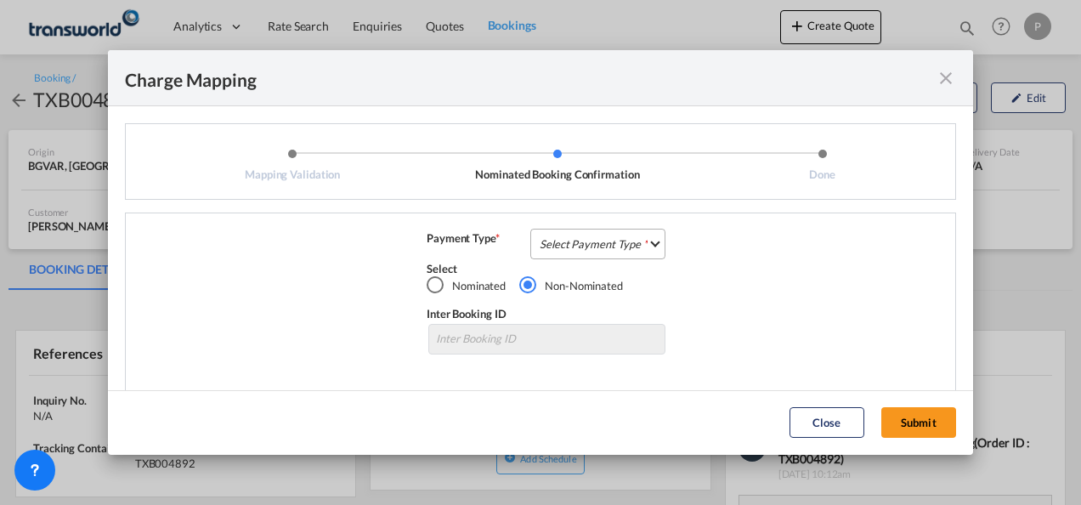
click at [590, 242] on md-select "Select Payment Type COLLECT PREPAID" at bounding box center [597, 244] width 135 height 31
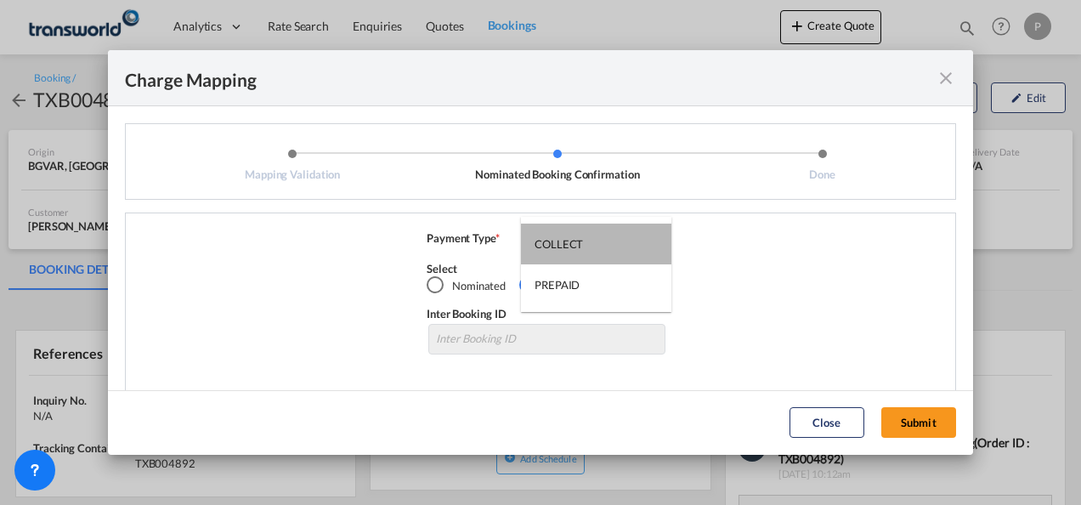
click at [590, 242] on md-option "COLLECT" at bounding box center [596, 244] width 150 height 41
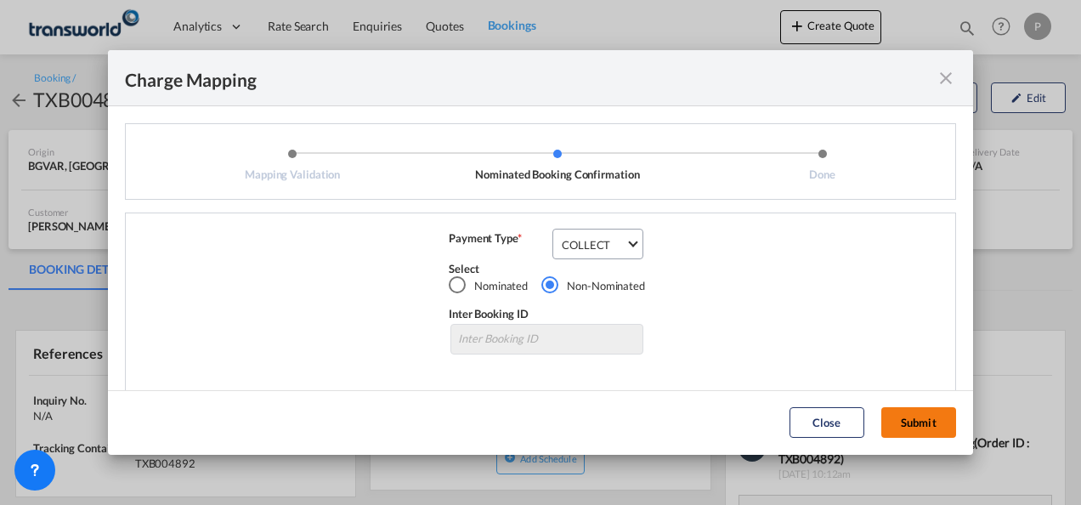
click at [915, 420] on button "Submit" at bounding box center [918, 422] width 75 height 31
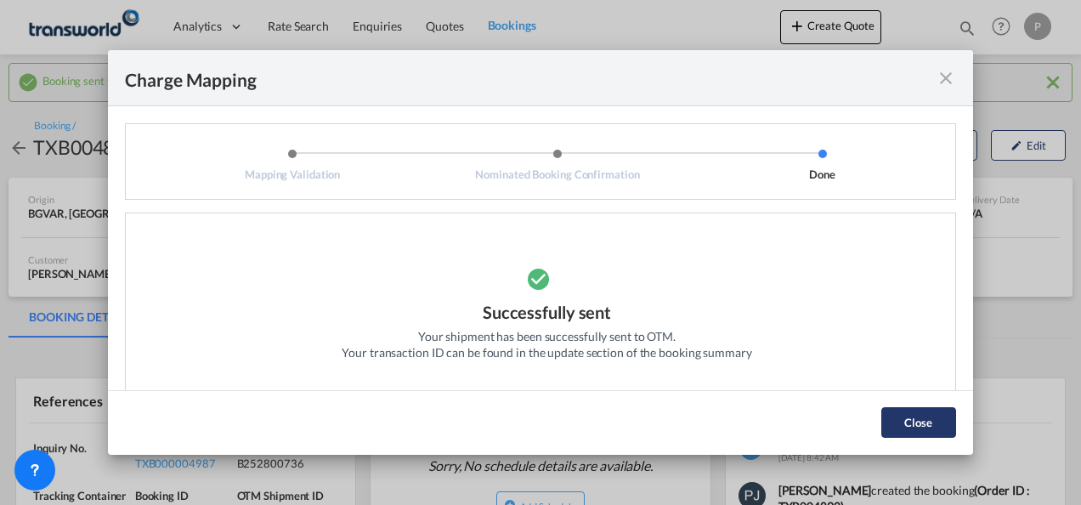
click at [904, 425] on button "Close" at bounding box center [918, 422] width 75 height 31
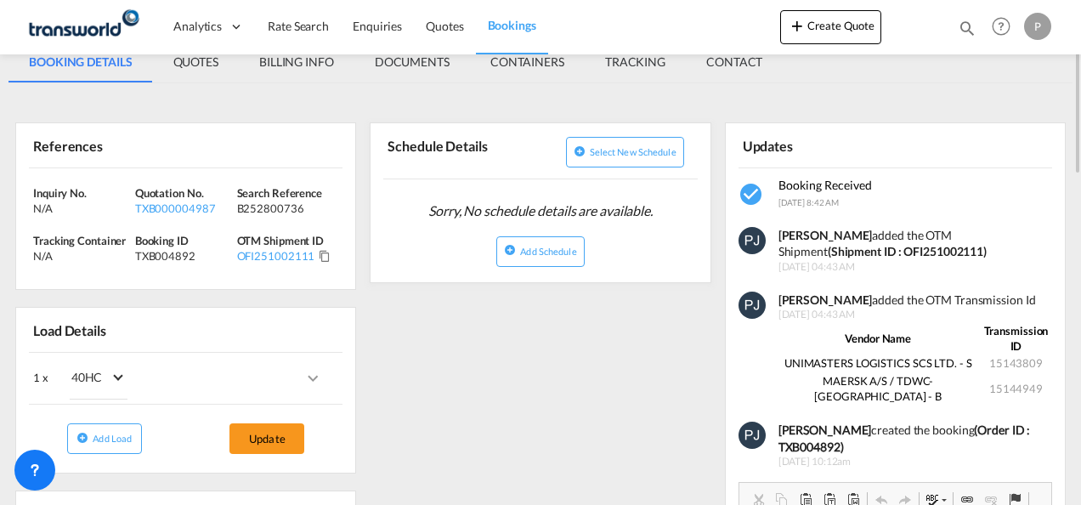
scroll to position [170, 0]
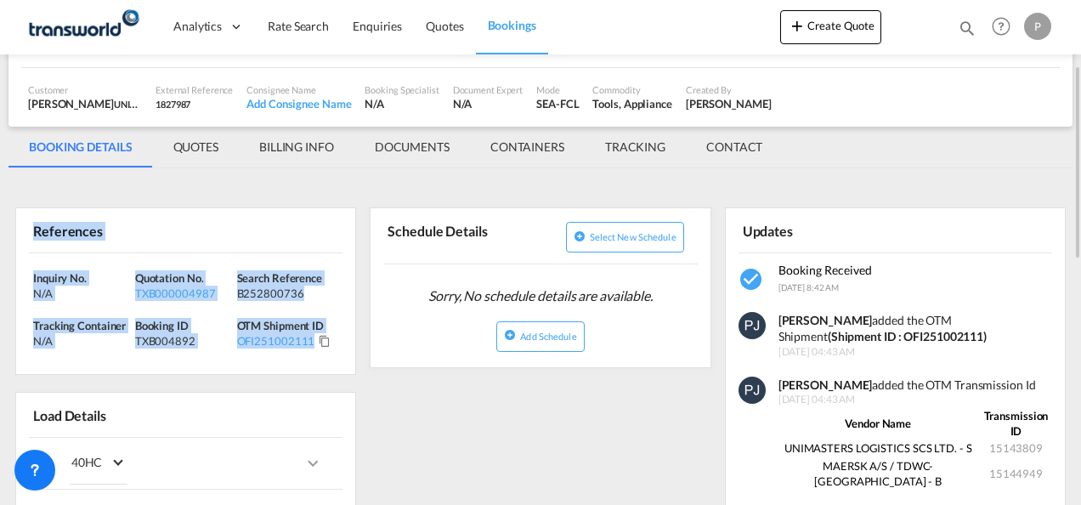
drag, startPoint x: 34, startPoint y: 228, endPoint x: 332, endPoint y: 336, distance: 316.5
click at [332, 336] on div "References Inquiry No. N/A Quotation No. TXB000004987 Search Reference B2528007…" at bounding box center [185, 290] width 341 height 167
copy div "References Inquiry No. N/A Quotation No. TXB000004987 Search Reference B2528007…"
